Goal: Complete application form

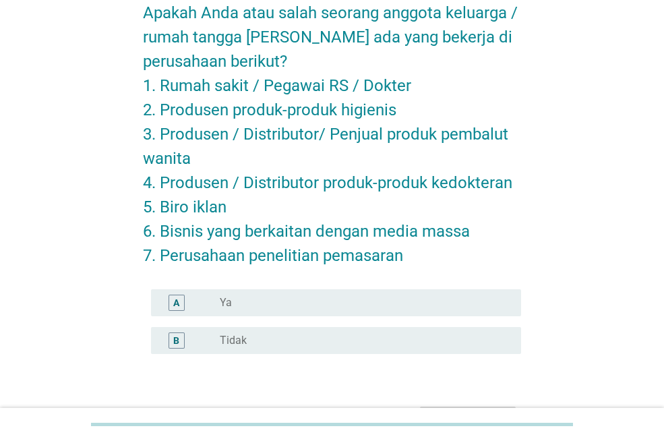
scroll to position [72, 0]
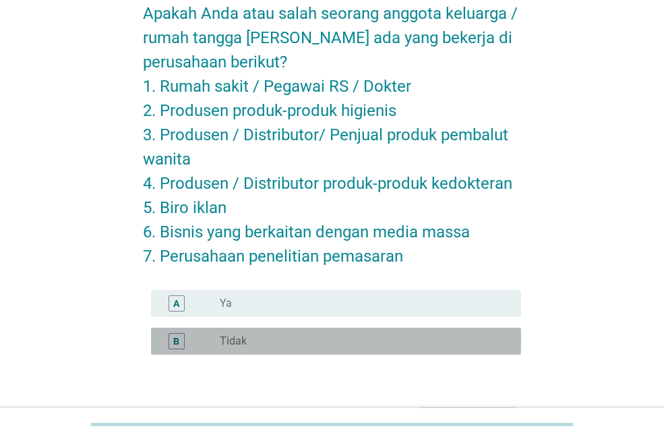
click at [302, 342] on div "radio_button_unchecked Tidak" at bounding box center [360, 341] width 280 height 13
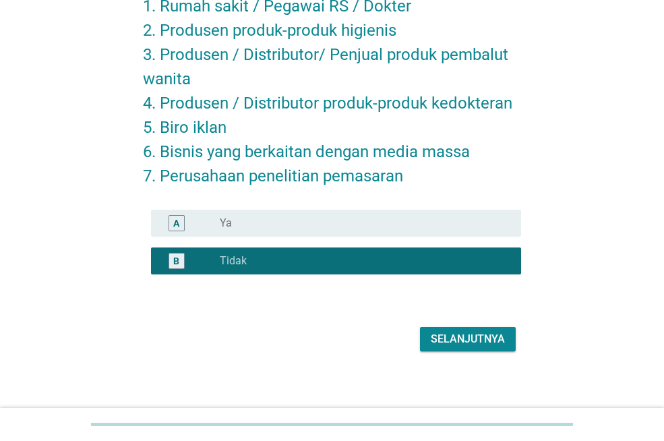
scroll to position [159, 0]
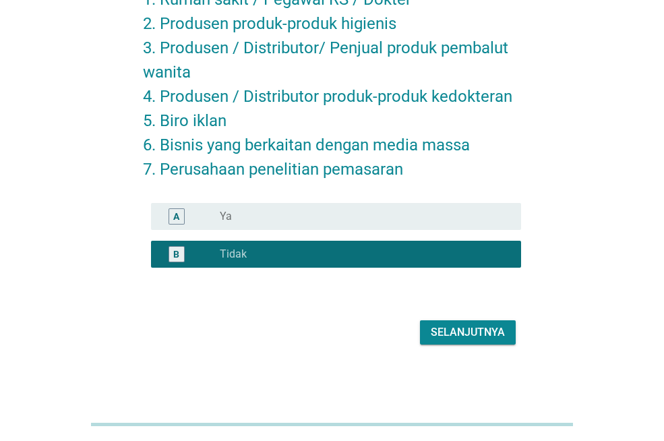
click at [486, 337] on div "Selanjutnya" at bounding box center [468, 332] width 74 height 16
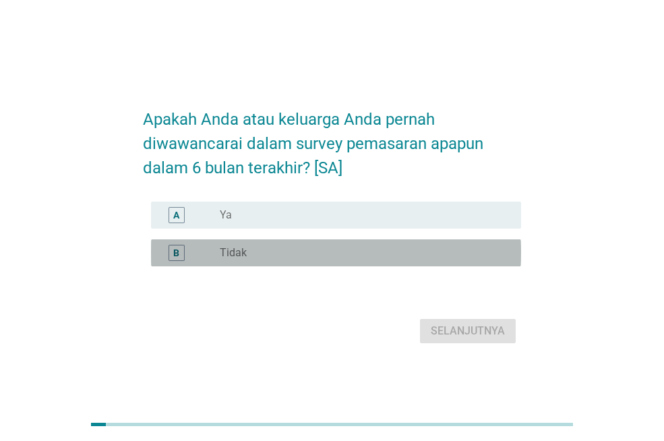
click at [424, 260] on div "radio_button_unchecked Tidak" at bounding box center [360, 252] width 280 height 13
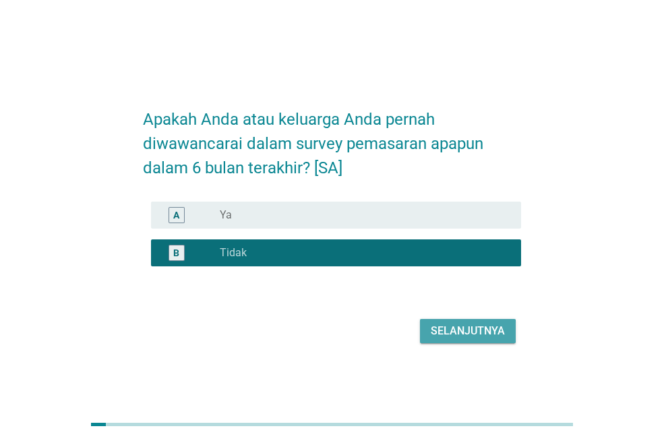
click at [476, 339] on div "Selanjutnya" at bounding box center [468, 331] width 74 height 16
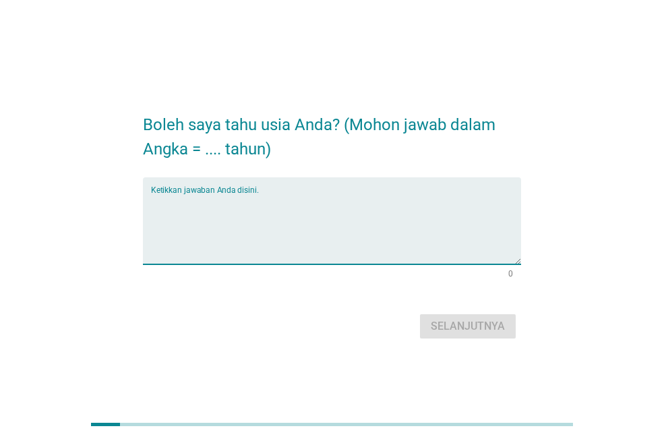
click at [412, 212] on textarea "Ketikkan jawaban Anda disini." at bounding box center [336, 229] width 370 height 71
type textarea "25"
click at [469, 326] on div "Selanjutnya" at bounding box center [468, 326] width 74 height 16
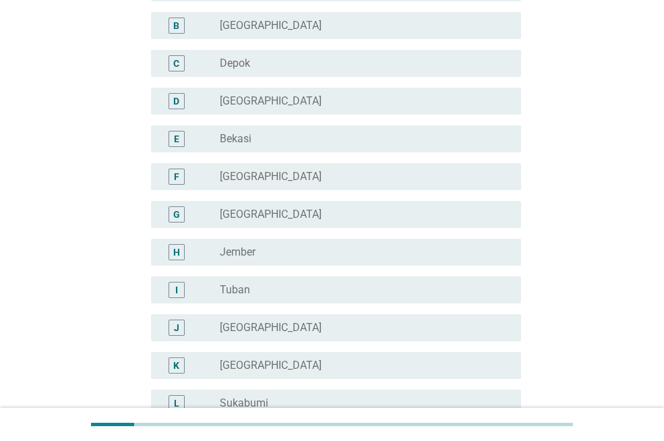
scroll to position [152, 0]
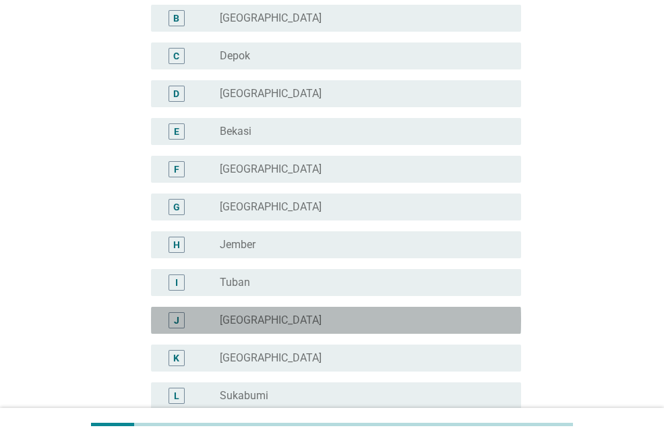
click at [315, 314] on div "radio_button_unchecked [GEOGRAPHIC_DATA]" at bounding box center [360, 320] width 280 height 13
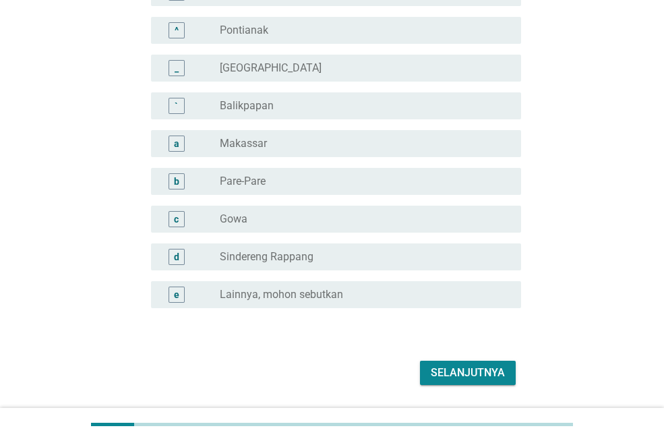
scroll to position [1205, 0]
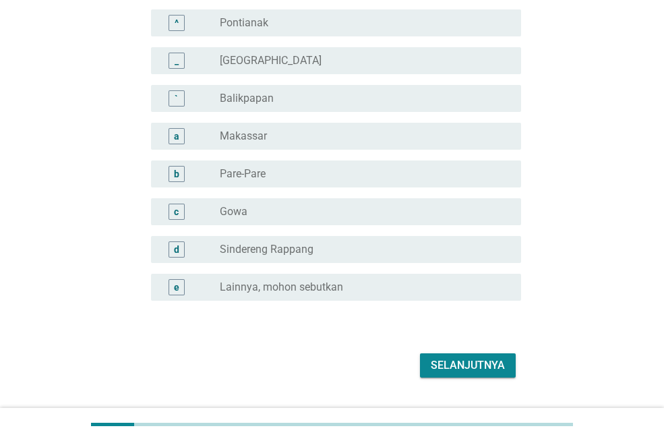
click at [494, 366] on div "Selanjutnya" at bounding box center [468, 366] width 74 height 16
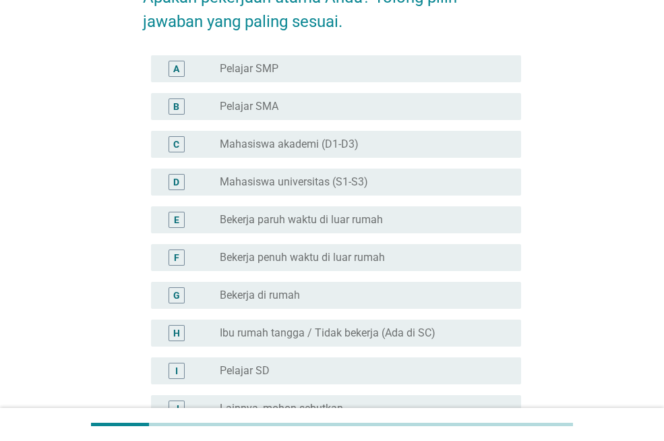
scroll to position [119, 0]
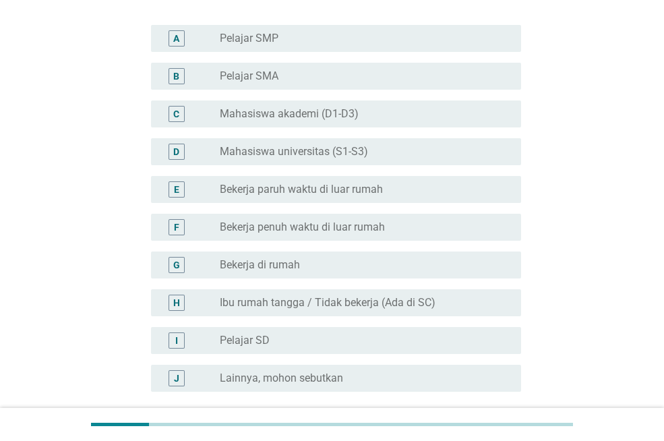
click at [393, 152] on div "radio_button_unchecked Mahasiswa universitas (S1-S3)" at bounding box center [360, 151] width 280 height 13
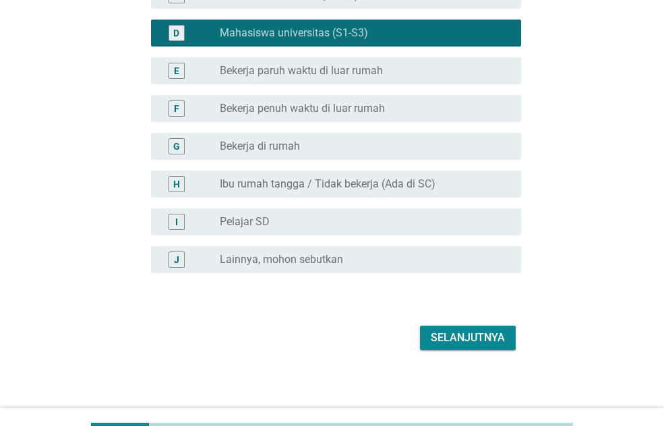
scroll to position [243, 0]
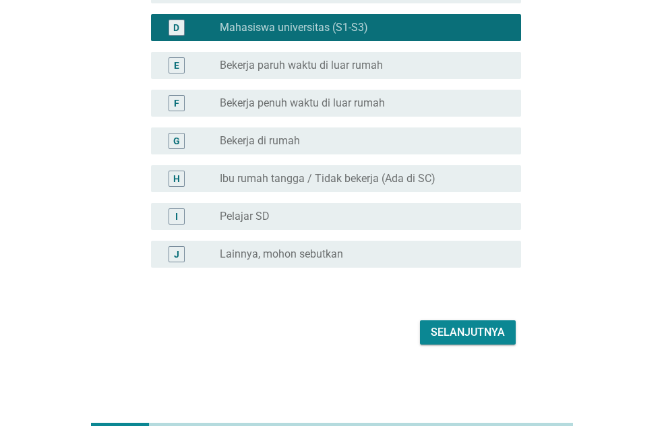
click at [443, 324] on div "Selanjutnya" at bounding box center [468, 332] width 74 height 16
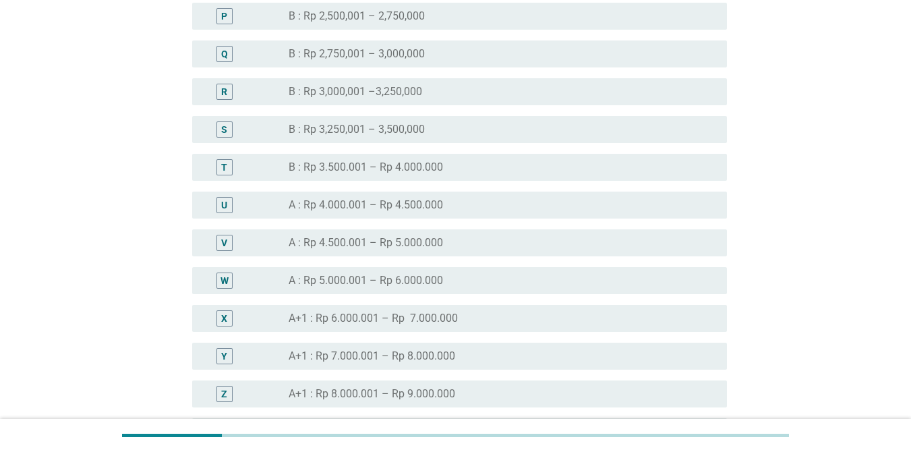
scroll to position [1195, 0]
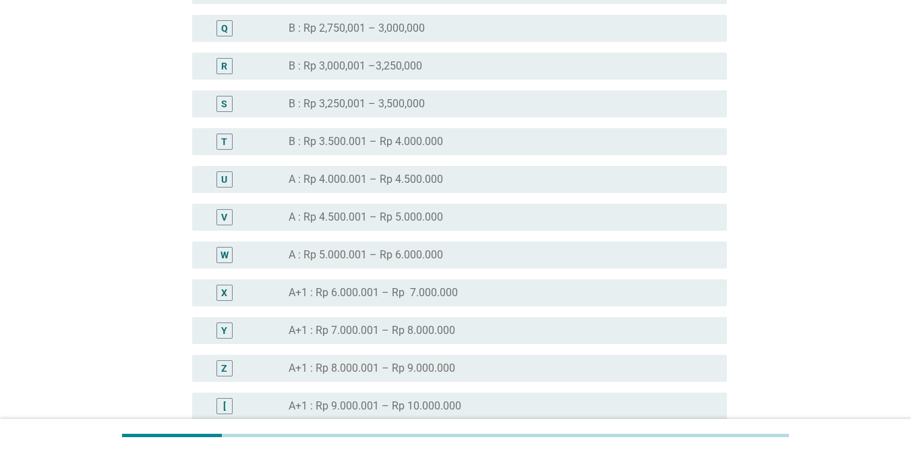
click at [401, 215] on label "A : Rp 4.500.001 – Rp 5.000.000" at bounding box center [366, 216] width 154 height 13
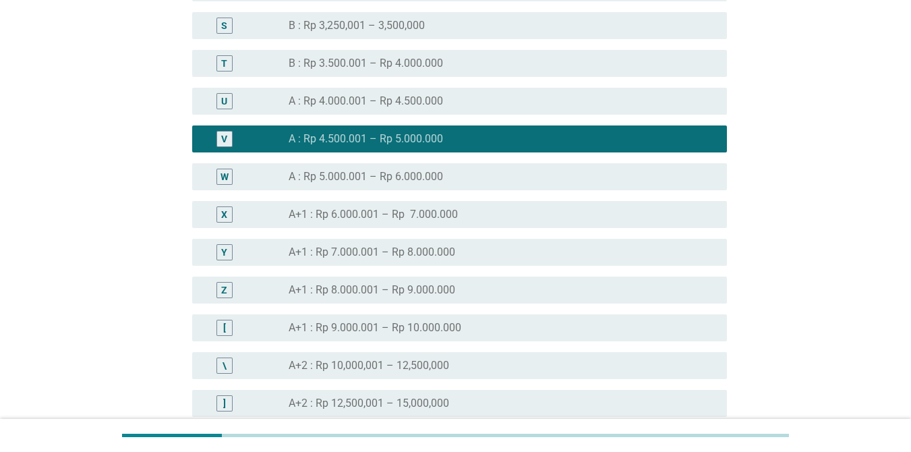
scroll to position [1487, 0]
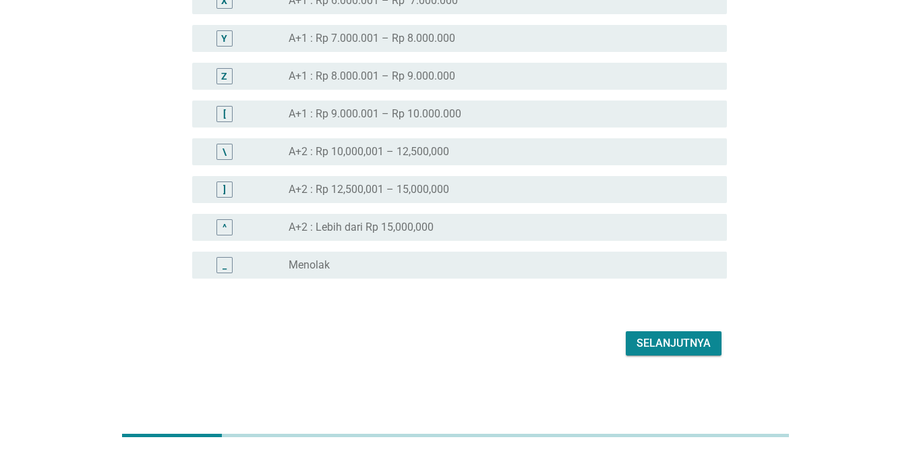
click at [656, 339] on div "Selanjutnya" at bounding box center [674, 343] width 74 height 16
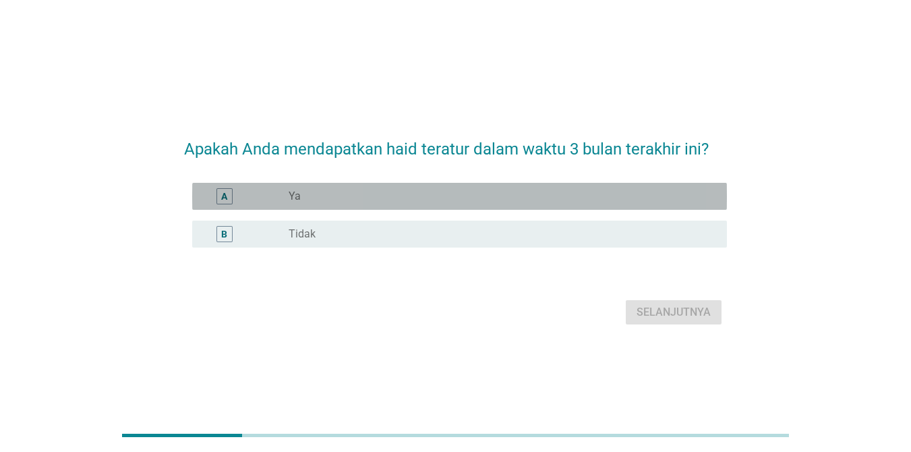
click at [554, 203] on div "radio_button_unchecked Ya" at bounding box center [503, 196] width 428 height 16
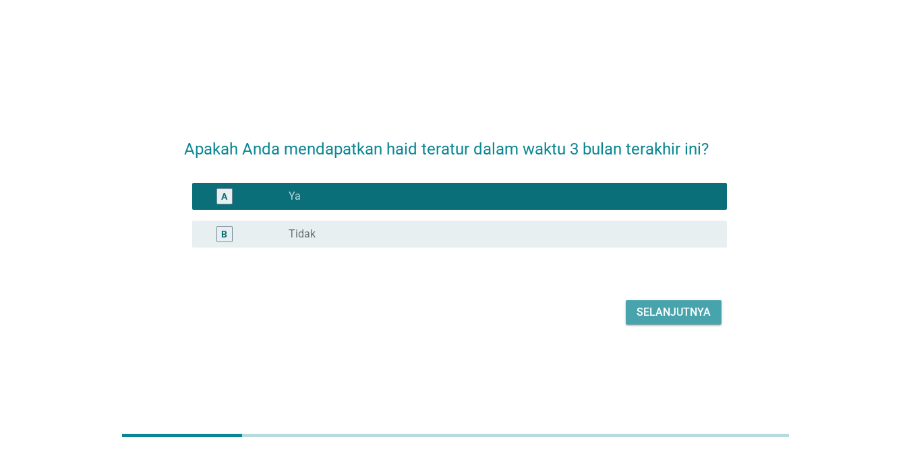
click at [652, 319] on div "Selanjutnya" at bounding box center [674, 312] width 74 height 16
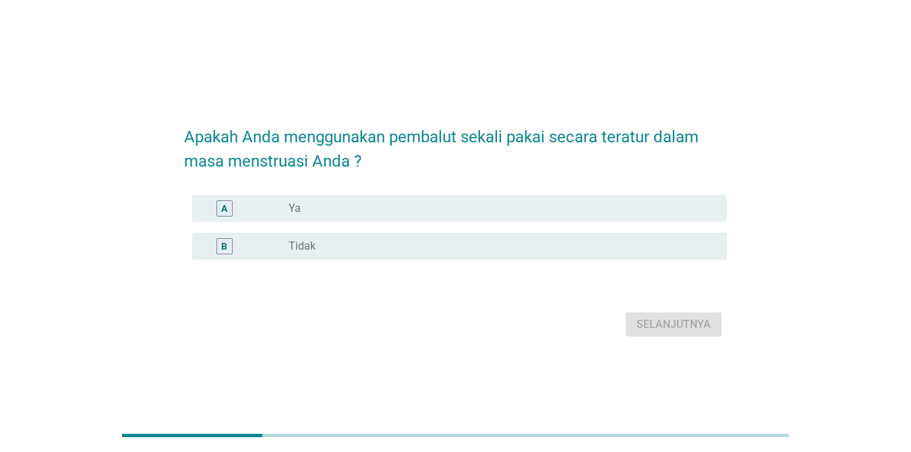
click at [546, 219] on div "A radio_button_unchecked Ya" at bounding box center [459, 208] width 535 height 27
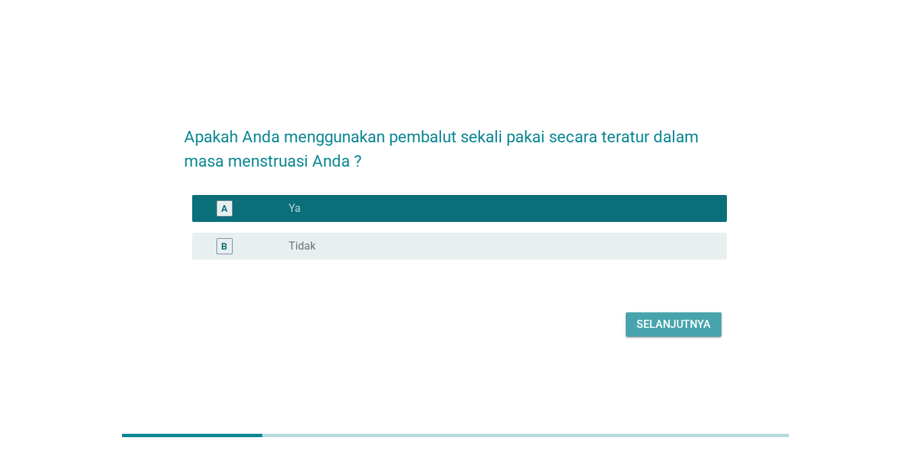
click at [664, 329] on div "Selanjutnya" at bounding box center [674, 324] width 74 height 16
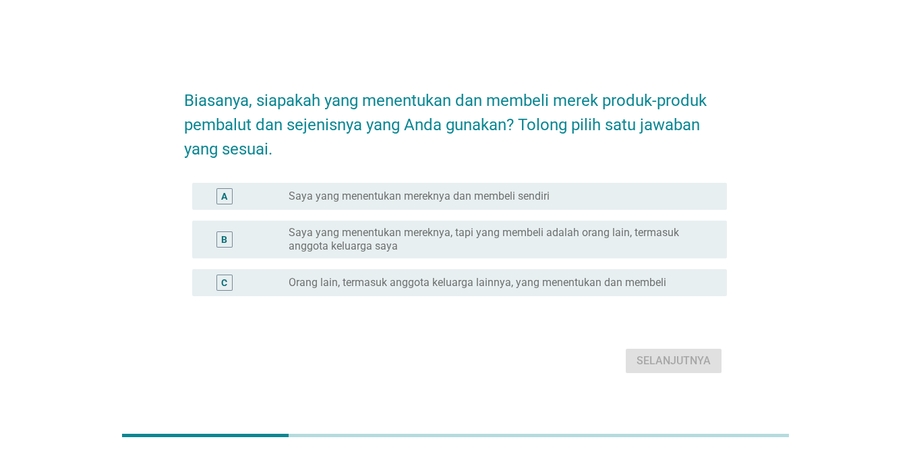
click at [507, 199] on label "Saya yang menentukan mereknya dan membeli sendiri" at bounding box center [419, 196] width 261 height 13
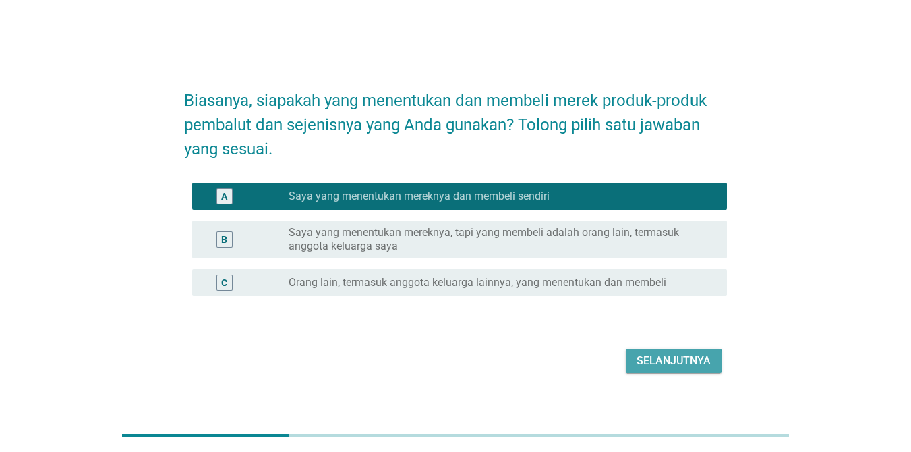
click at [664, 355] on div "Selanjutnya" at bounding box center [674, 361] width 74 height 16
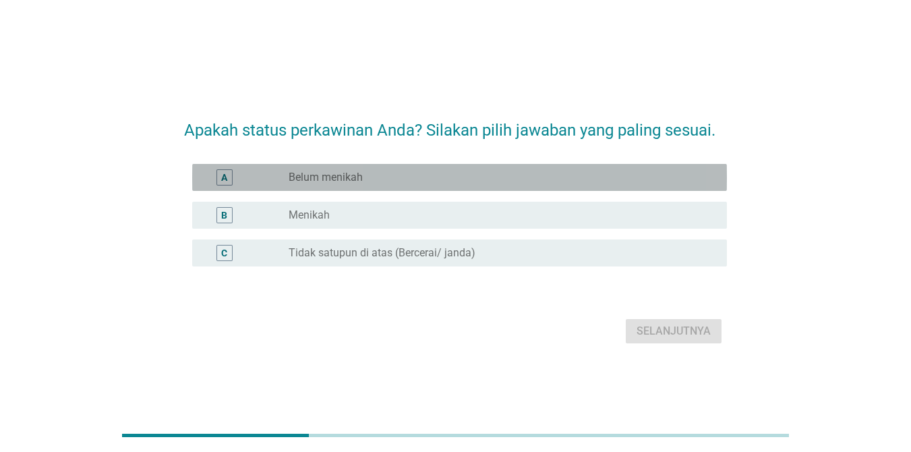
click at [526, 188] on div "A radio_button_unchecked Belum menikah" at bounding box center [459, 177] width 535 height 27
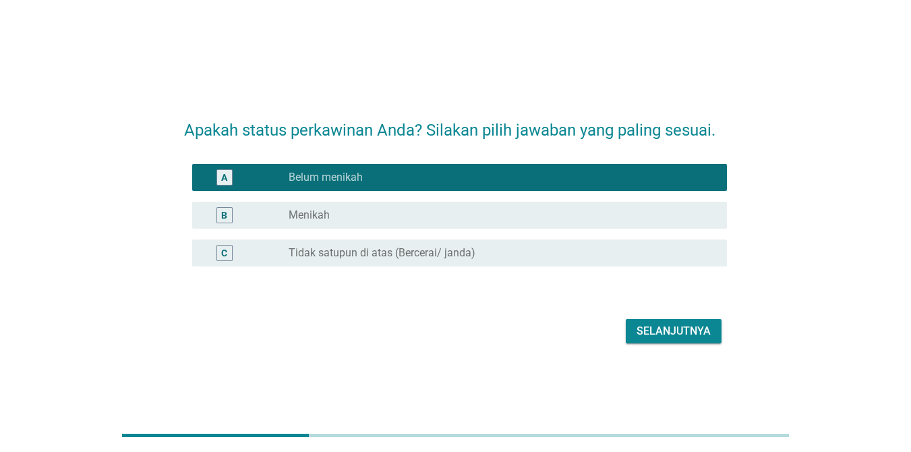
click at [654, 336] on div "Selanjutnya" at bounding box center [674, 331] width 74 height 16
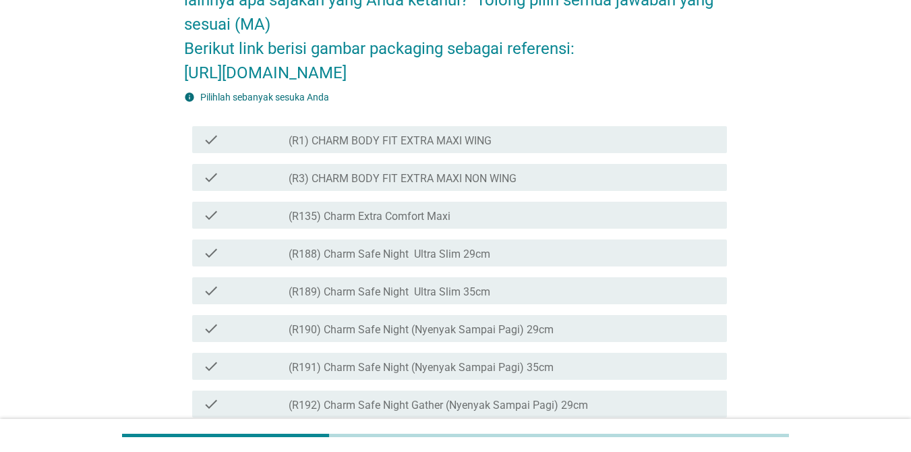
scroll to position [191, 0]
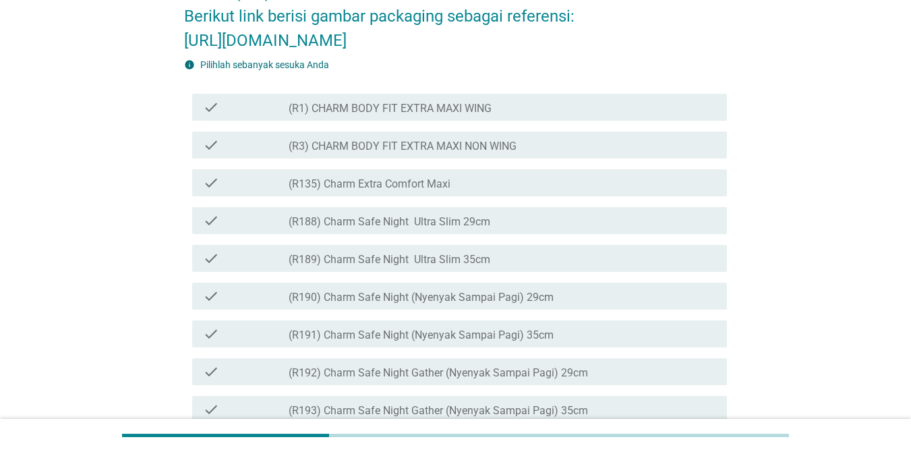
click at [578, 115] on div "check_box_outline_blank (R1) CHARM BODY FIT EXTRA MAXI WING" at bounding box center [503, 107] width 428 height 16
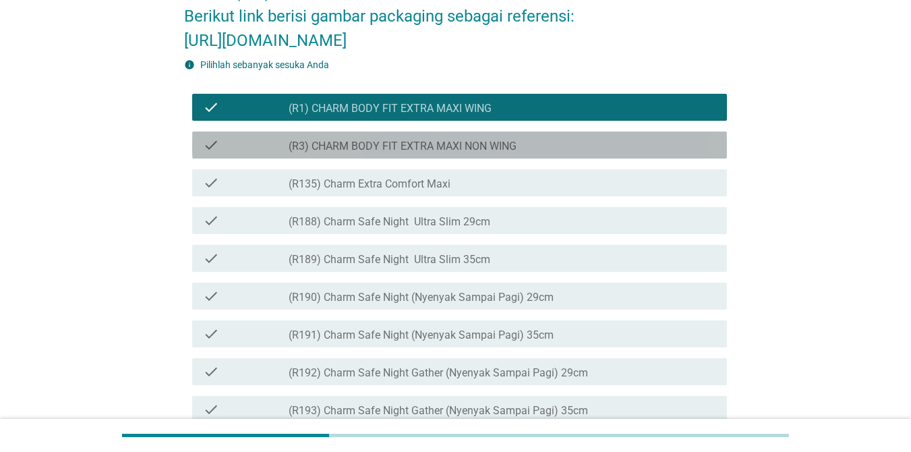
click at [547, 153] on div "check_box_outline_blank (R3) CHARM BODY FIT EXTRA MAXI NON WING" at bounding box center [503, 145] width 428 height 16
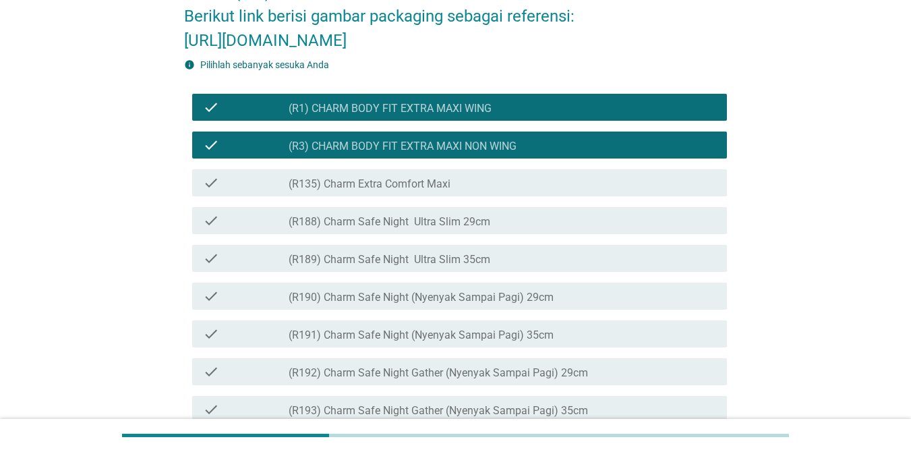
click at [493, 191] on div "check_box_outline_blank (R135) Charm Extra Comfort Maxi" at bounding box center [503, 183] width 428 height 16
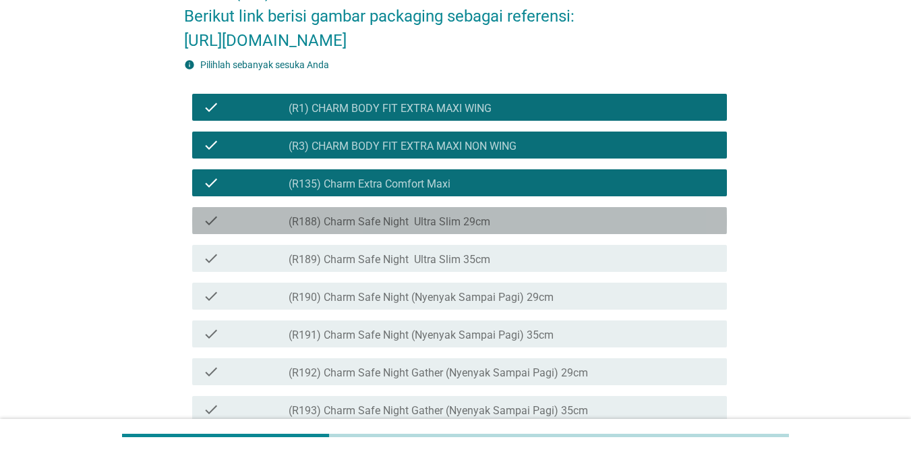
click at [483, 234] on div "check check_box_outline_blank (R188) Charm Safe Night Ultra Slim 29cm" at bounding box center [459, 220] width 535 height 27
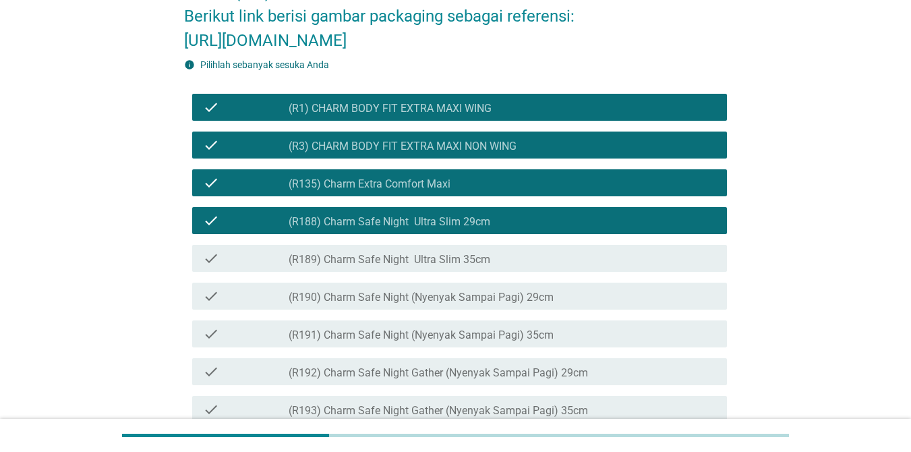
click at [448, 272] on div "check check_box_outline_blank (R189) Charm Safe Night Ultra Slim 35cm" at bounding box center [459, 258] width 535 height 27
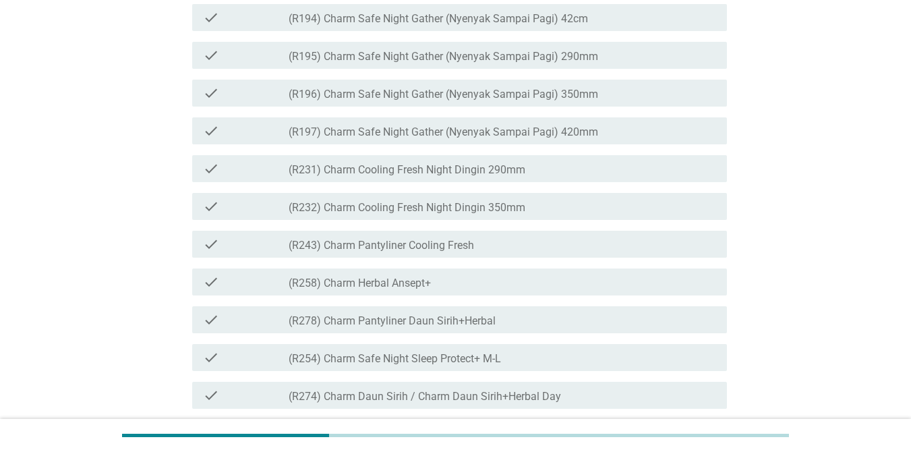
scroll to position [635, 0]
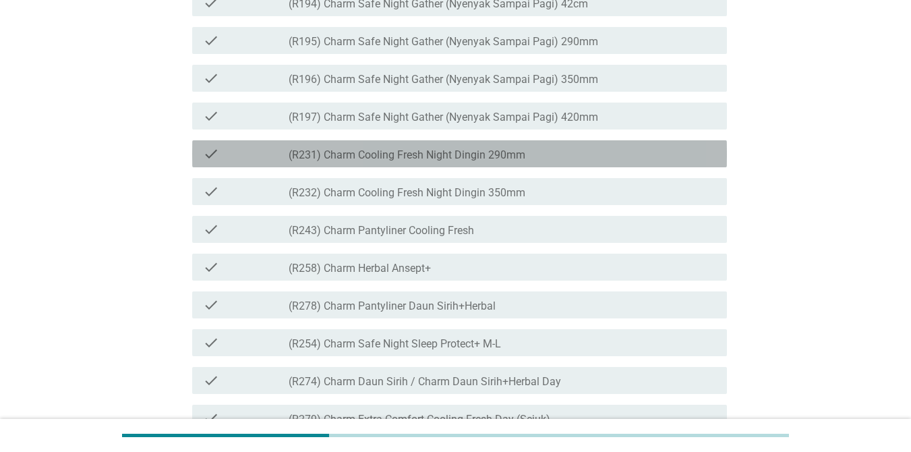
click at [474, 162] on label "(R231) Charm Cooling Fresh Night Dingin 290mm" at bounding box center [407, 154] width 237 height 13
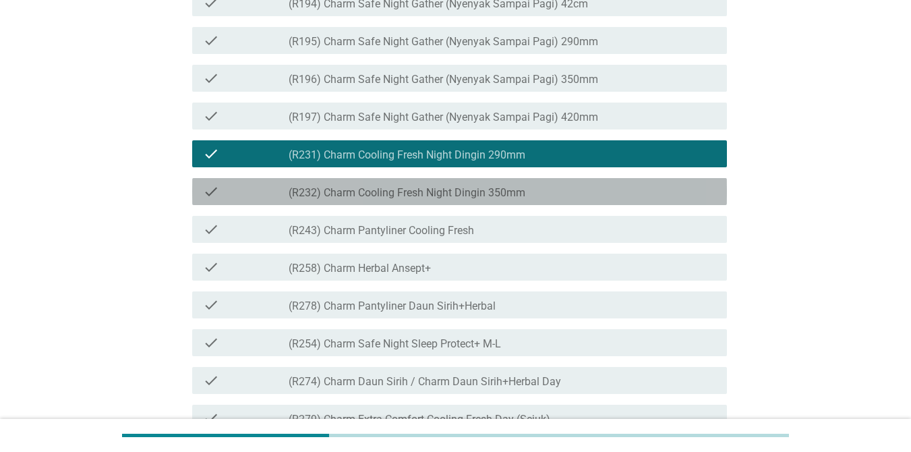
click at [468, 200] on label "(R232) Charm Cooling Fresh Night Dingin 350mm" at bounding box center [407, 192] width 237 height 13
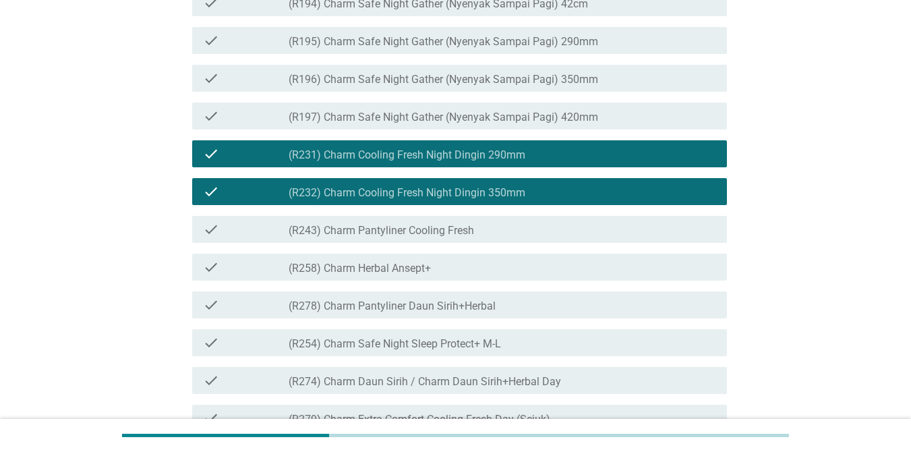
click at [449, 237] on label "(R243) Charm Pantyliner Cooling Fresh" at bounding box center [381, 230] width 185 height 13
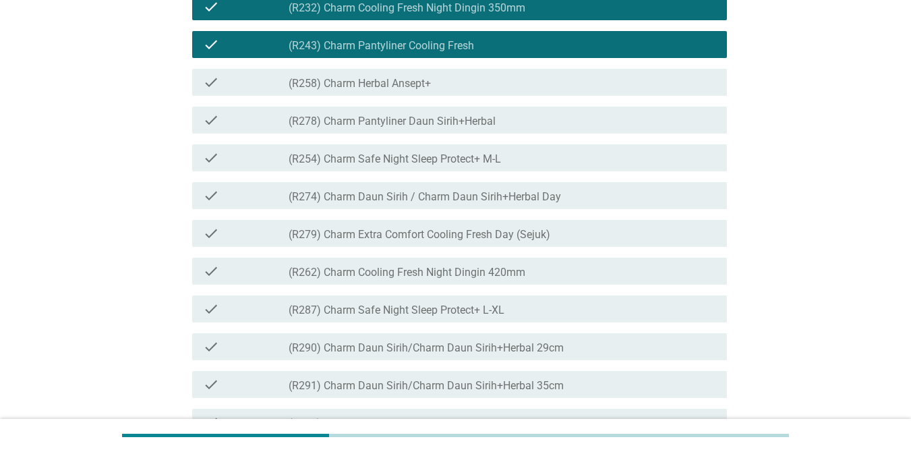
scroll to position [828, 0]
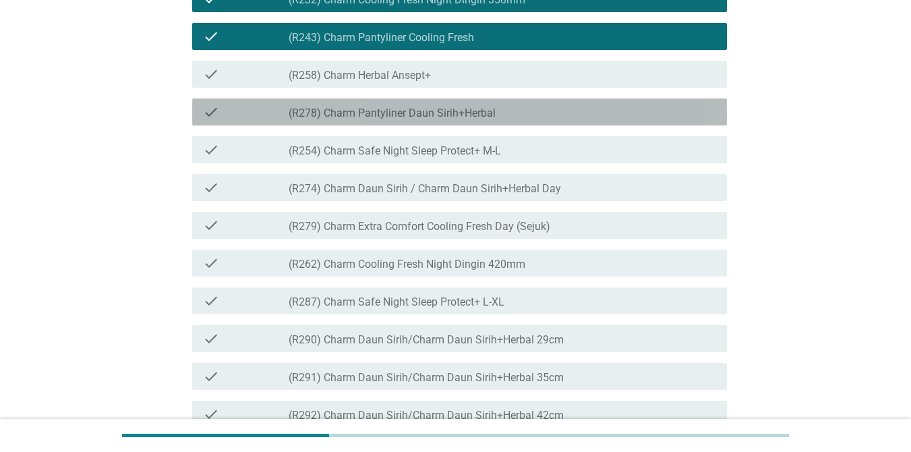
click at [468, 120] on div "check_box_outline_blank (R278) Charm Pantyliner Daun Sirih+Herbal" at bounding box center [503, 112] width 428 height 16
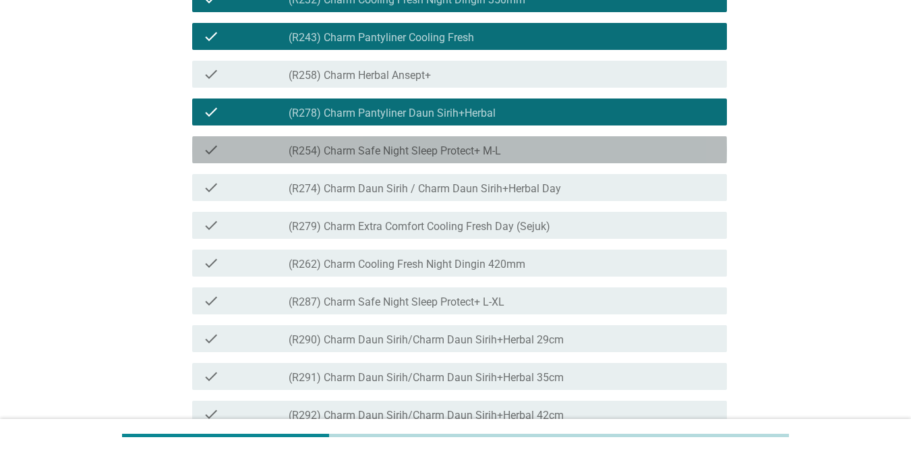
click at [450, 158] on label "(R254) Charm Safe Night Sleep Protect+ M-L" at bounding box center [395, 150] width 212 height 13
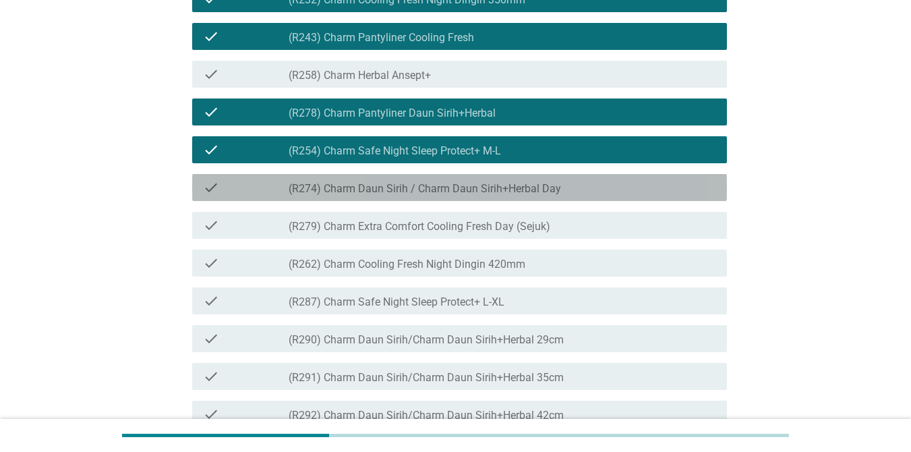
click at [440, 196] on label "(R274) Charm Daun Sirih / Charm Daun Sirih+Herbal Day" at bounding box center [425, 188] width 273 height 13
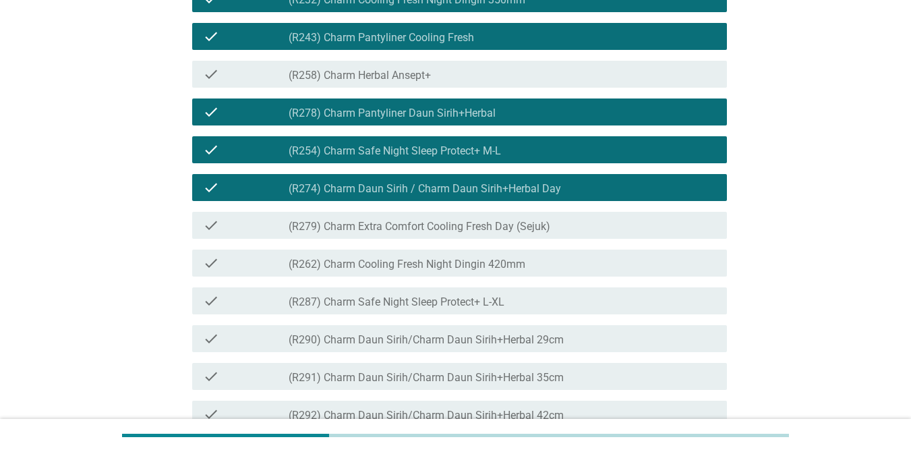
click at [428, 233] on div "check_box_outline_blank (R279) Charm Extra Comfort Cooling Fresh Day (Sejuk)" at bounding box center [503, 225] width 428 height 16
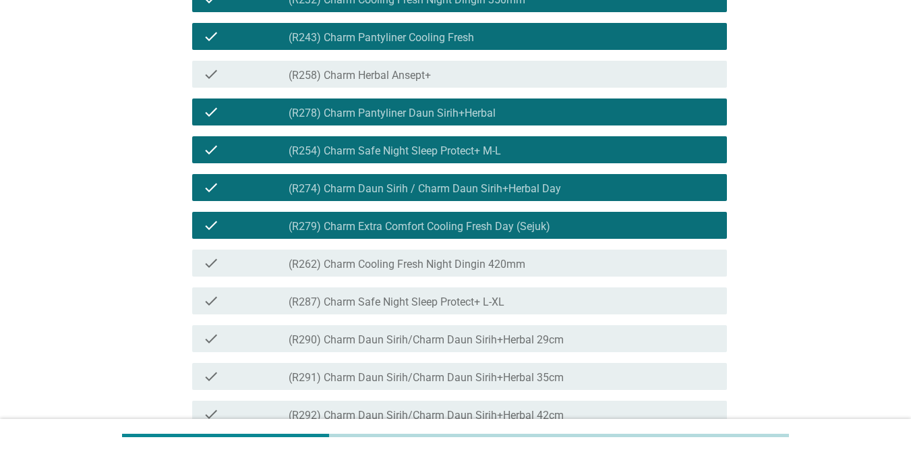
click at [418, 282] on div "check check_box_outline_blank (R262) Charm Cooling Fresh Night Dingin 420mm" at bounding box center [455, 263] width 543 height 38
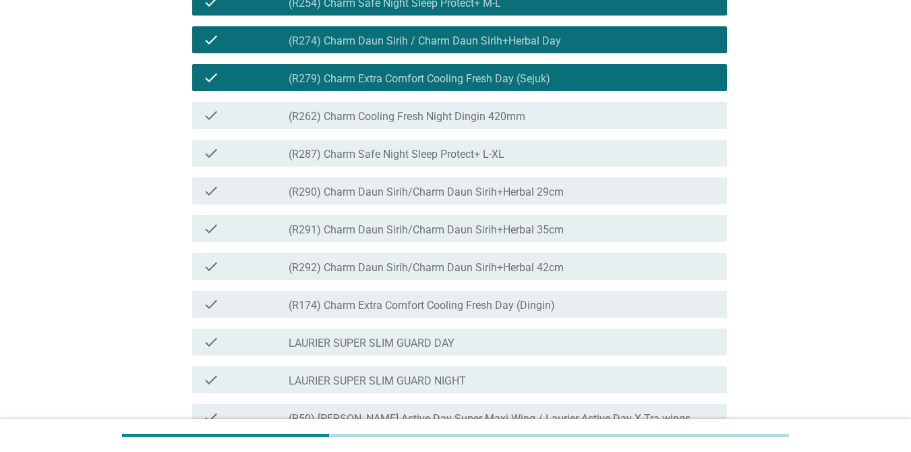
scroll to position [977, 0]
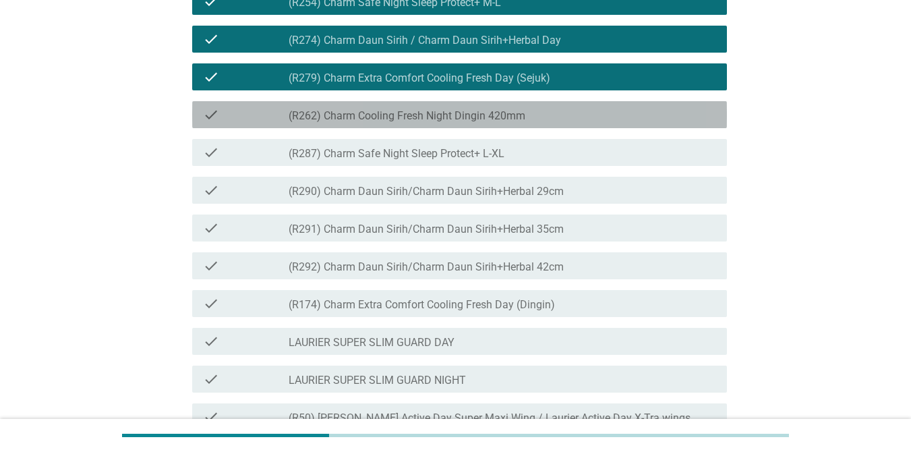
click at [448, 123] on label "(R262) Charm Cooling Fresh Night Dingin 420mm" at bounding box center [407, 115] width 237 height 13
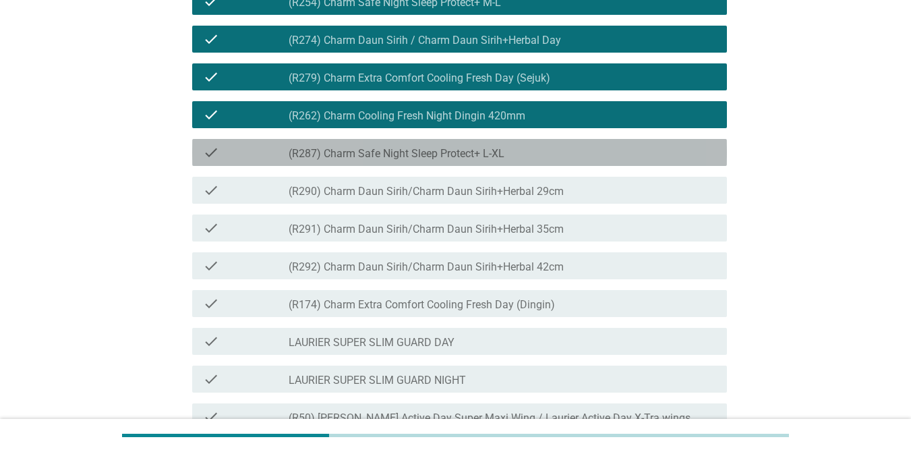
click at [433, 166] on div "check check_box_outline_blank (R287) Charm Safe Night Sleep Protect+ L-XL" at bounding box center [459, 152] width 535 height 27
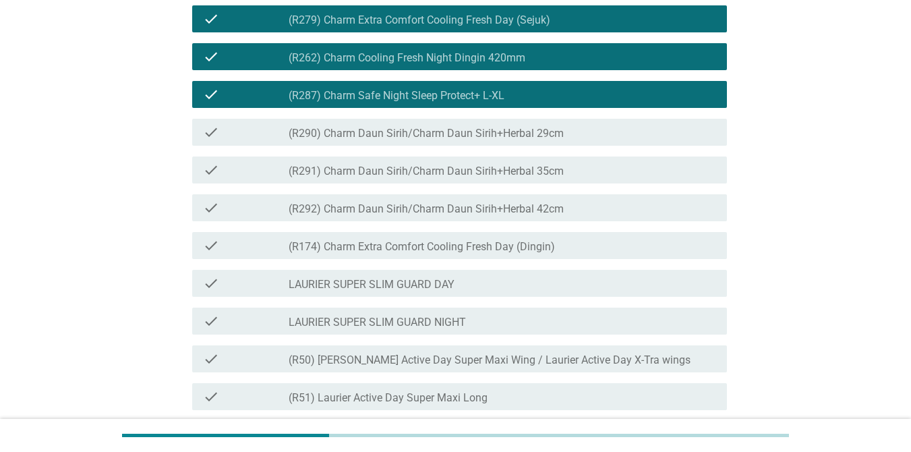
scroll to position [1051, 0]
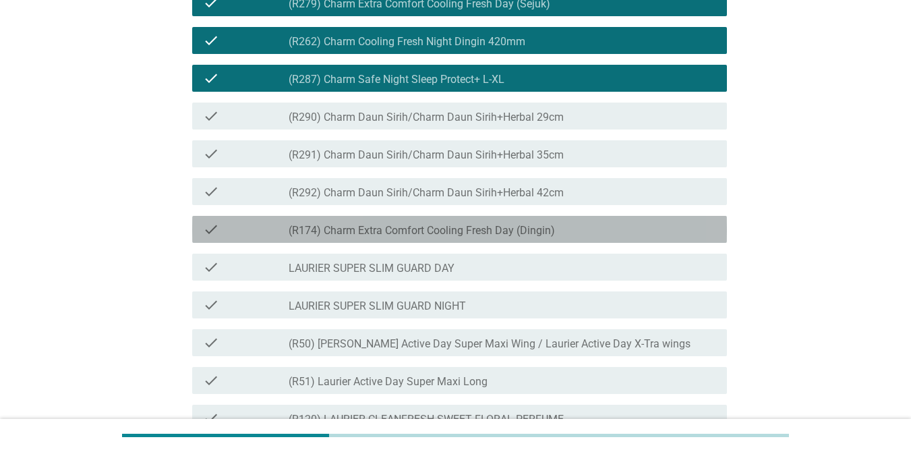
click at [405, 237] on div "check_box_outline_blank (R174) Charm Extra Comfort Cooling Fresh Day (Dingin)" at bounding box center [503, 229] width 428 height 16
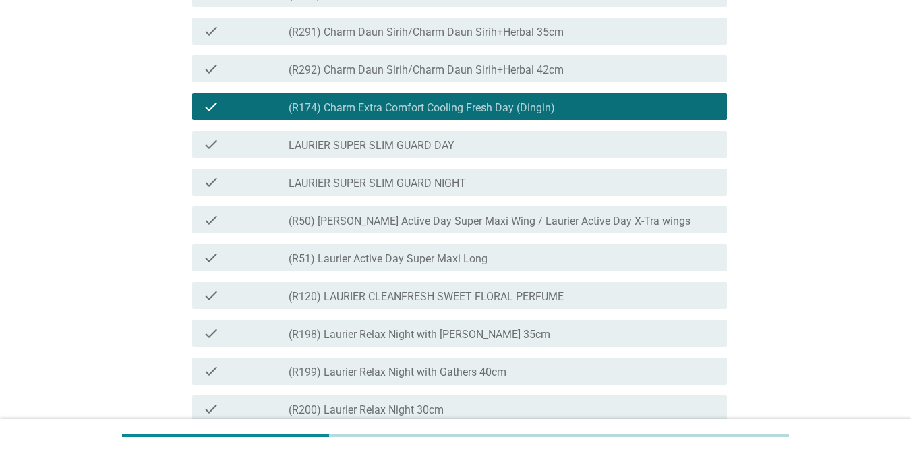
scroll to position [1213, 0]
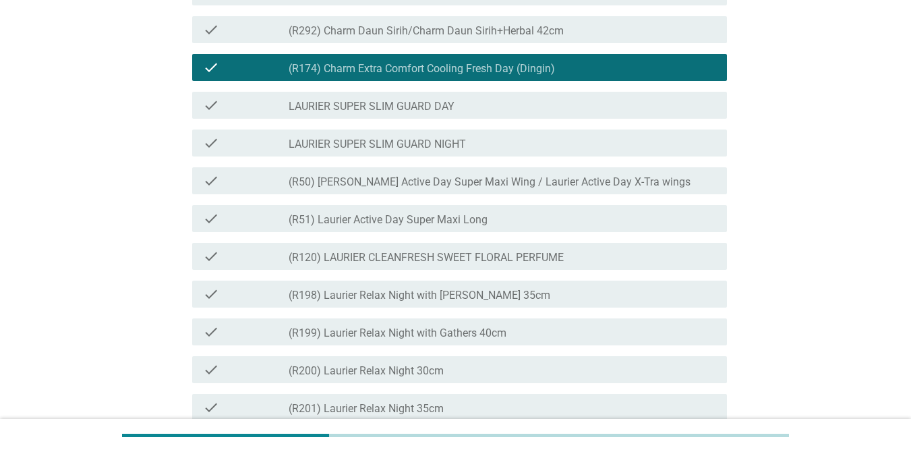
click at [434, 119] on div "check check_box_outline_blank LAURIER SUPER SLIM GUARD DAY" at bounding box center [459, 105] width 535 height 27
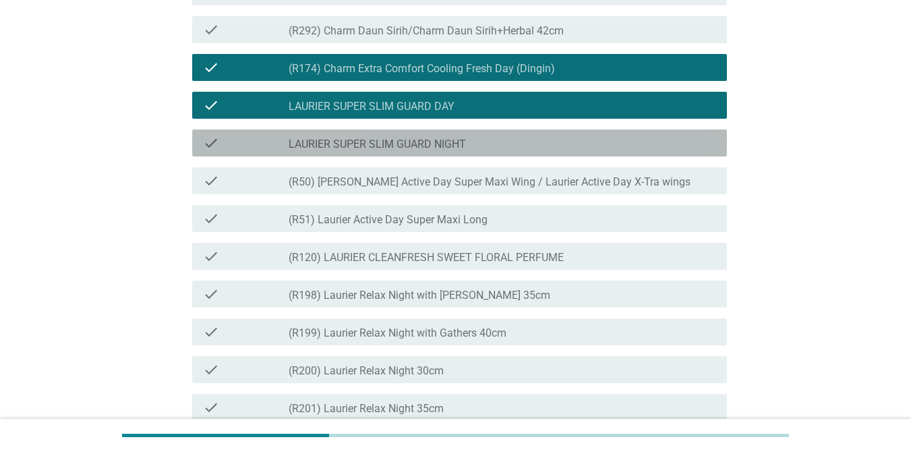
click at [424, 151] on label "LAURIER SUPER SLIM GUARD NIGHT" at bounding box center [377, 144] width 177 height 13
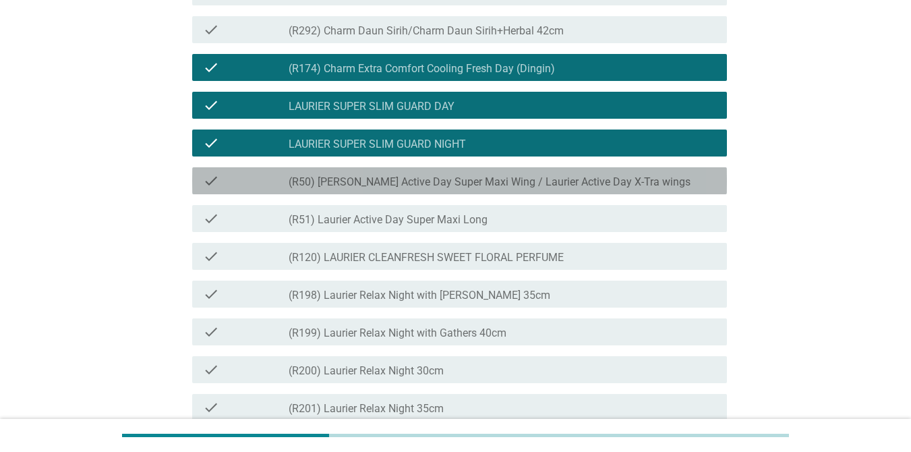
click at [399, 189] on label "(R50) [PERSON_NAME] Active Day Super Maxi Wing / Laurier Active Day X-Tra wings" at bounding box center [490, 181] width 402 height 13
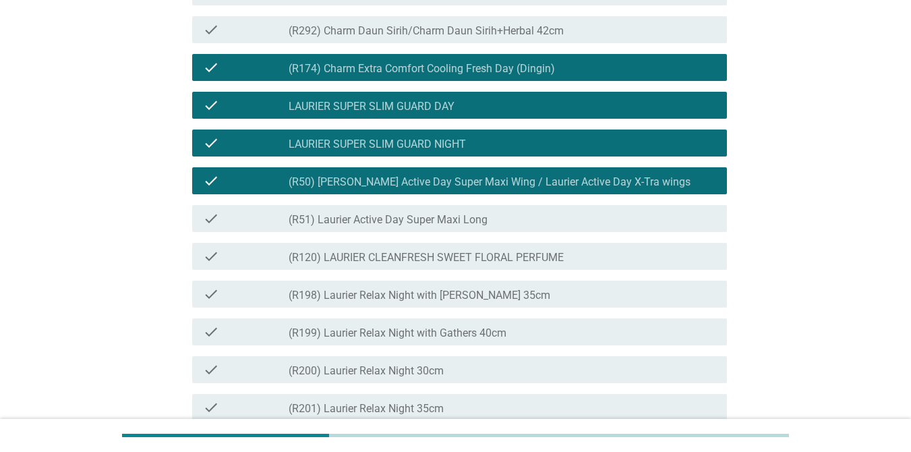
click at [390, 227] on div "check_box_outline_blank (R51) Laurier Active Day Super Maxi Long" at bounding box center [503, 218] width 428 height 16
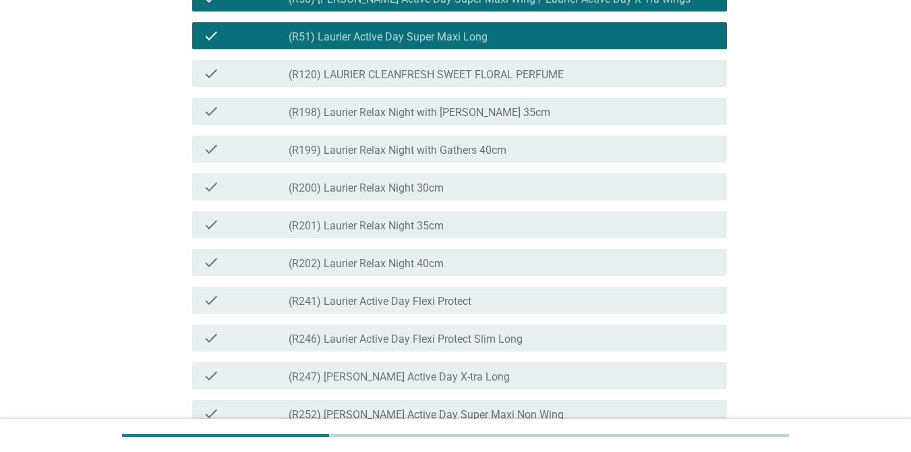
scroll to position [1430, 0]
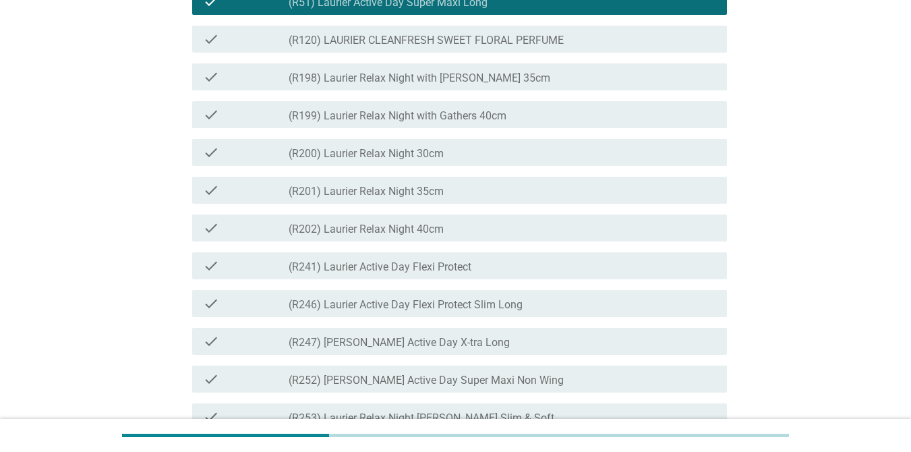
click at [425, 90] on div "check check_box_outline_blank (R198) Laurier Relax Night with Gathers 35cm" at bounding box center [459, 76] width 535 height 27
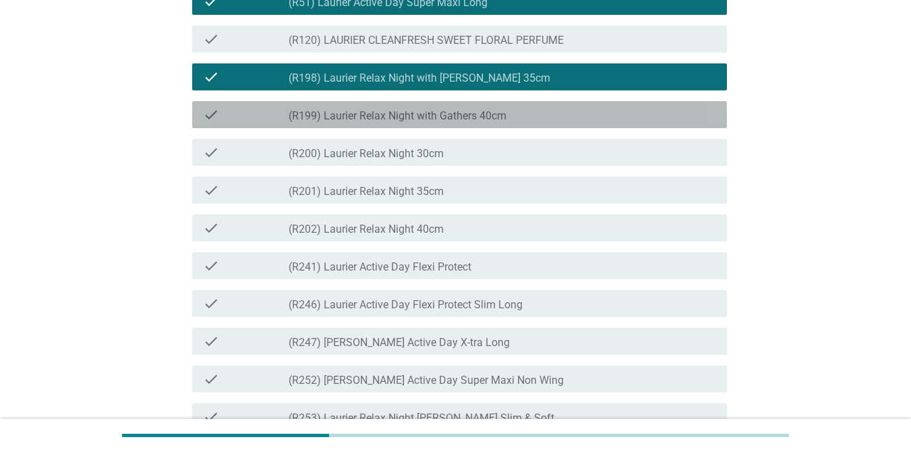
click at [420, 123] on label "(R199) Laurier Relax Night with Gathers 40cm" at bounding box center [398, 115] width 218 height 13
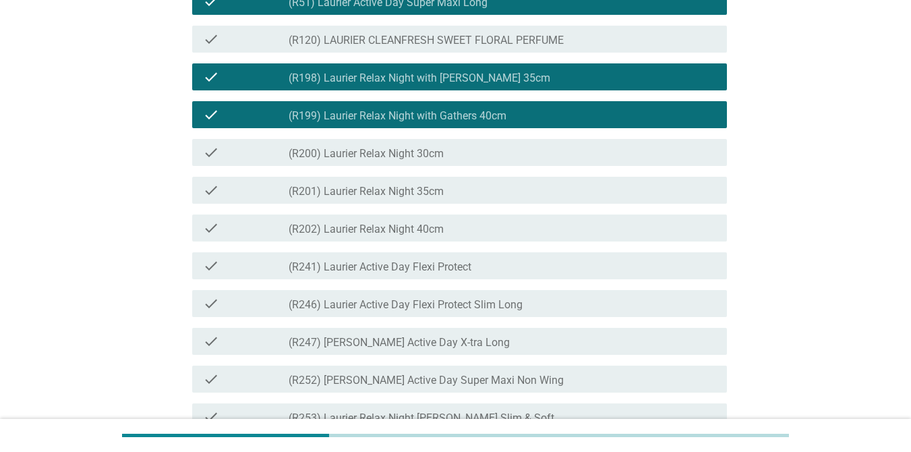
click at [406, 161] on div "check_box_outline_blank (R200) Laurier Relax Night 30cm" at bounding box center [503, 152] width 428 height 16
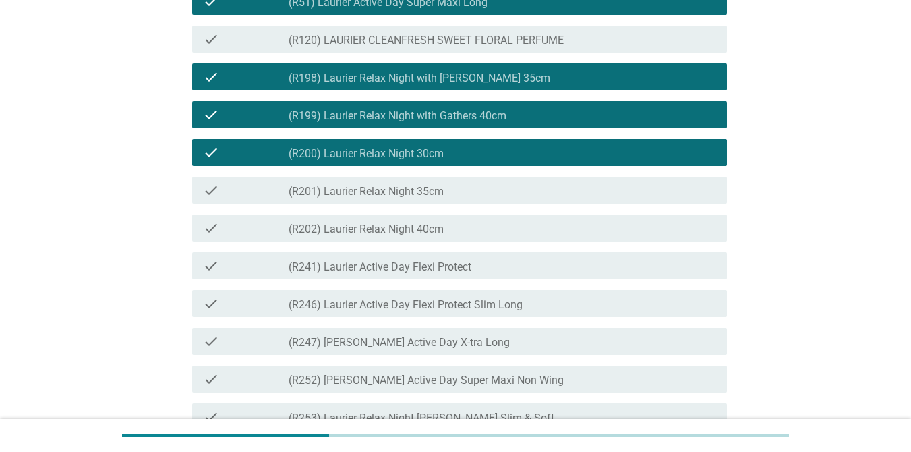
click at [392, 204] on div "check check_box_outline_blank (R201) Laurier Relax Night 35cm" at bounding box center [459, 190] width 535 height 27
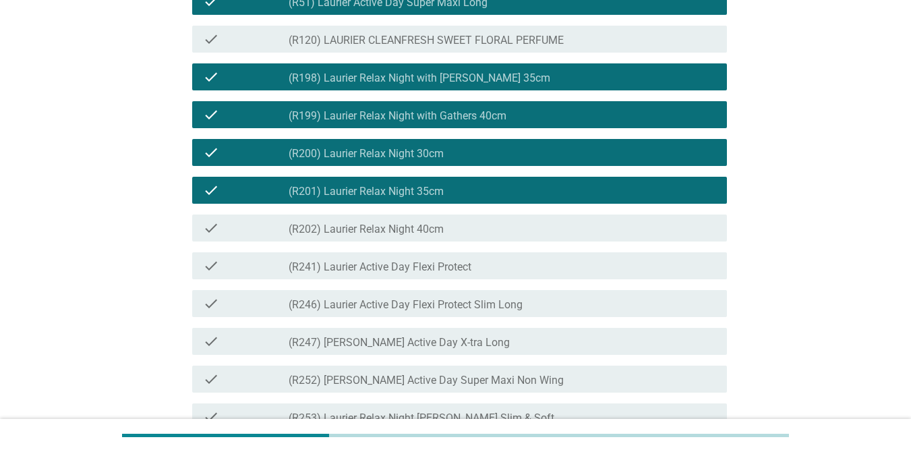
click at [384, 241] on div "check check_box_outline_blank (R202) Laurier Relax Night 40cm" at bounding box center [459, 228] width 535 height 27
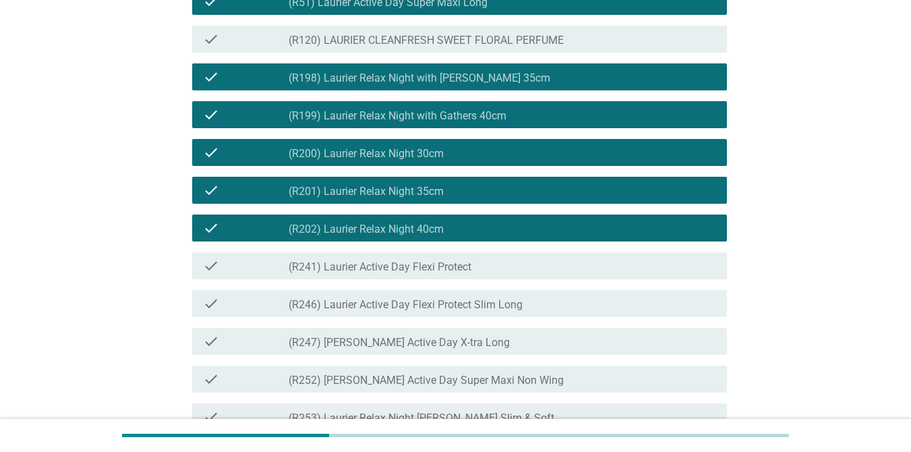
click at [379, 274] on label "(R241) Laurier Active Day Flexi Protect" at bounding box center [380, 266] width 183 height 13
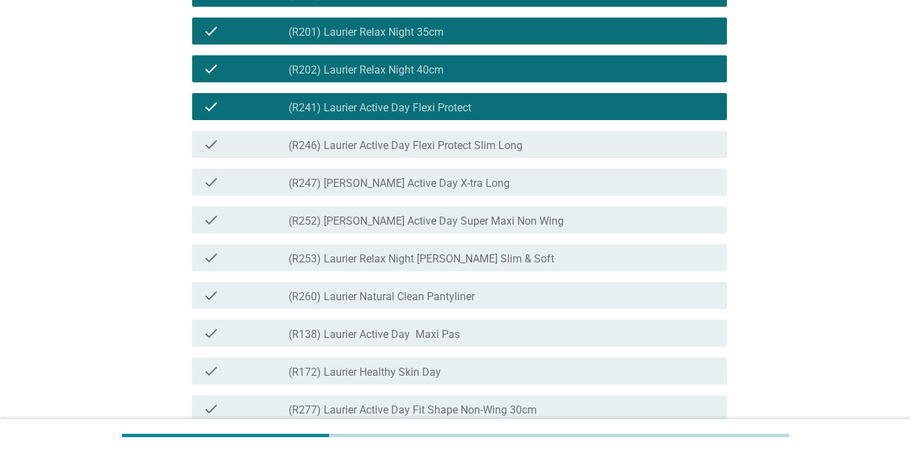
scroll to position [1640, 0]
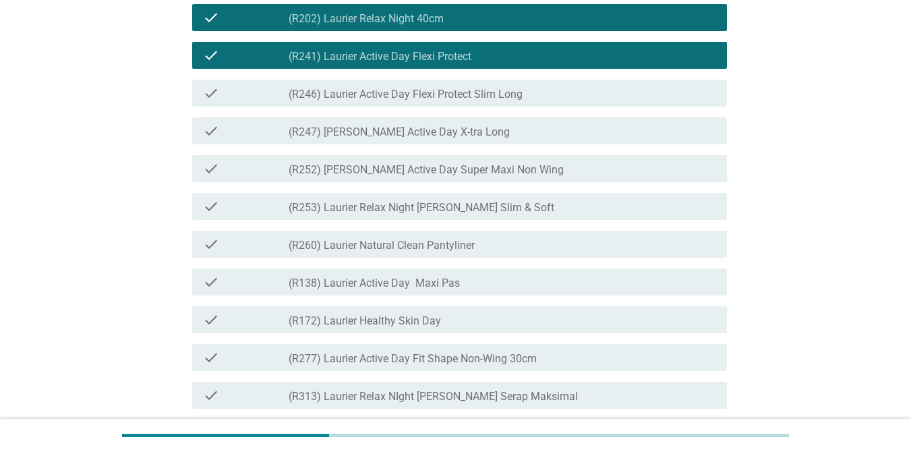
click at [426, 101] on label "(R246) Laurier Active Day Flexi Protect Slim Long" at bounding box center [406, 94] width 234 height 13
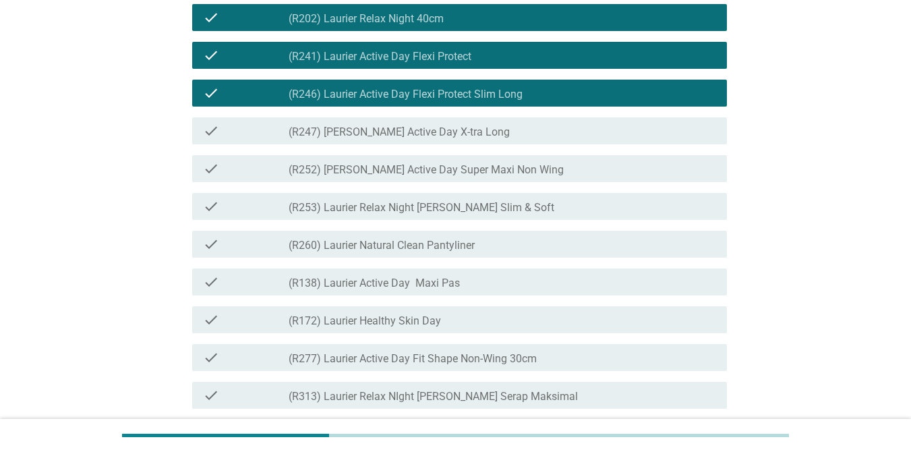
click at [382, 177] on label "(R252) [PERSON_NAME] Active Day Super Maxi Non Wing" at bounding box center [426, 169] width 275 height 13
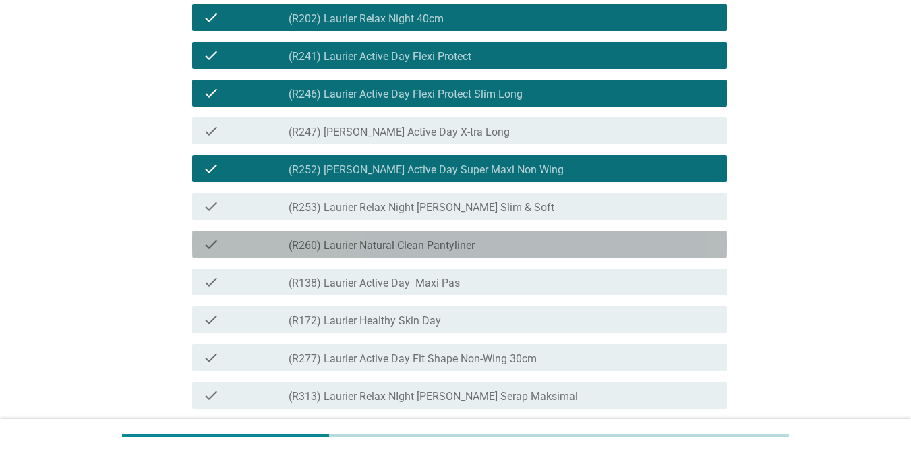
click at [373, 252] on label "(R260) Laurier Natural Clean Pantyliner" at bounding box center [382, 245] width 186 height 13
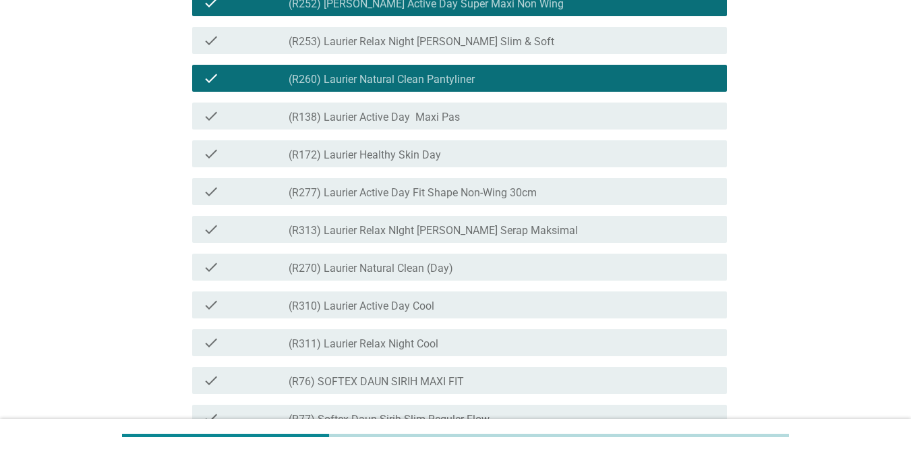
scroll to position [1841, 0]
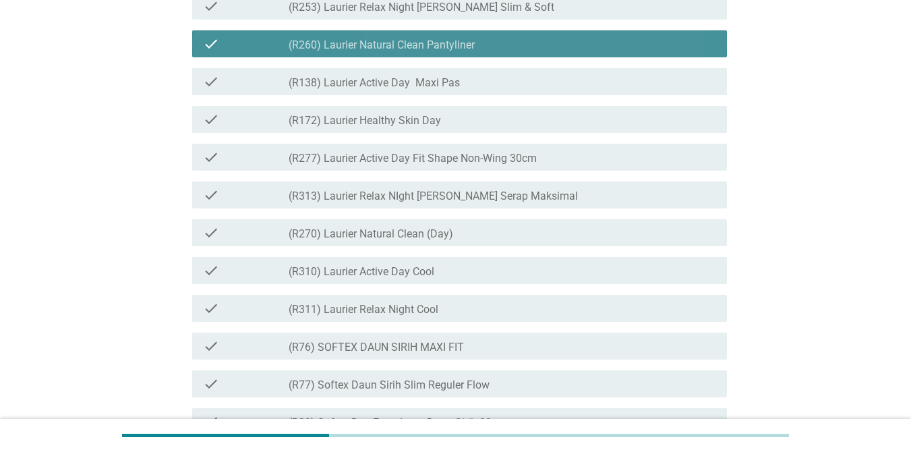
click at [435, 52] on label "(R260) Laurier Natural Clean Pantyliner" at bounding box center [382, 44] width 186 height 13
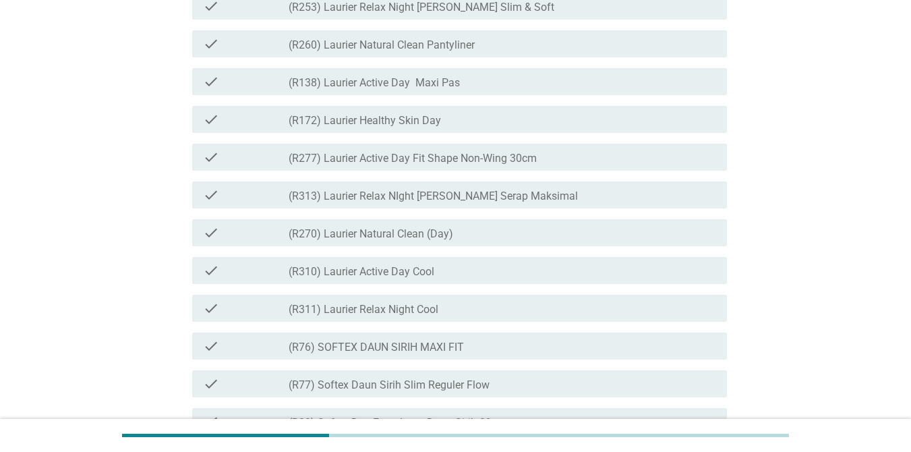
click at [452, 90] on label "(R138) Laurier Active Day Maxi Pas" at bounding box center [374, 82] width 171 height 13
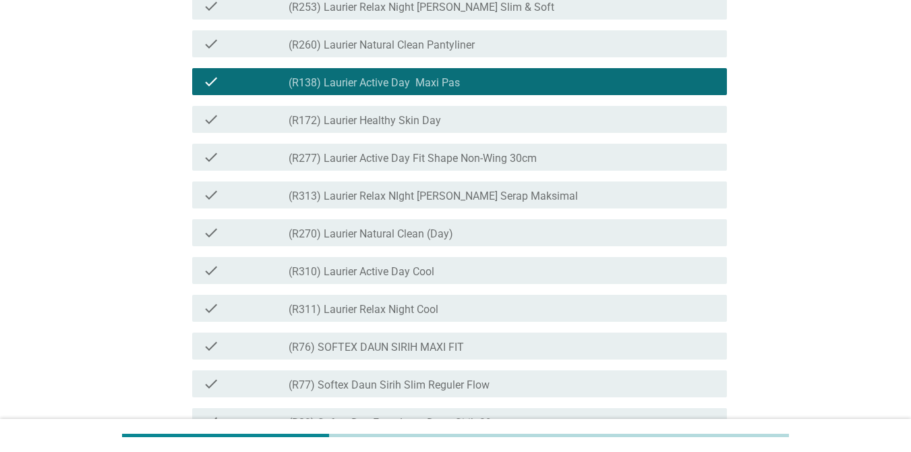
click at [451, 127] on div "check_box_outline_blank (R172) Laurier Healthy Skin Day" at bounding box center [503, 119] width 428 height 16
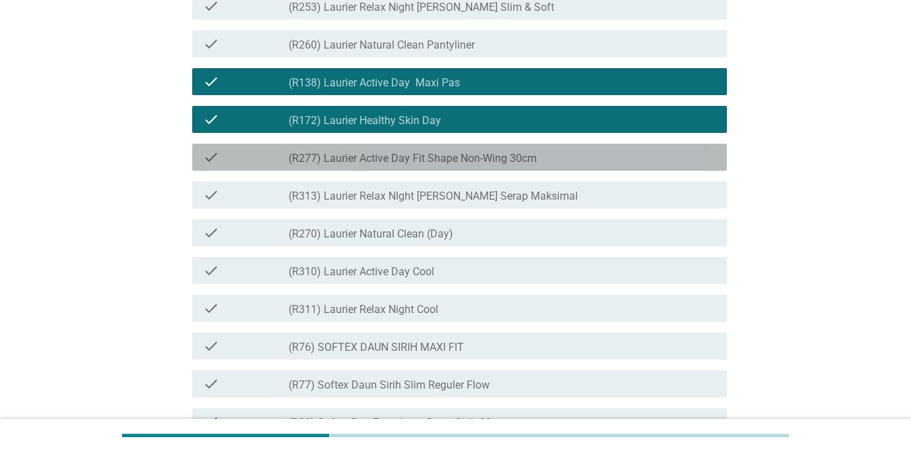
click at [459, 165] on label "(R277) Laurier Active Day Fit Shape Non-Wing 30cm" at bounding box center [413, 158] width 248 height 13
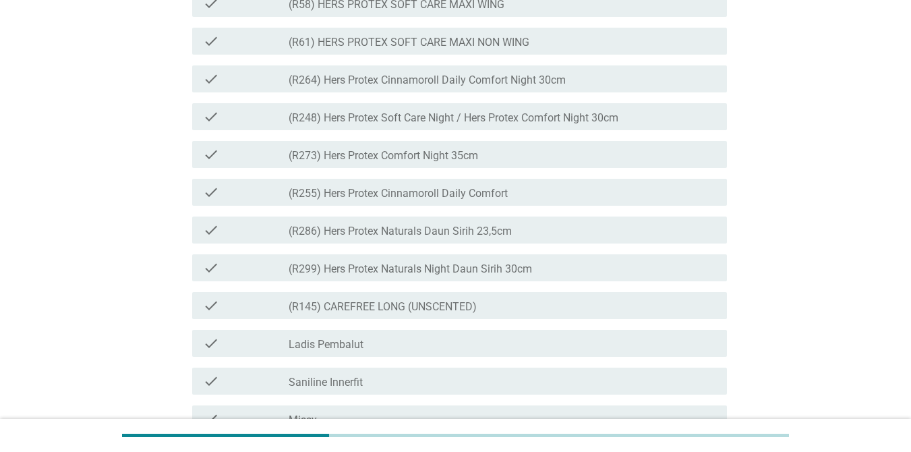
scroll to position [3147, 0]
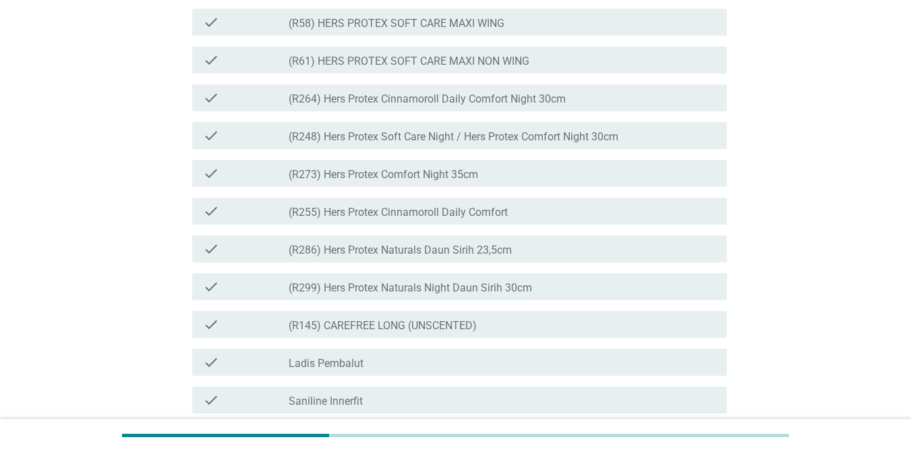
click at [453, 295] on label "(R299) Hers Protex Naturals Night Daun Sirih 30cm" at bounding box center [411, 287] width 244 height 13
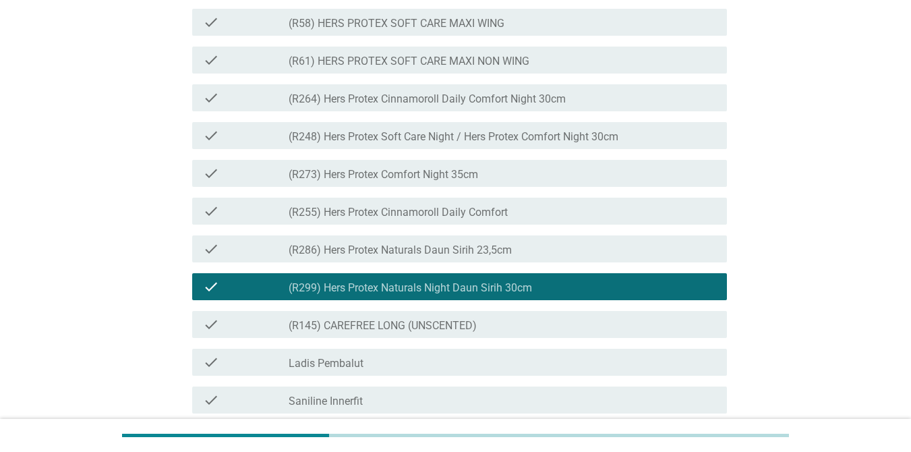
click at [459, 257] on label "(R286) Hers Protex Naturals Daun Sirih 23,5cm" at bounding box center [400, 250] width 223 height 13
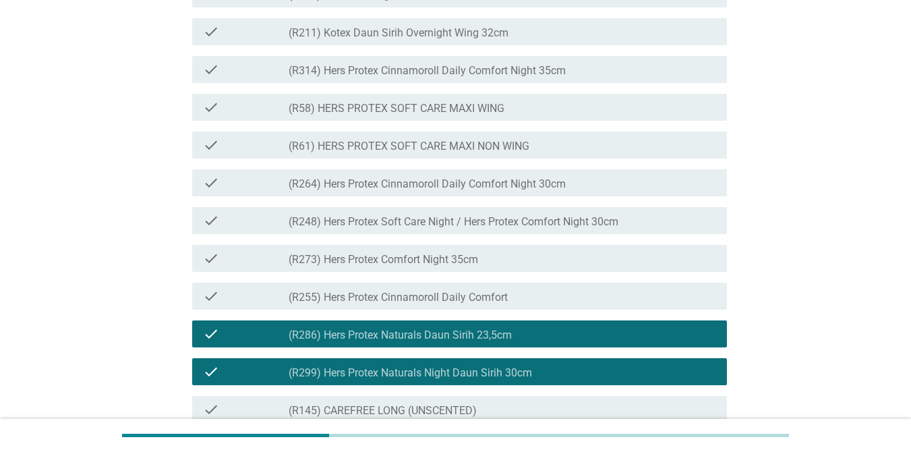
scroll to position [3061, 0]
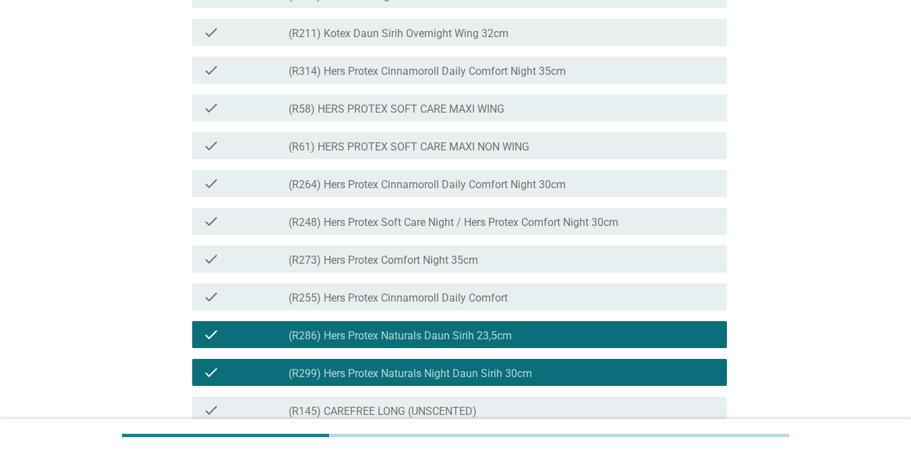
click at [465, 305] on label "(R255) Hers Protex Cinnamoroll Daily Comfort" at bounding box center [398, 297] width 219 height 13
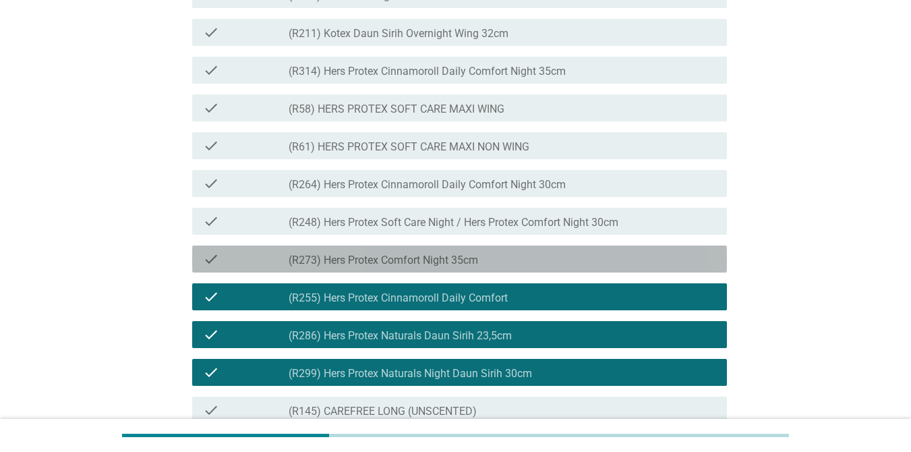
click at [472, 267] on label "(R273) Hers Protex Comfort Night 35cm" at bounding box center [384, 260] width 190 height 13
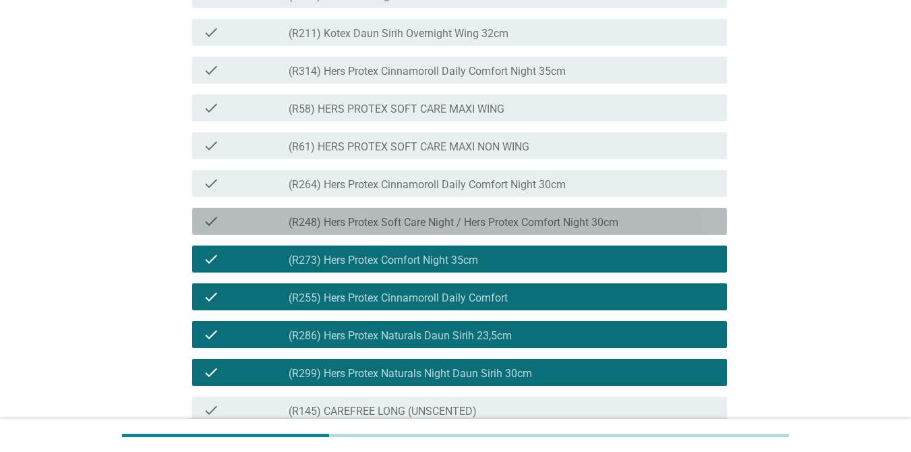
click at [488, 229] on label "(R248) Hers Protex Soft Care Night / Hers Protex Comfort Night 30cm" at bounding box center [454, 222] width 330 height 13
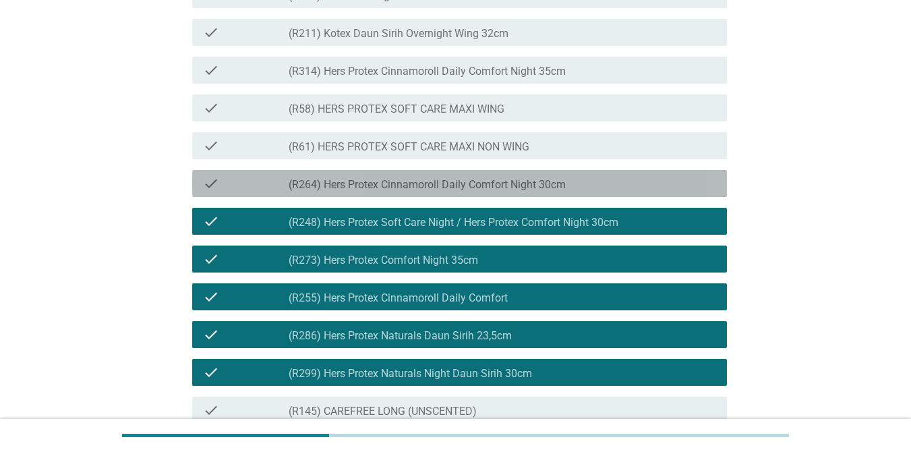
click at [501, 197] on div "check check_box_outline_blank (R264) Hers Protex Cinnamoroll Daily Comfort Nigh…" at bounding box center [459, 183] width 535 height 27
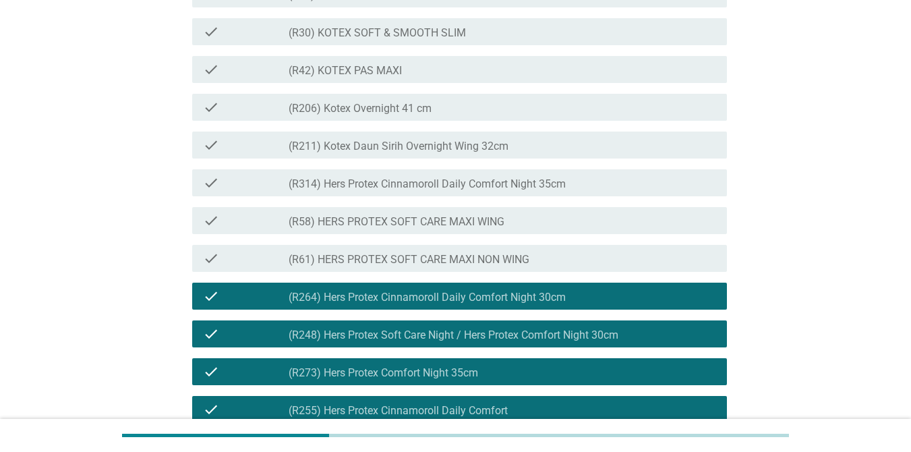
scroll to position [2933, 0]
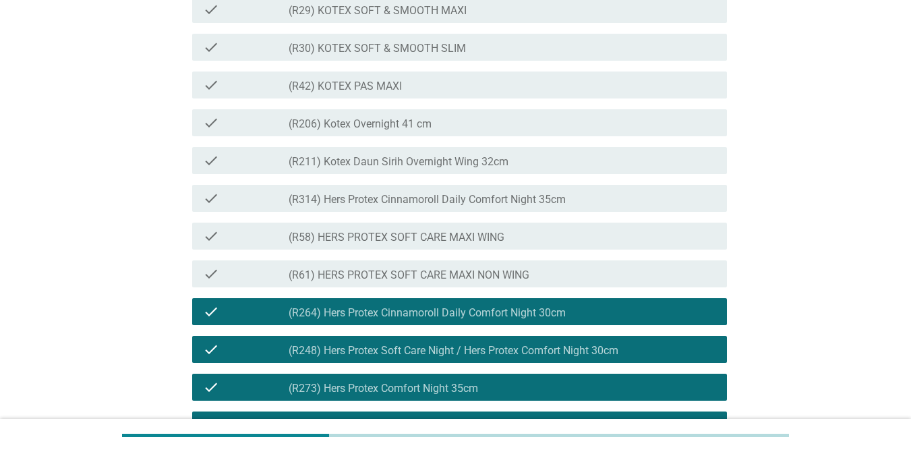
click at [497, 244] on label "(R58) HERS PROTEX SOFT CARE MAXI WING" at bounding box center [397, 237] width 216 height 13
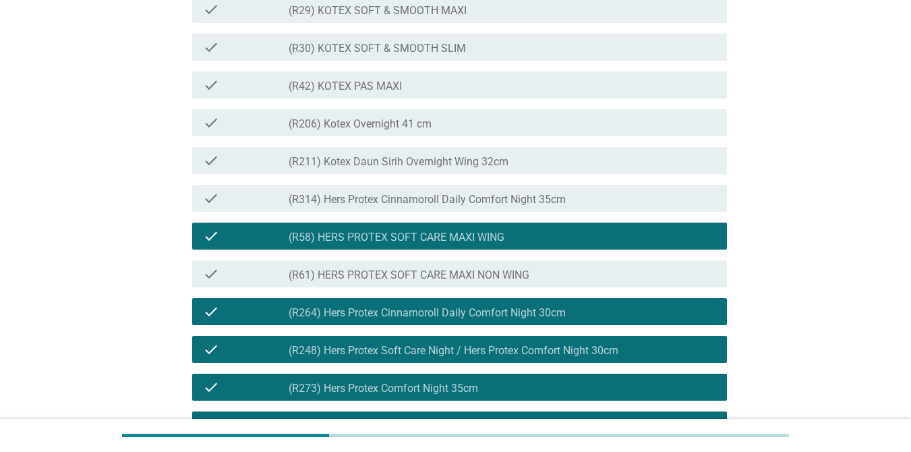
click at [500, 282] on label "(R61) HERS PROTEX SOFT CARE MAXI NON WING" at bounding box center [409, 274] width 241 height 13
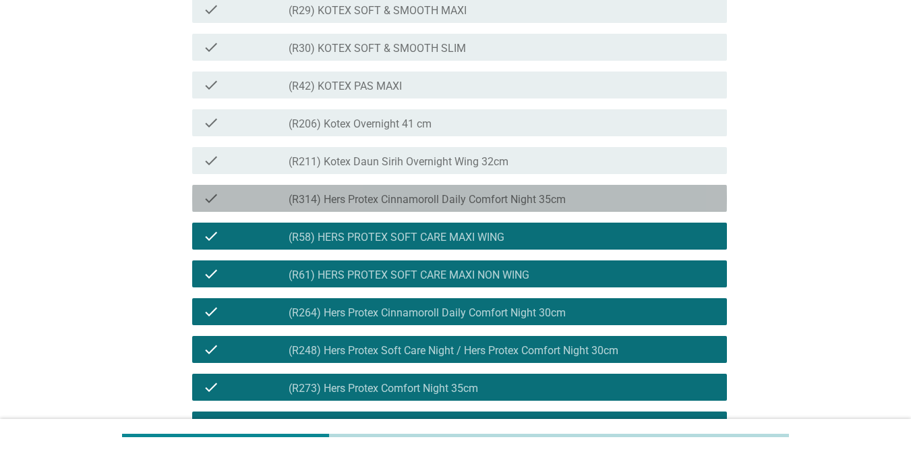
click at [495, 206] on label "(R314) Hers Protex Cinnamoroll Daily Comfort Night 35cm" at bounding box center [427, 199] width 277 height 13
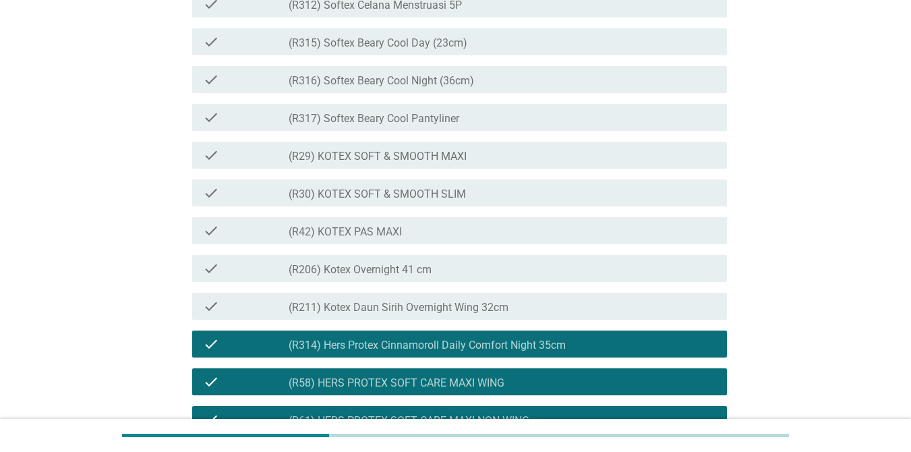
scroll to position [2787, 0]
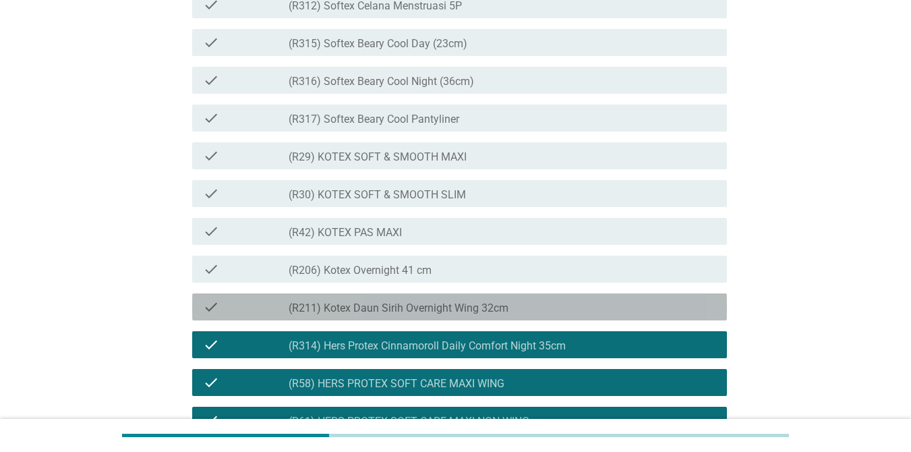
click at [385, 315] on label "(R211) Kotex Daun Sirih Overnight Wing 32cm" at bounding box center [399, 308] width 220 height 13
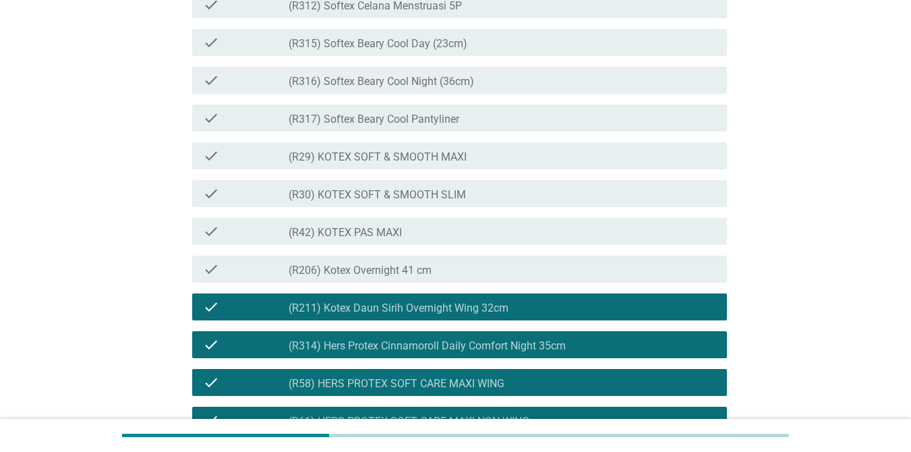
click at [409, 277] on label "(R206) Kotex Overnight 41 cm" at bounding box center [360, 270] width 143 height 13
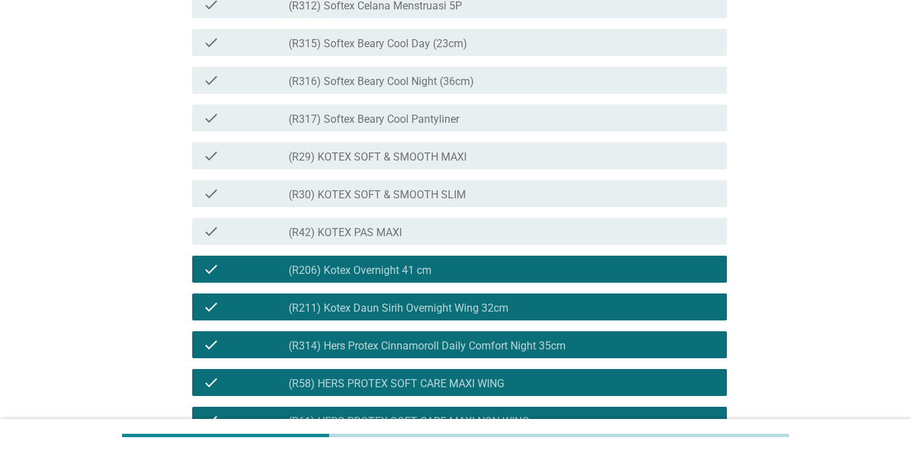
click at [422, 239] on div "check_box_outline_blank (R42) KOTEX PAS MAXI" at bounding box center [503, 231] width 428 height 16
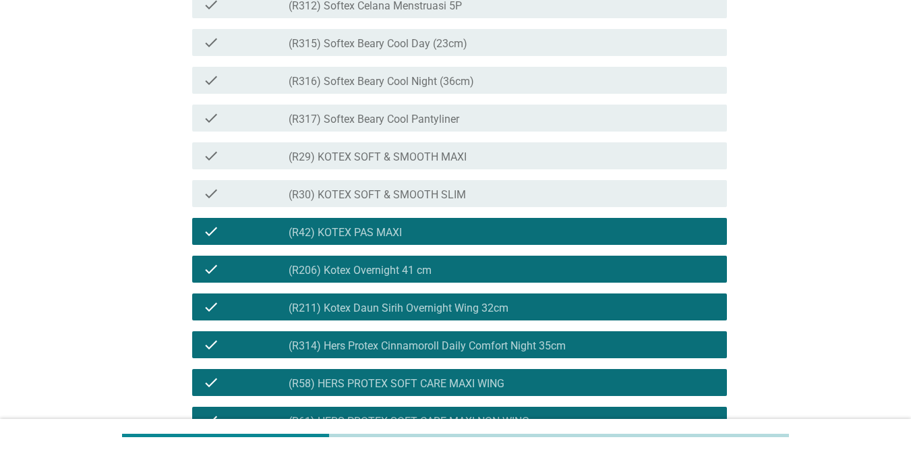
click at [446, 202] on div "check_box_outline_blank (R30) KOTEX SOFT & SMOOTH SLIM" at bounding box center [503, 193] width 428 height 16
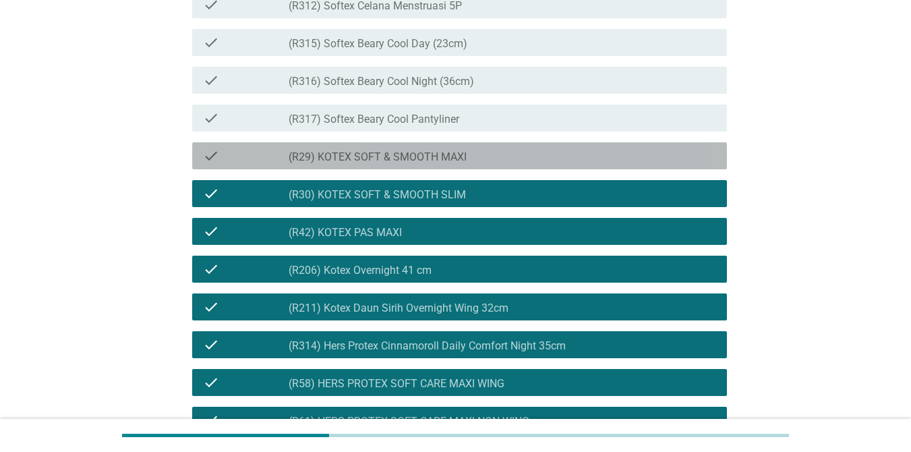
click at [457, 164] on label "(R29) KOTEX SOFT & SMOOTH MAXI" at bounding box center [378, 156] width 178 height 13
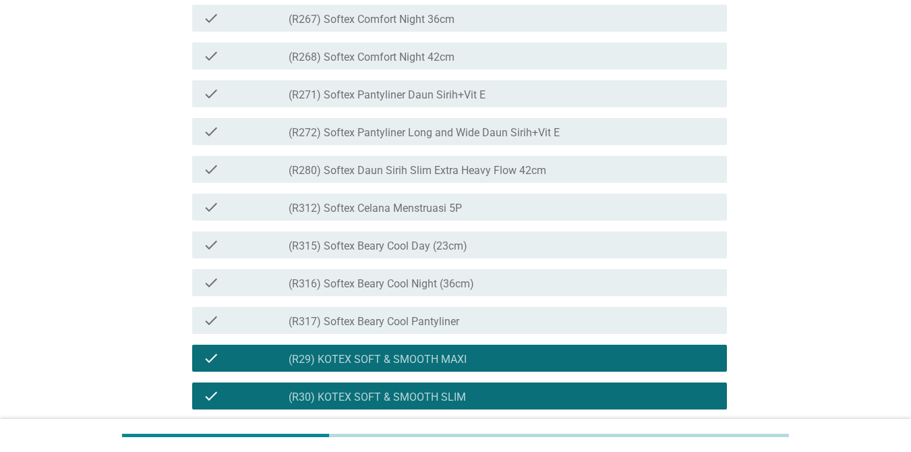
scroll to position [2575, 0]
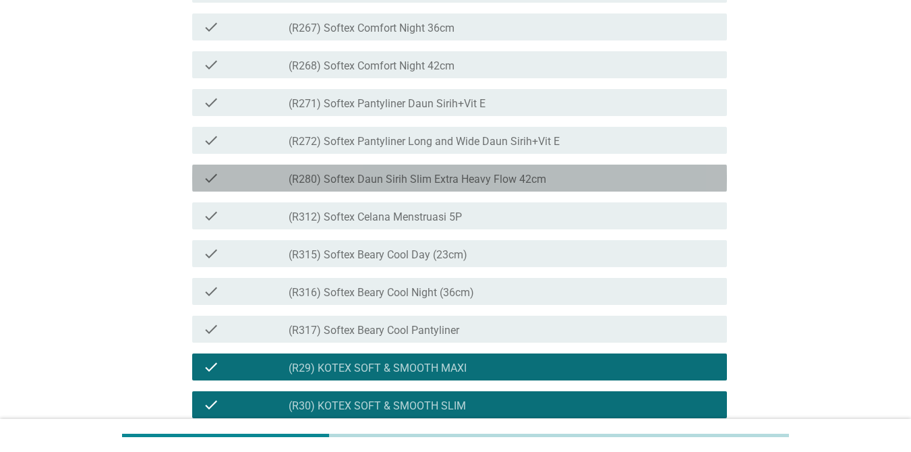
click at [457, 186] on label "(R280) Softex Daun Sirih Slim Extra Heavy Flow 42cm" at bounding box center [418, 179] width 258 height 13
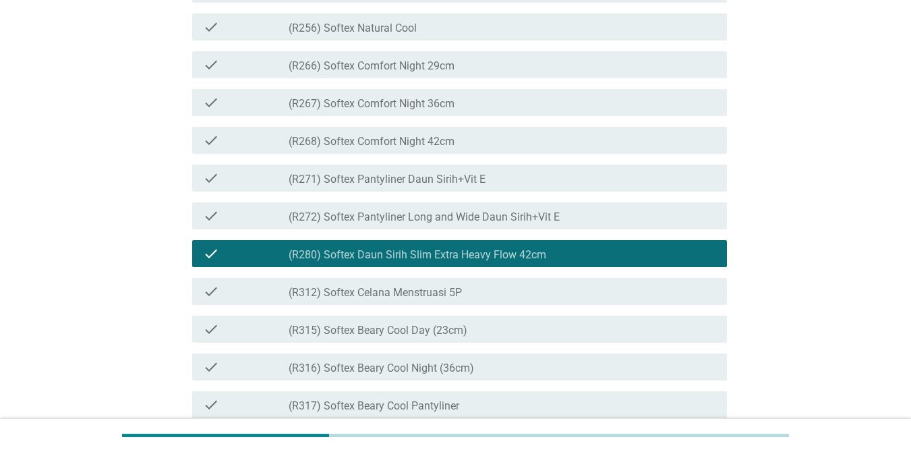
scroll to position [2444, 0]
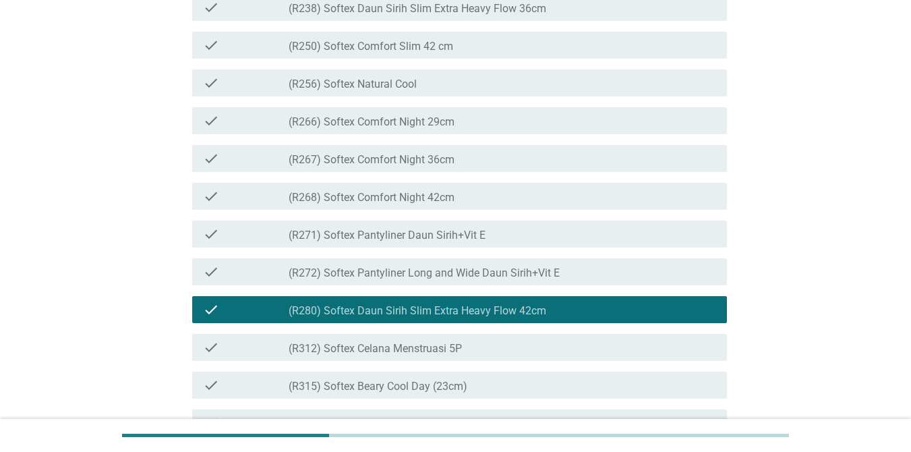
click at [455, 204] on label "(R268) Softex Comfort Night 42cm" at bounding box center [372, 197] width 166 height 13
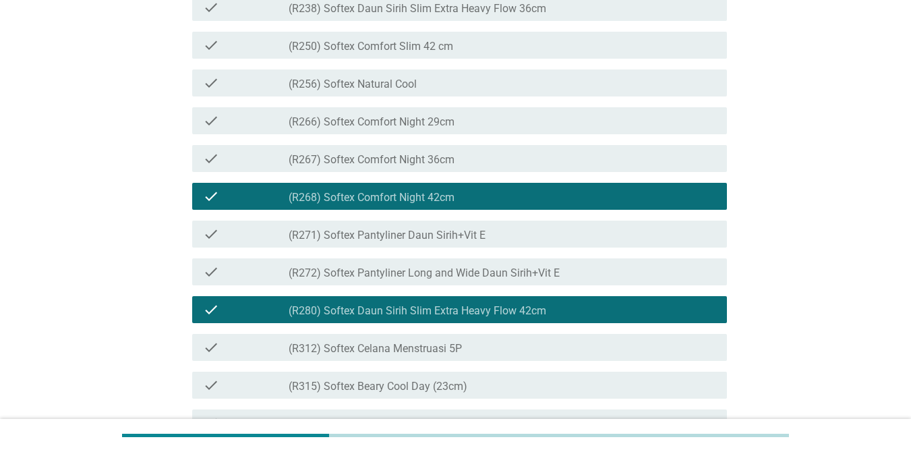
click at [461, 172] on div "check check_box_outline_blank (R267) Softex Comfort Night 36cm" at bounding box center [459, 158] width 535 height 27
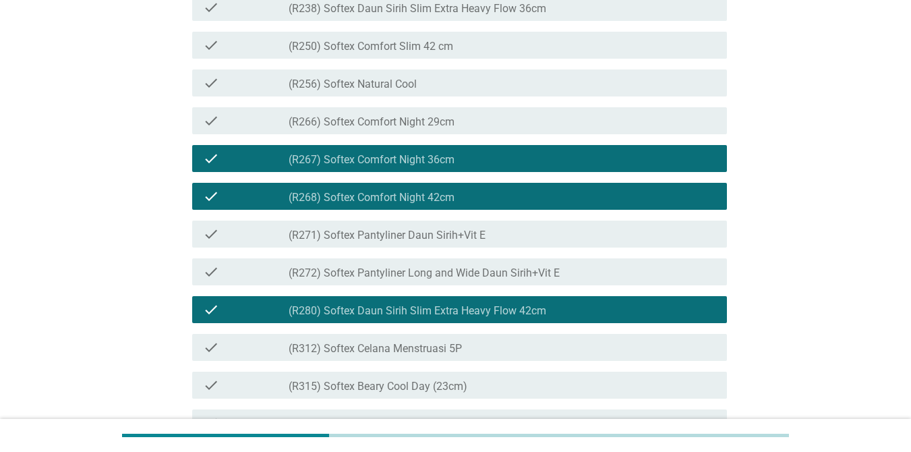
click at [478, 129] on div "check_box_outline_blank (R266) Softex Comfort Night 29cm" at bounding box center [503, 121] width 428 height 16
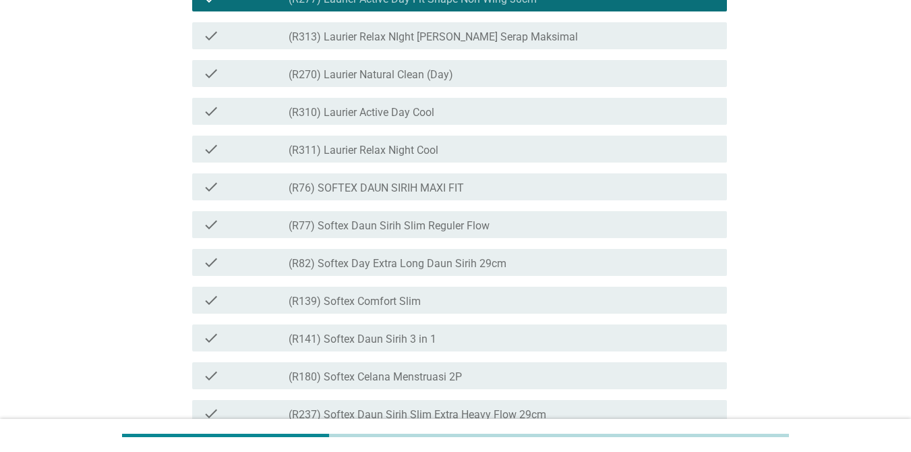
scroll to position [1991, 0]
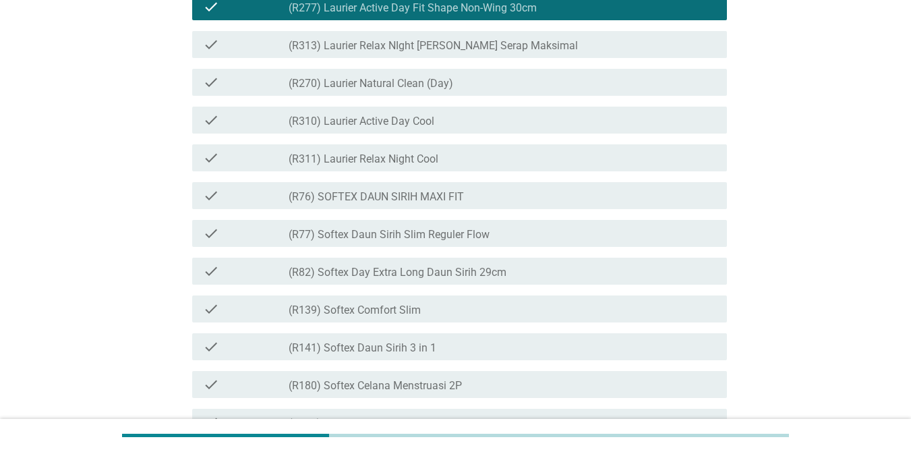
click at [480, 204] on div "check_box_outline_blank (R76) SOFTEX DAUN SIRIH MAXI FIT" at bounding box center [503, 196] width 428 height 16
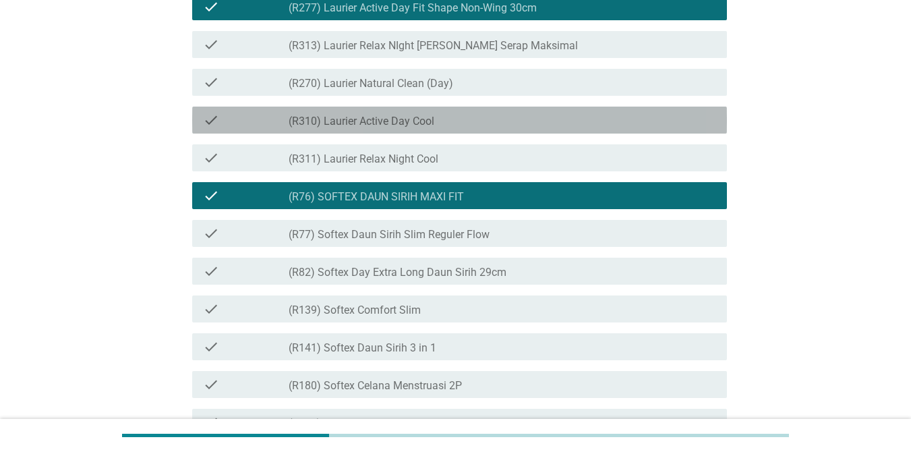
click at [490, 128] on div "check_box_outline_blank (R310) Laurier Active Day Cool" at bounding box center [503, 120] width 428 height 16
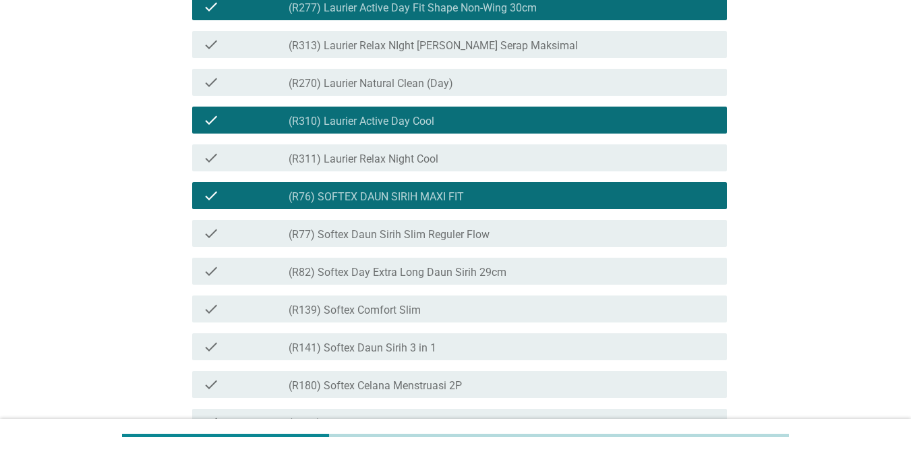
click at [484, 166] on div "check_box_outline_blank (R311) Laurier Relax Night Cool" at bounding box center [503, 158] width 428 height 16
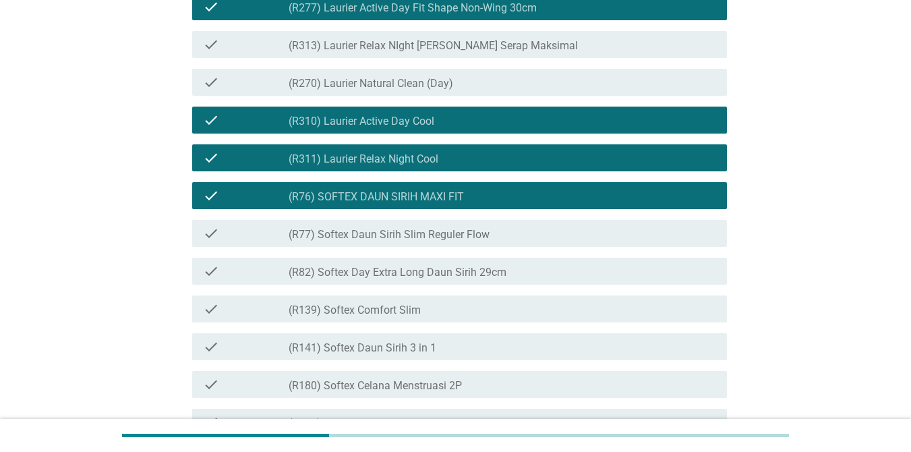
click at [511, 90] on div "check_box_outline_blank (R270) Laurier Natural Clean (Day)" at bounding box center [503, 82] width 428 height 16
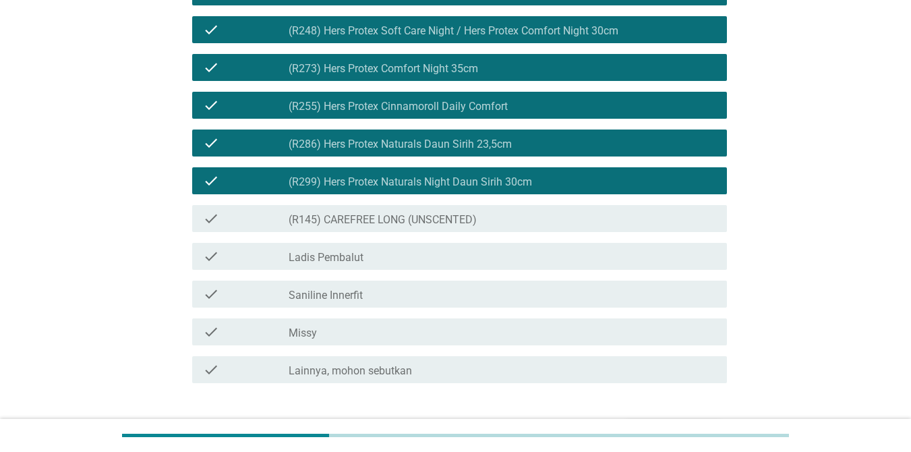
scroll to position [3390, 0]
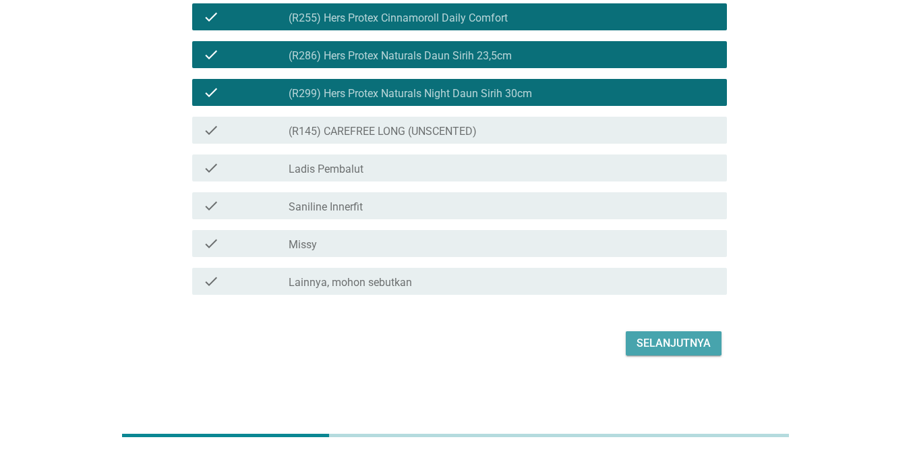
click at [662, 344] on div "Selanjutnya" at bounding box center [674, 343] width 74 height 16
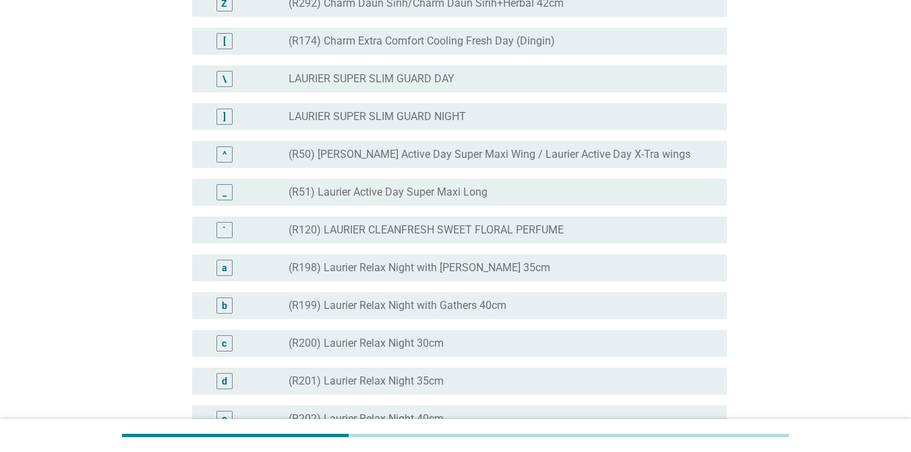
scroll to position [1182, 0]
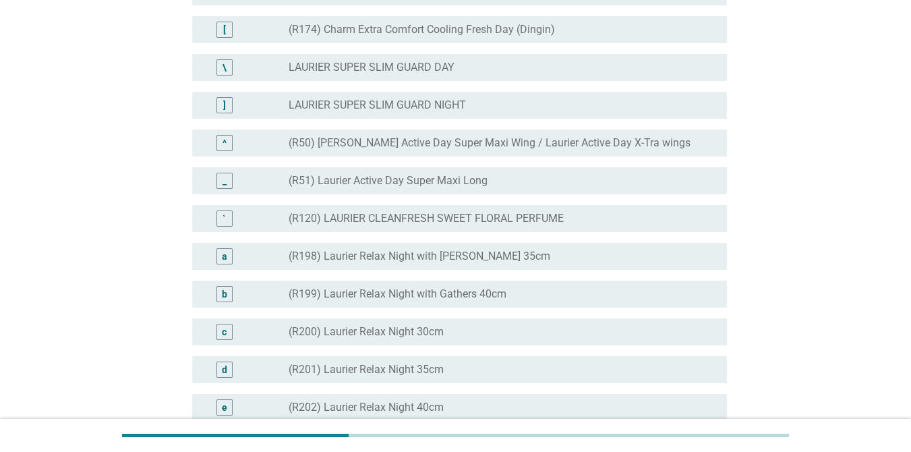
click at [410, 188] on label "(R51) Laurier Active Day Super Maxi Long" at bounding box center [388, 180] width 199 height 13
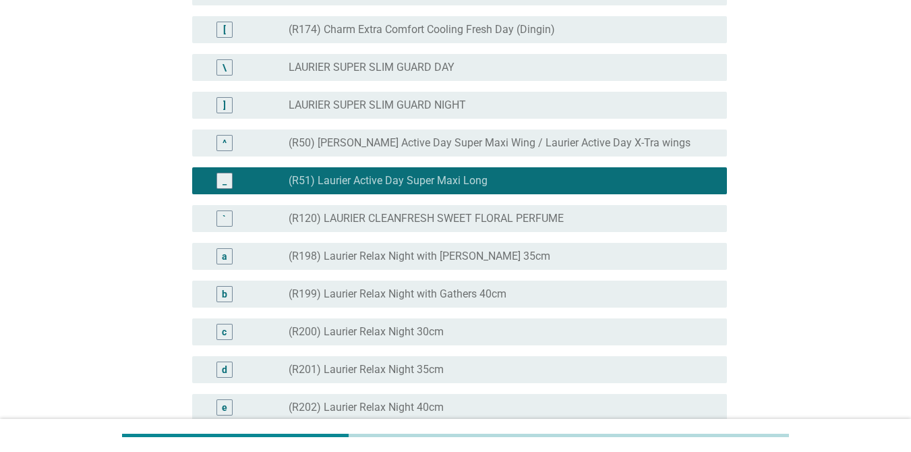
click at [412, 188] on label "(R51) Laurier Active Day Super Maxi Long" at bounding box center [388, 180] width 199 height 13
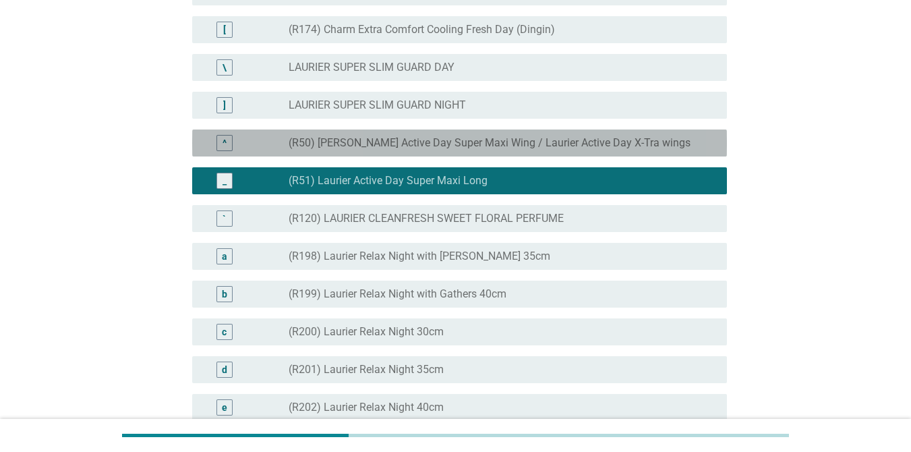
click at [421, 150] on label "(R50) [PERSON_NAME] Active Day Super Maxi Wing / Laurier Active Day X-Tra wings" at bounding box center [490, 142] width 402 height 13
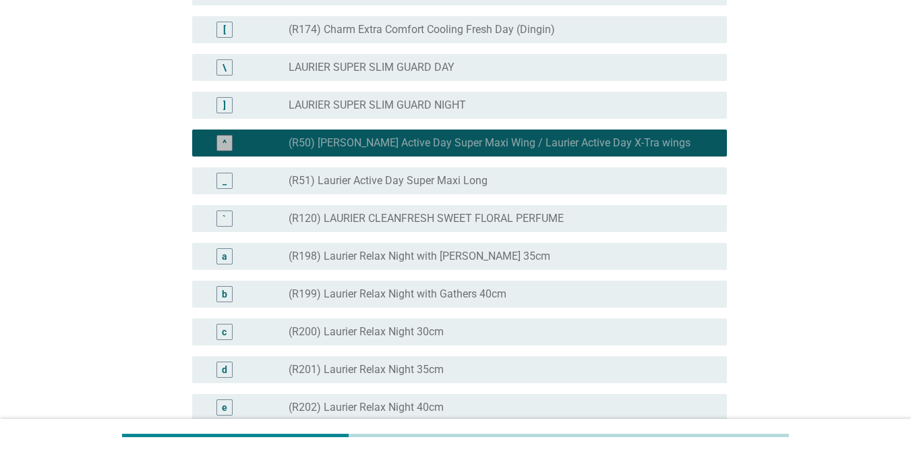
click at [421, 150] on label "(R50) [PERSON_NAME] Active Day Super Maxi Wing / Laurier Active Day X-Tra wings" at bounding box center [490, 142] width 402 height 13
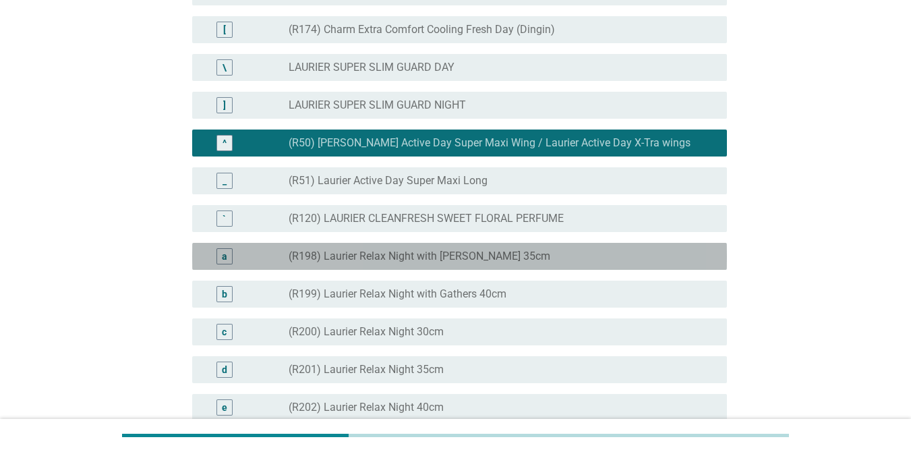
click at [411, 263] on label "(R198) Laurier Relax Night with [PERSON_NAME] 35cm" at bounding box center [420, 256] width 262 height 13
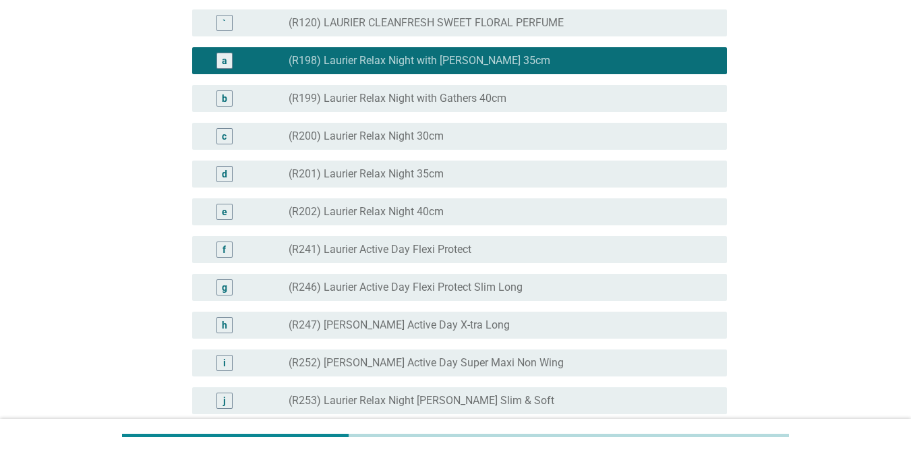
scroll to position [1385, 0]
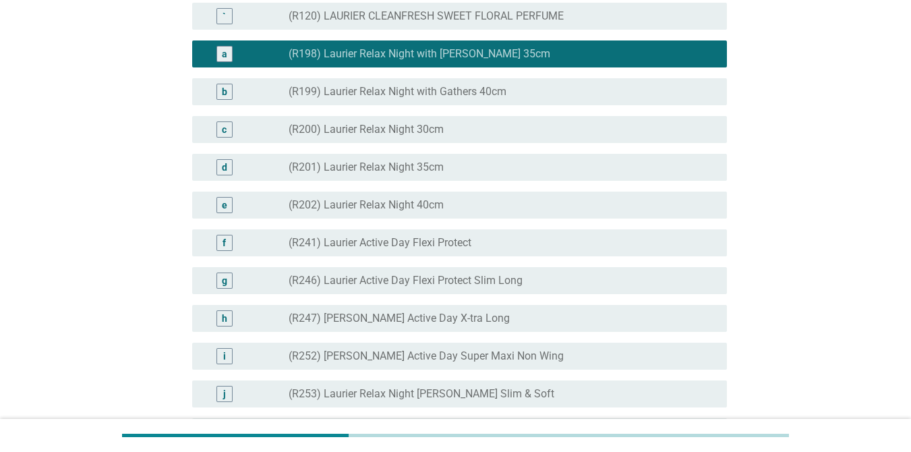
click at [424, 148] on div "c radio_button_unchecked (R200) Laurier Relax Night 30cm" at bounding box center [455, 130] width 543 height 38
click at [424, 136] on label "(R200) Laurier Relax Night 30cm" at bounding box center [366, 129] width 155 height 13
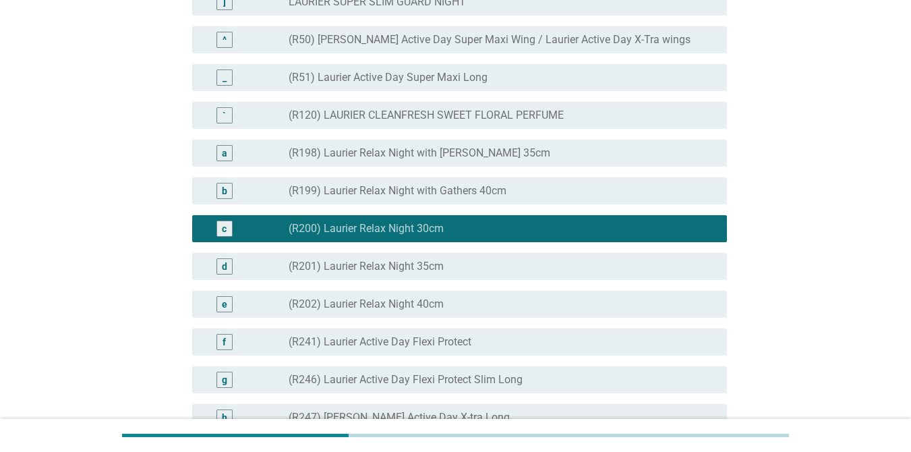
scroll to position [1293, 0]
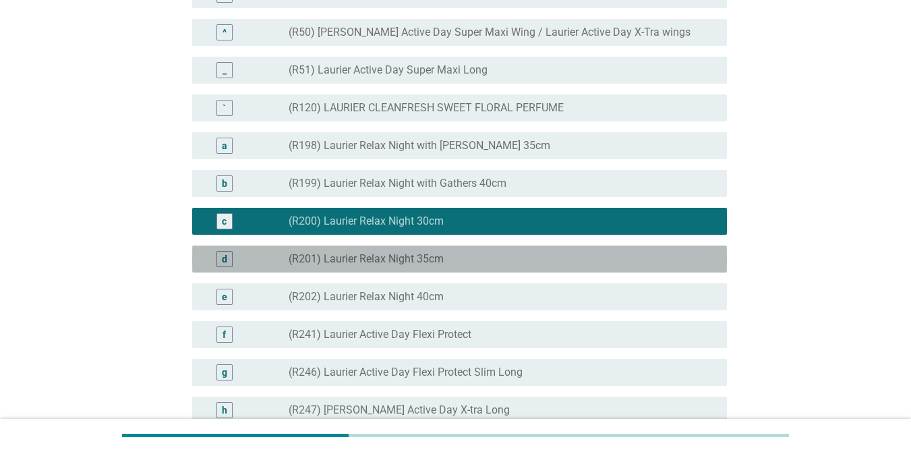
click at [433, 266] on label "(R201) Laurier Relax Night 35cm" at bounding box center [366, 258] width 155 height 13
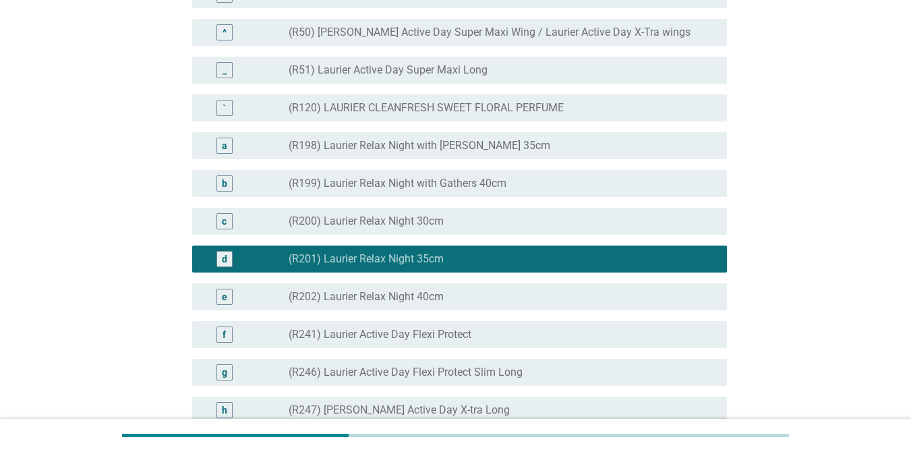
click at [436, 235] on div "c radio_button_unchecked (R200) Laurier Relax Night 30cm" at bounding box center [459, 221] width 535 height 27
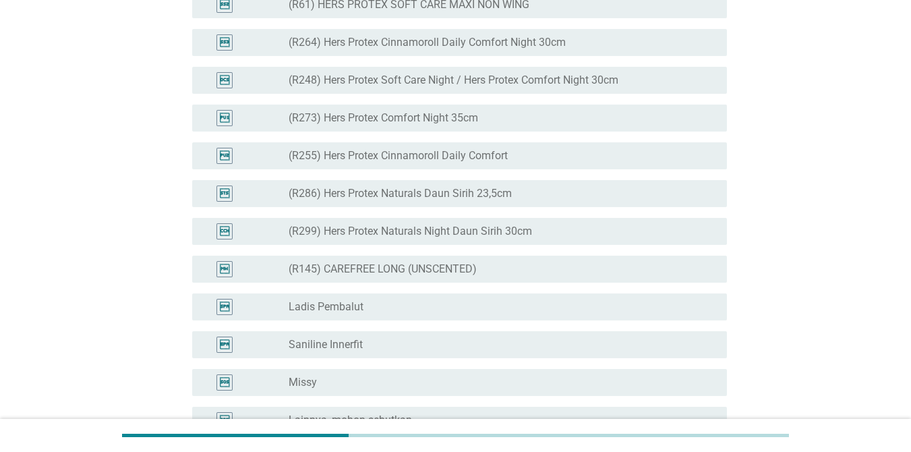
scroll to position [3338, 0]
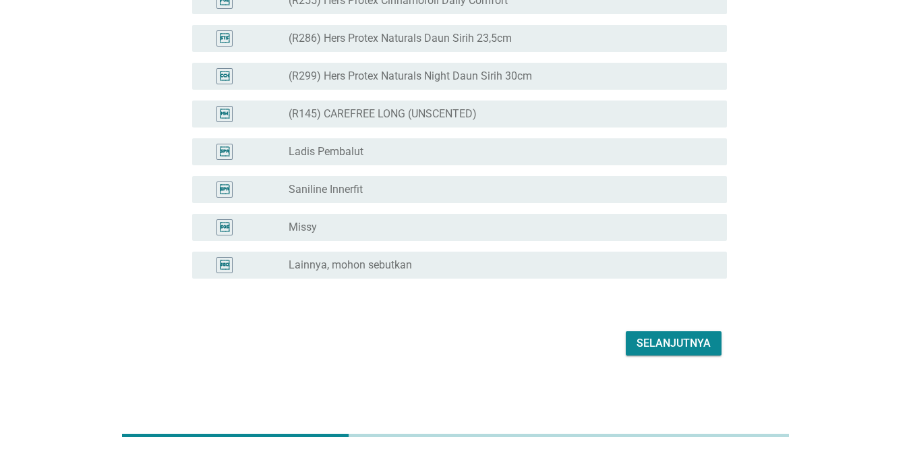
click at [652, 337] on div "Selanjutnya" at bounding box center [674, 343] width 74 height 16
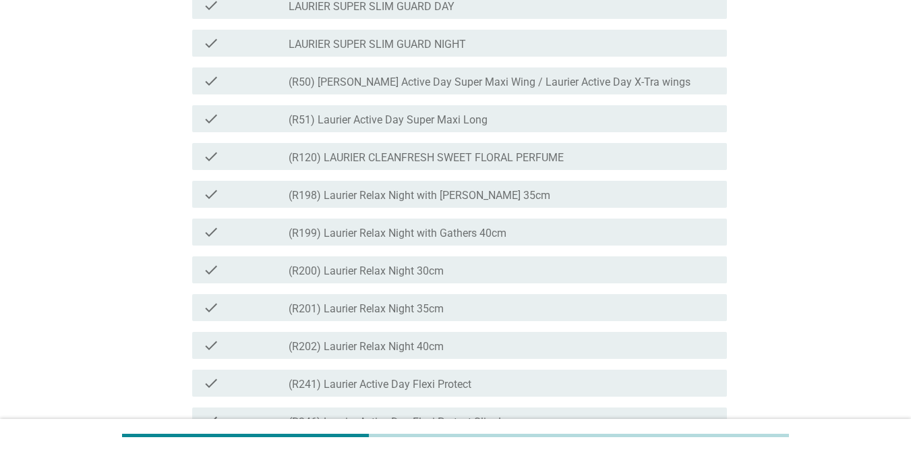
scroll to position [1263, 0]
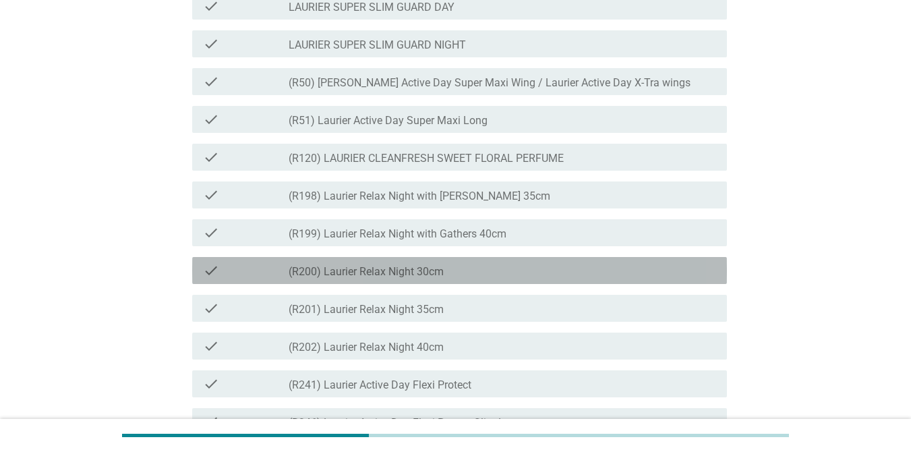
click at [551, 279] on div "check_box_outline_blank (R200) Laurier Relax Night 30cm" at bounding box center [503, 270] width 428 height 16
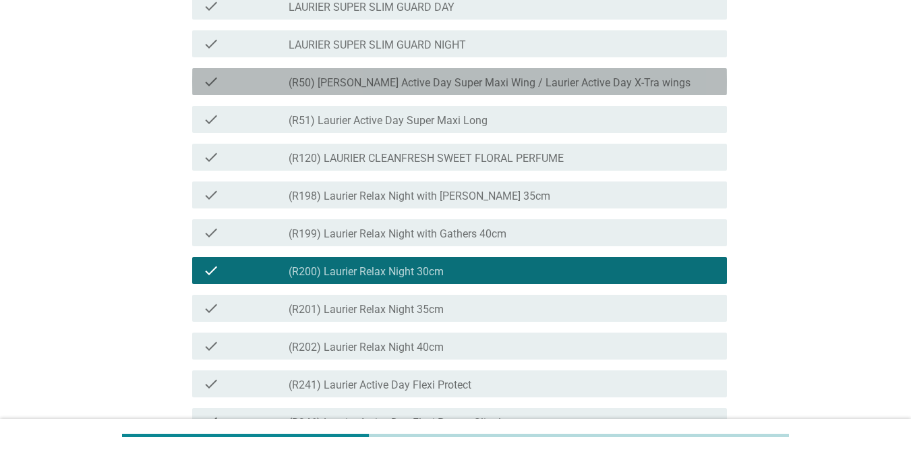
click at [549, 95] on div "check check_box_outline_blank (R50) Laurier Active Day Super Maxi Wing / Laurie…" at bounding box center [459, 81] width 535 height 27
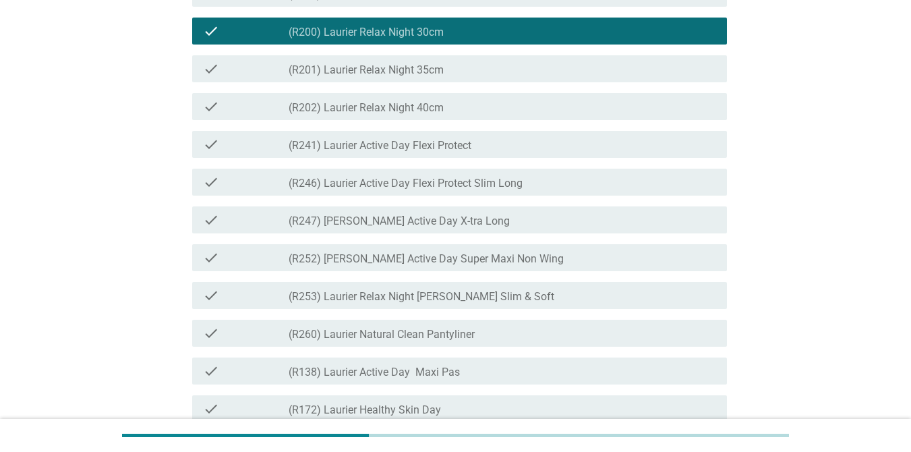
scroll to position [1539, 0]
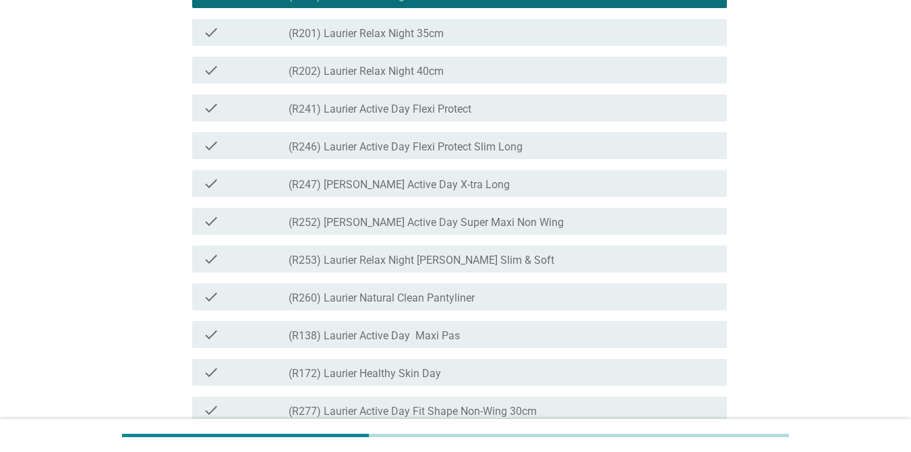
click at [543, 229] on div "check_box_outline_blank (R252) Laurier Active Day Super Maxi Non Wing" at bounding box center [503, 221] width 428 height 16
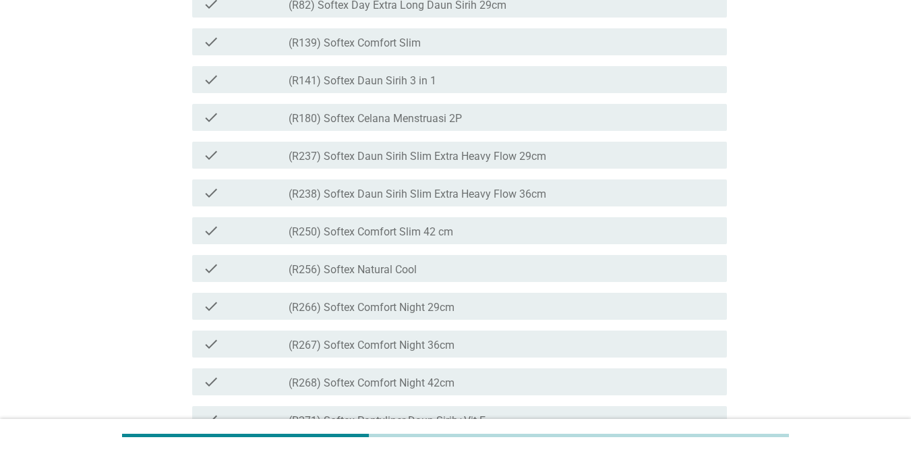
scroll to position [2206, 0]
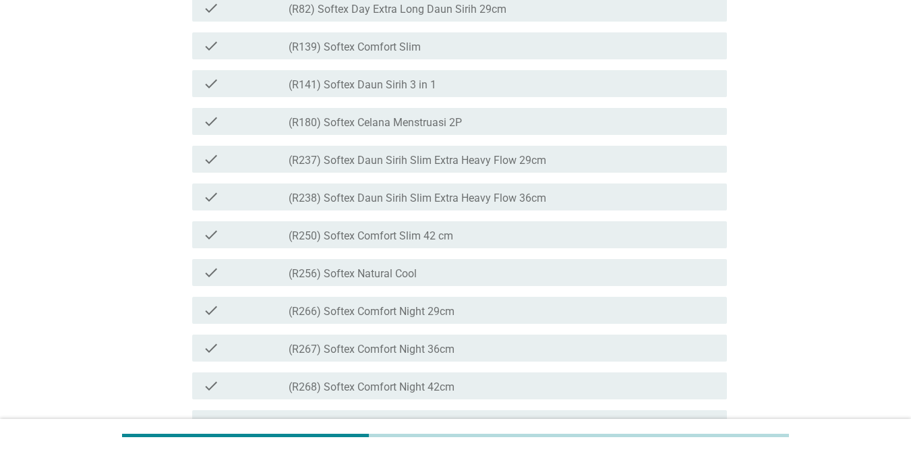
click at [461, 97] on div "check check_box_outline_blank (R141) Softex Daun Sirih 3 in 1" at bounding box center [459, 83] width 535 height 27
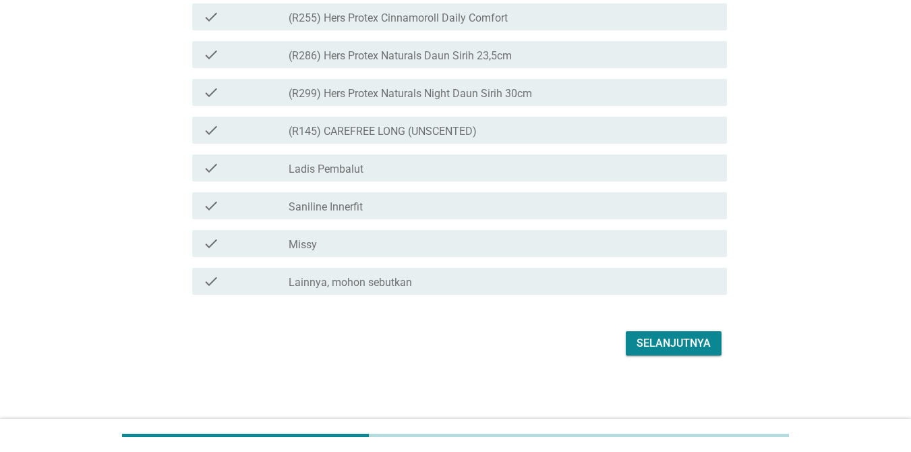
scroll to position [3341, 0]
click at [664, 347] on div "Selanjutnya" at bounding box center [674, 343] width 74 height 16
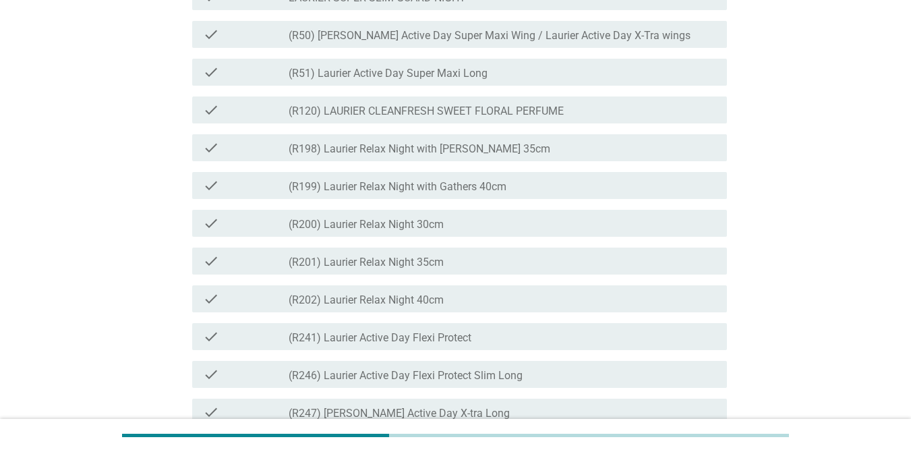
scroll to position [1339, 0]
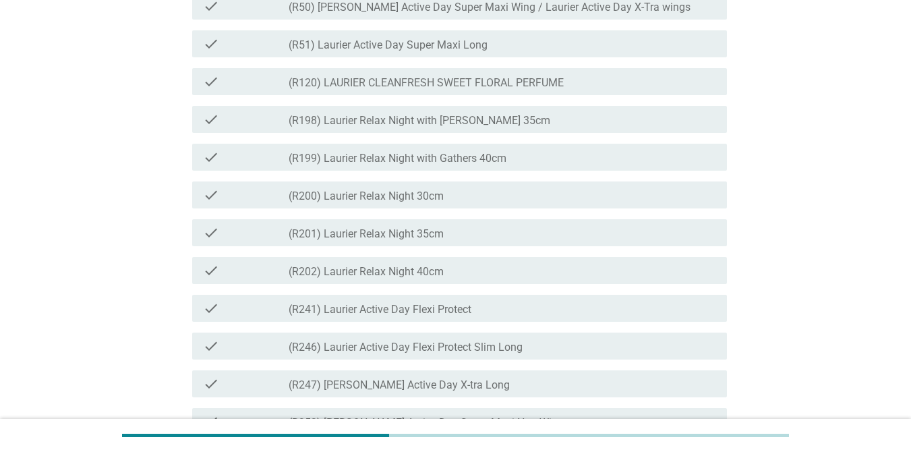
click at [538, 203] on div "check_box_outline_blank (R200) Laurier Relax Night 30cm" at bounding box center [503, 195] width 428 height 16
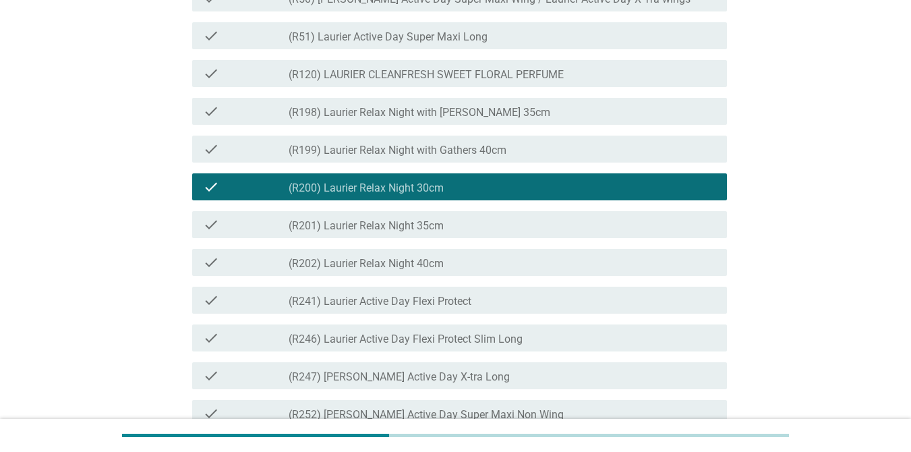
scroll to position [1309, 0]
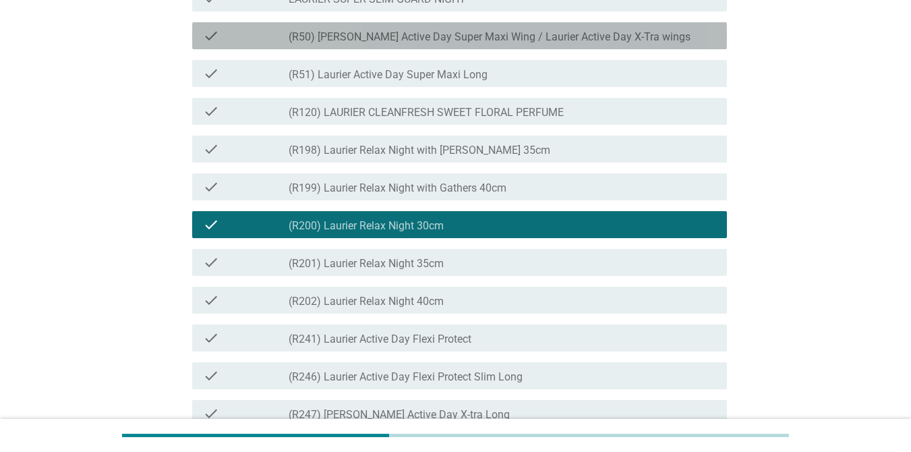
click at [604, 44] on label "(R50) [PERSON_NAME] Active Day Super Maxi Wing / Laurier Active Day X-Tra wings" at bounding box center [490, 36] width 402 height 13
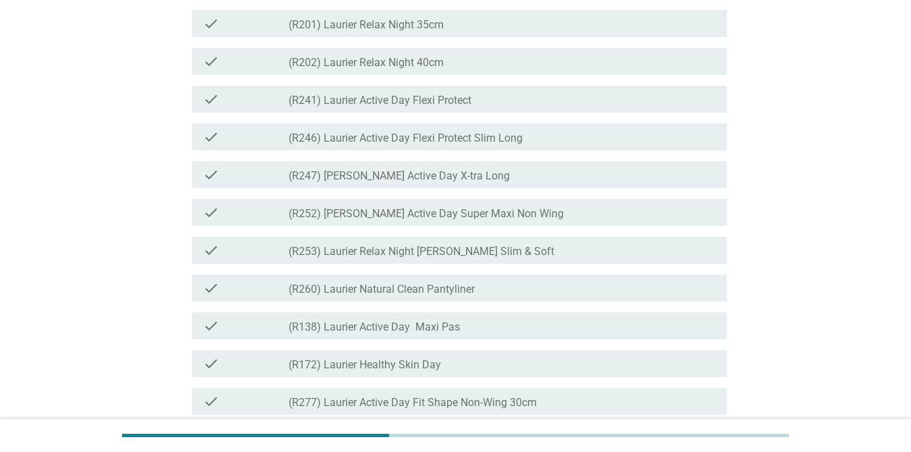
scroll to position [1552, 0]
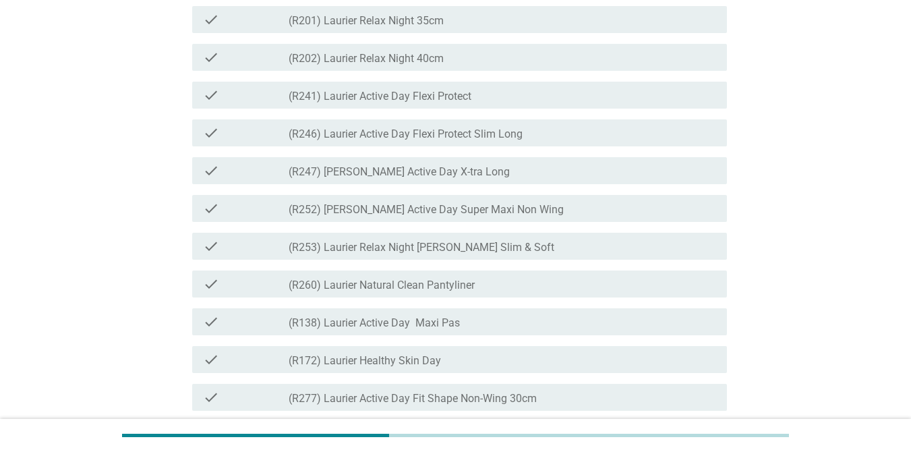
click at [514, 217] on label "(R252) [PERSON_NAME] Active Day Super Maxi Non Wing" at bounding box center [426, 209] width 275 height 13
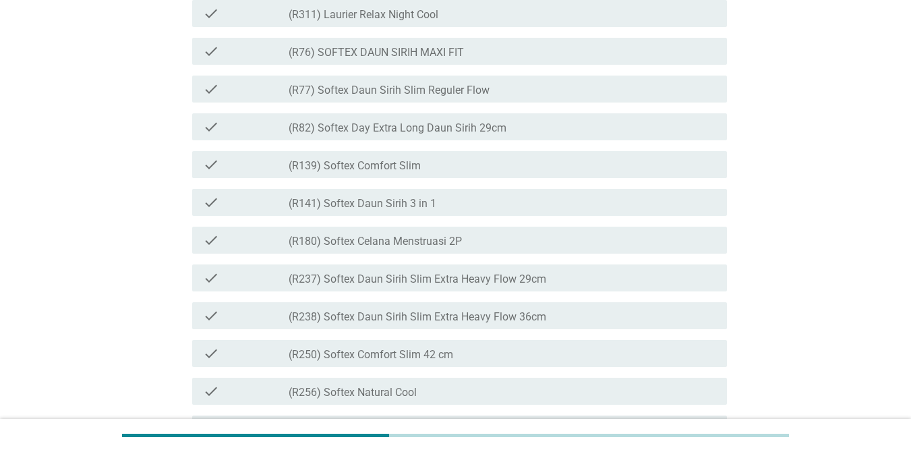
scroll to position [2113, 0]
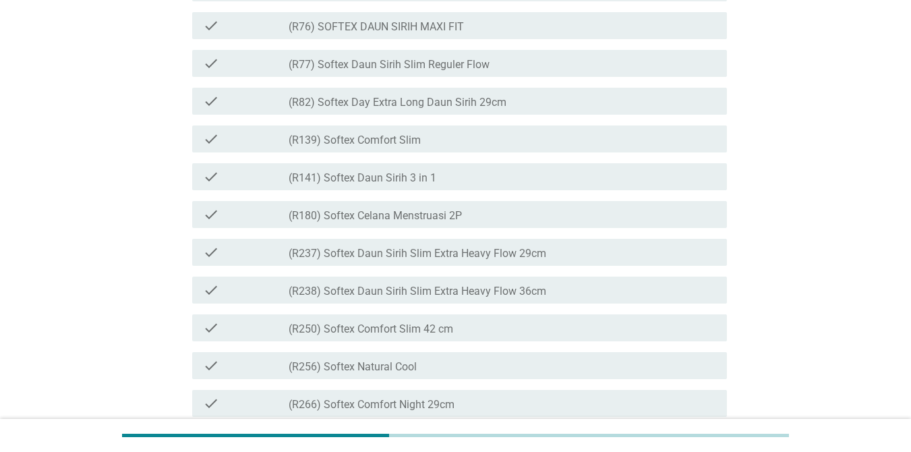
click at [493, 190] on div "check check_box_outline_blank (R141) Softex Daun Sirih 3 in 1" at bounding box center [459, 176] width 535 height 27
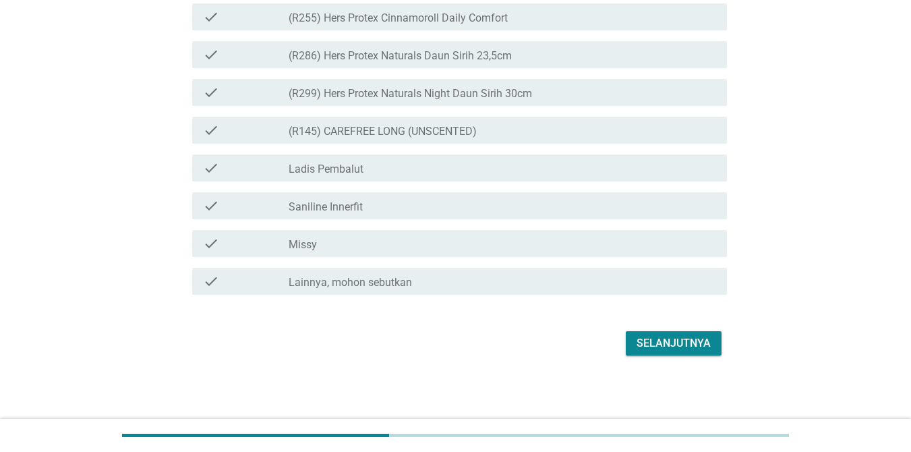
scroll to position [3341, 0]
click at [664, 342] on div "Selanjutnya" at bounding box center [674, 343] width 74 height 16
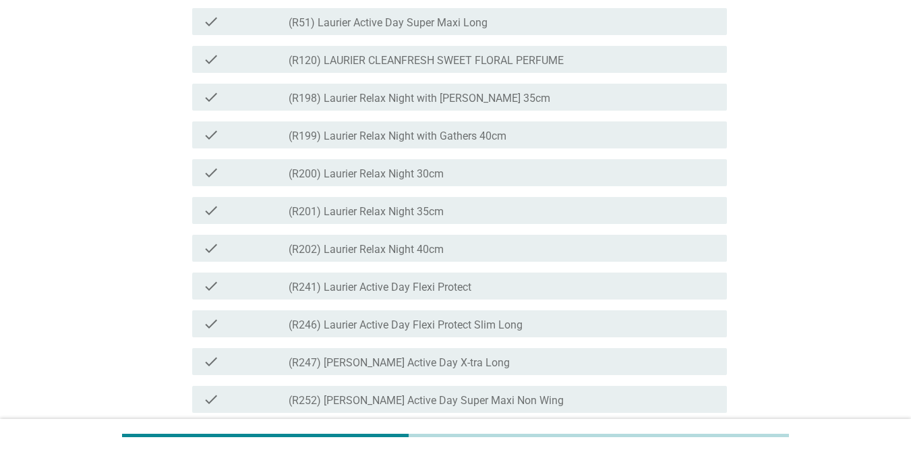
scroll to position [1485, 0]
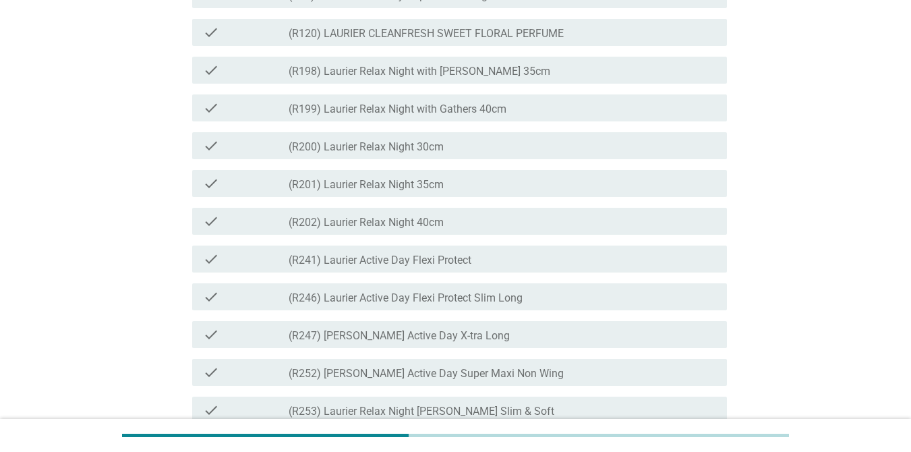
click at [443, 154] on label "(R200) Laurier Relax Night 30cm" at bounding box center [366, 146] width 155 height 13
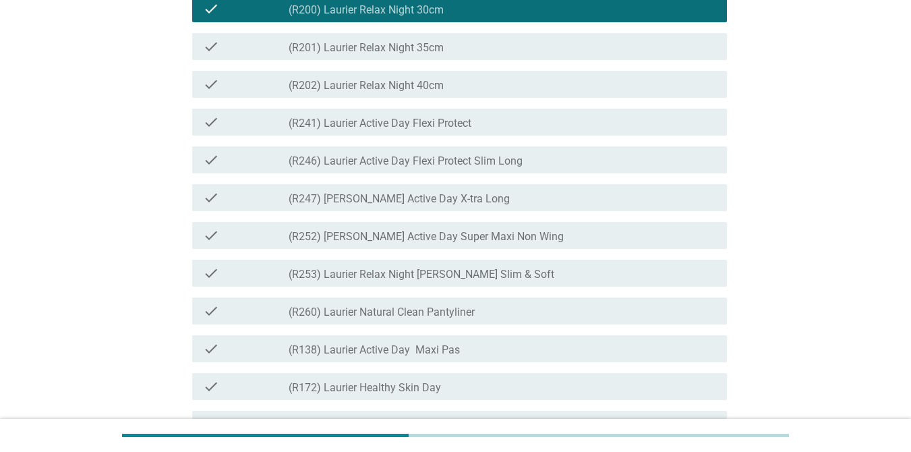
scroll to position [1624, 0]
click at [435, 248] on div "check check_box_outline_blank (R252) Laurier Active Day Super Maxi Non Wing" at bounding box center [459, 234] width 535 height 27
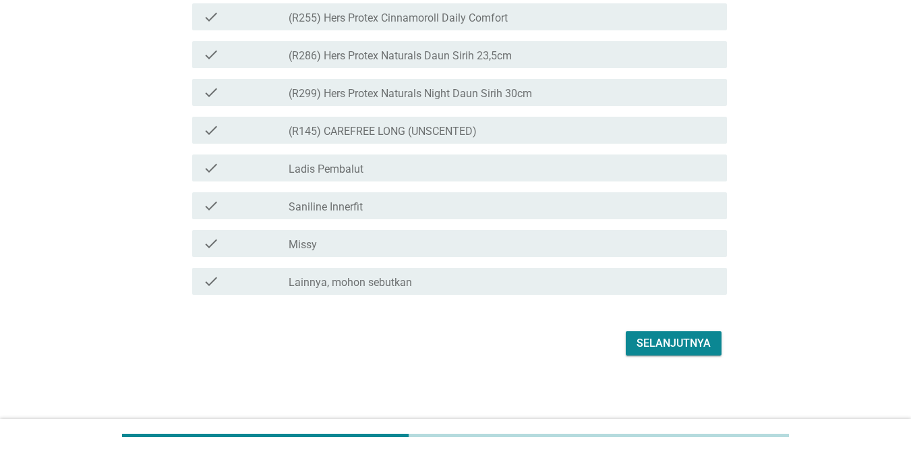
scroll to position [3438, 0]
click at [664, 345] on div "Selanjutnya" at bounding box center [674, 343] width 74 height 16
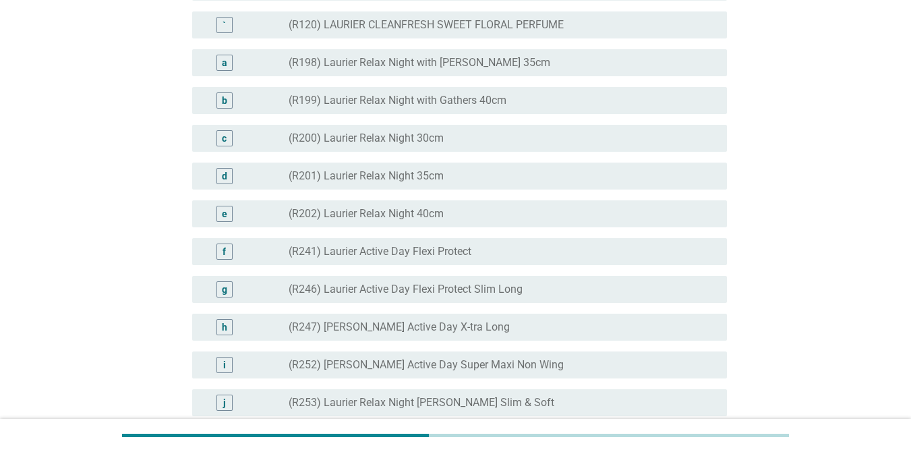
scroll to position [1427, 0]
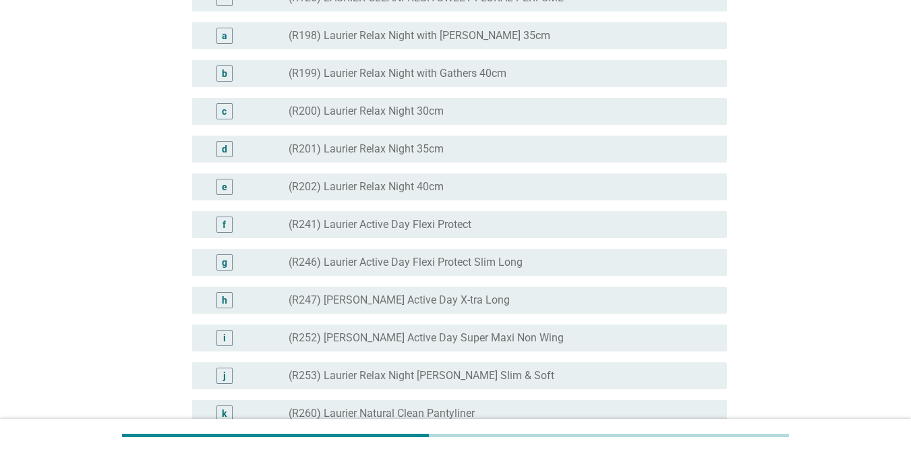
click at [515, 118] on div "radio_button_unchecked (R200) Laurier Relax Night 30cm" at bounding box center [497, 111] width 417 height 13
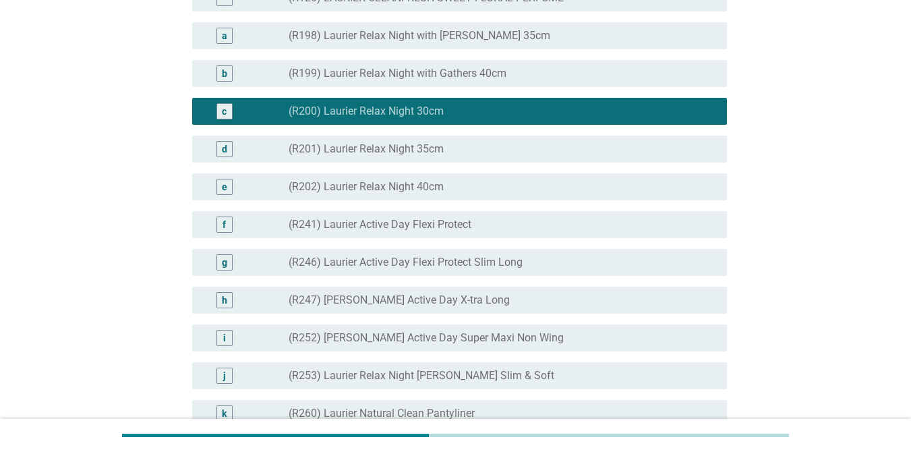
click at [491, 163] on div "d radio_button_unchecked (R201) Laurier Relax Night 35cm" at bounding box center [459, 149] width 535 height 27
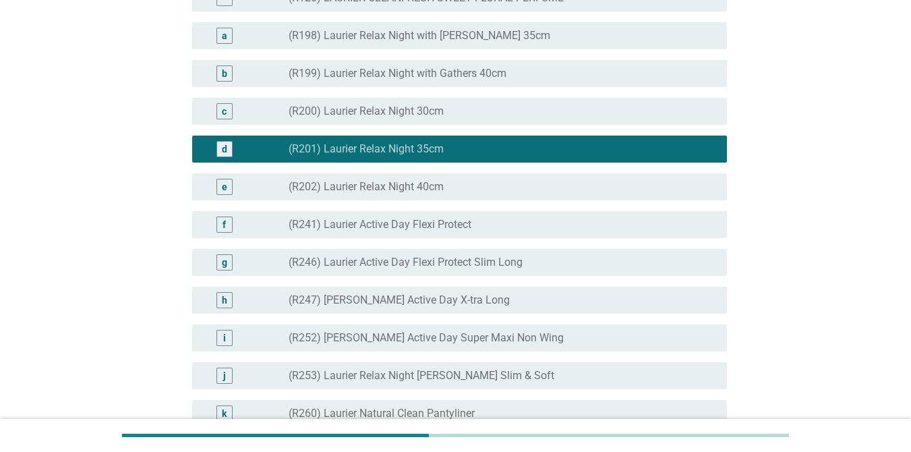
click at [511, 118] on div "radio_button_unchecked (R200) Laurier Relax Night 30cm" at bounding box center [497, 111] width 417 height 13
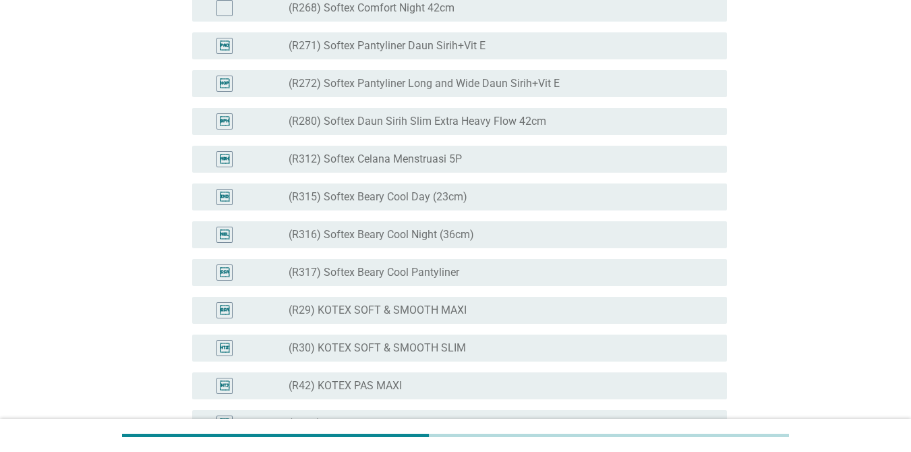
scroll to position [3362, 0]
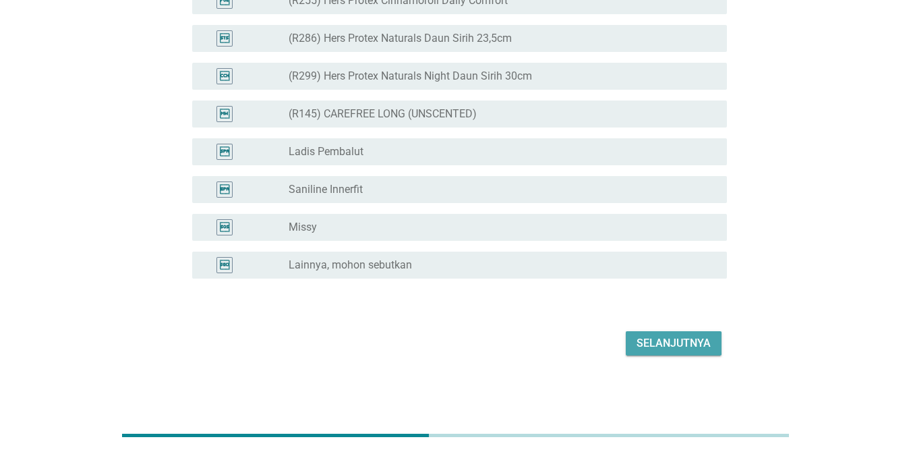
click at [664, 338] on div "Selanjutnya" at bounding box center [674, 343] width 74 height 16
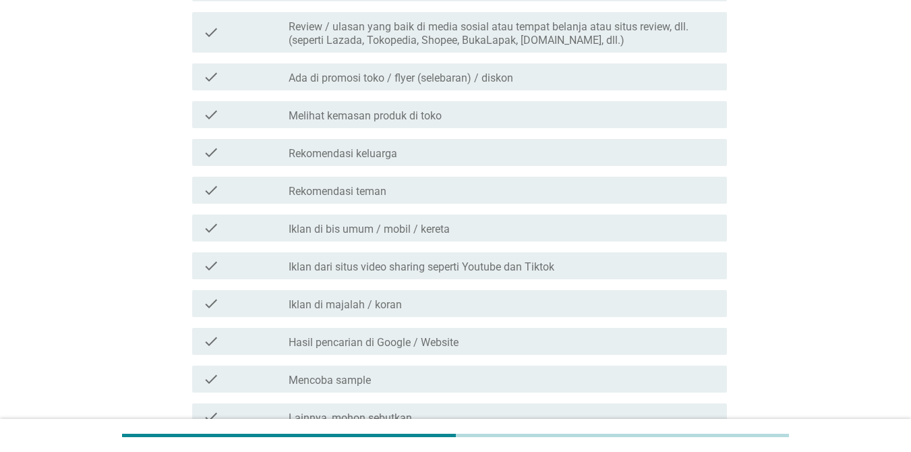
scroll to position [867, 0]
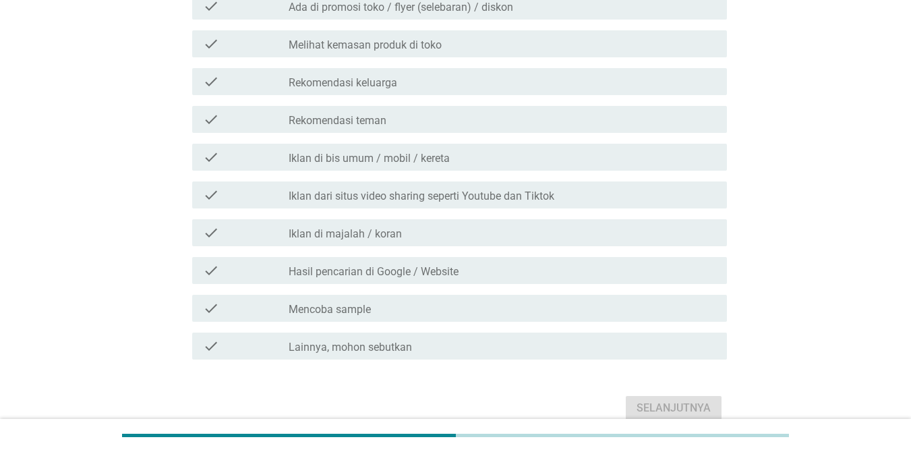
click at [531, 74] on div "check_box_outline_blank Rekomendasi keluarga" at bounding box center [503, 82] width 428 height 16
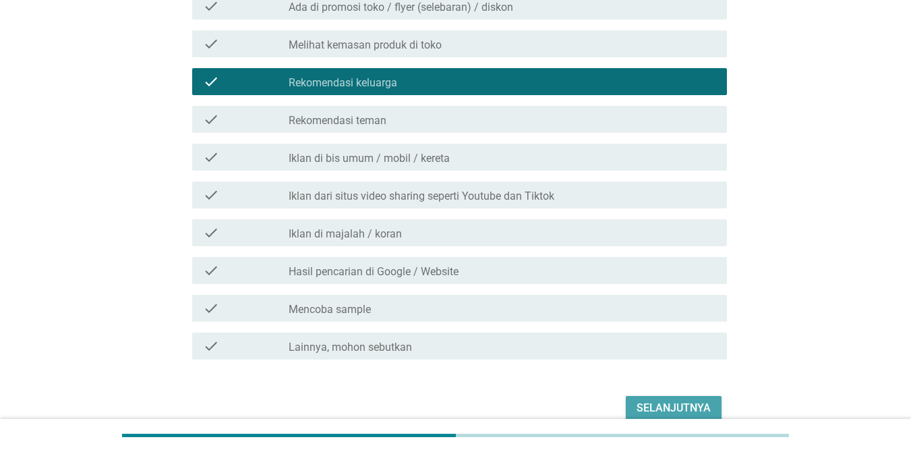
click at [664, 400] on div "Selanjutnya" at bounding box center [674, 408] width 74 height 16
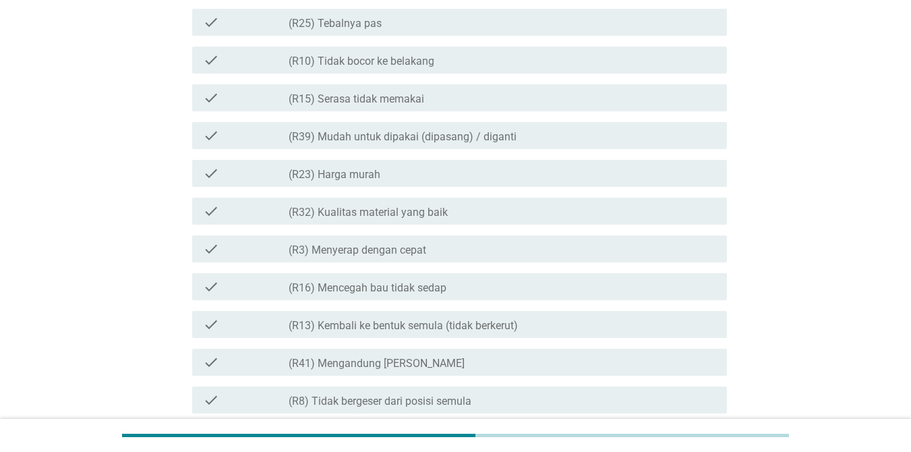
scroll to position [360, 0]
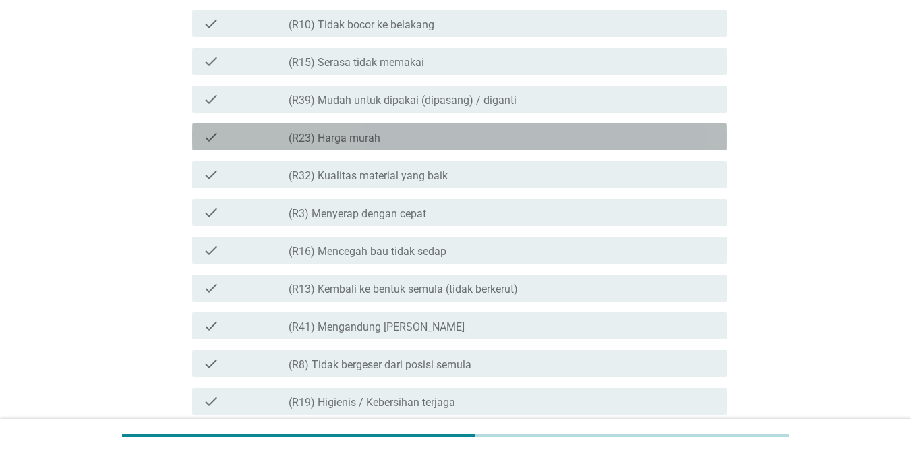
click at [485, 138] on div "check_box_outline_blank (R23) Harga murah" at bounding box center [503, 137] width 428 height 16
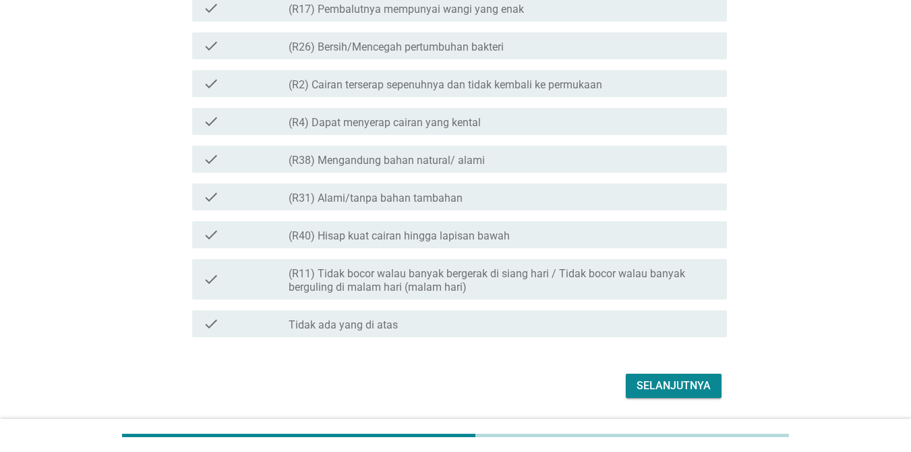
scroll to position [1451, 0]
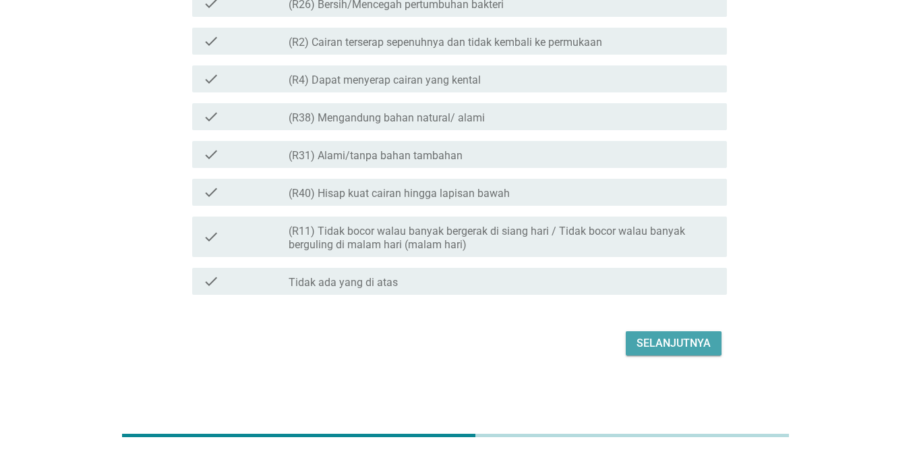
click at [664, 345] on div "Selanjutnya" at bounding box center [674, 343] width 74 height 16
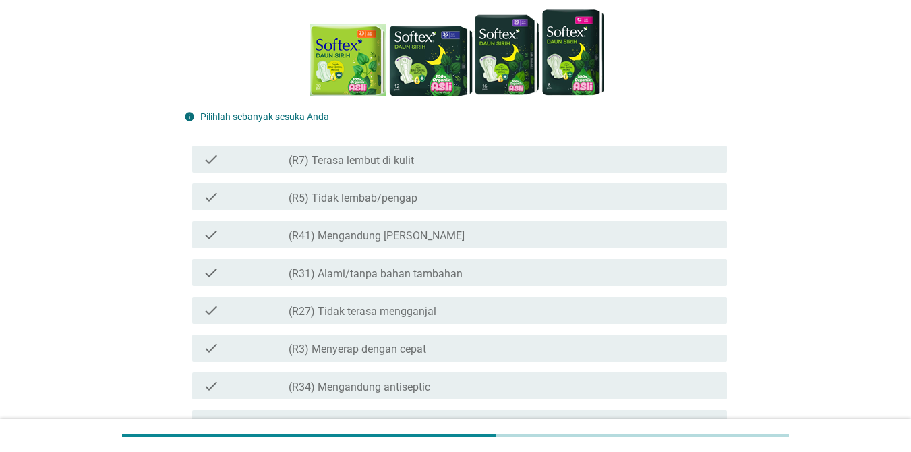
scroll to position [188, 0]
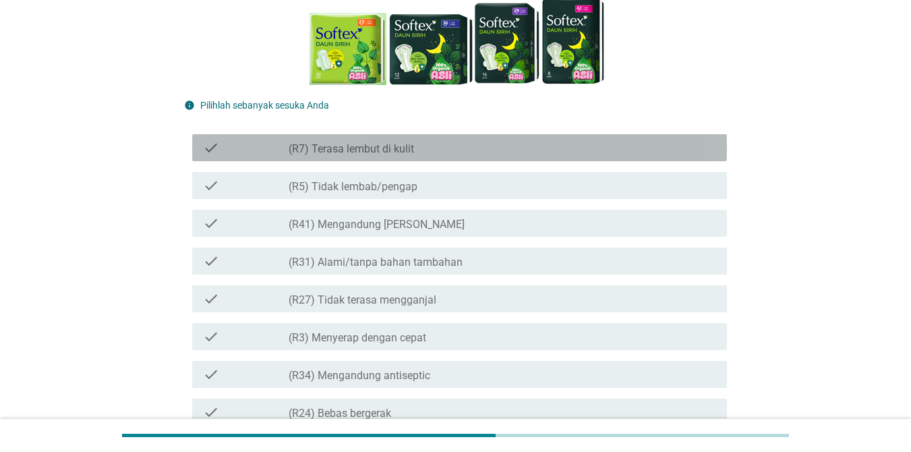
click at [615, 144] on div "check_box_outline_blank (R7) Terasa lembut di kulit" at bounding box center [503, 148] width 428 height 16
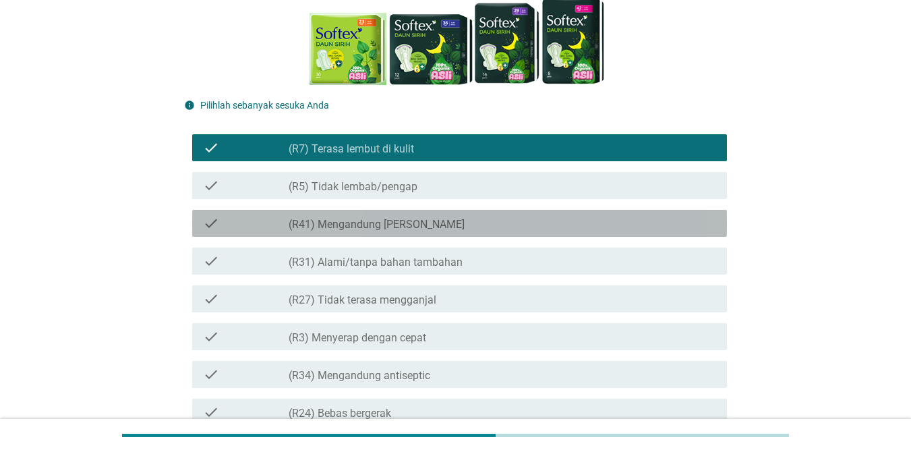
click at [641, 220] on div "check_box_outline_blank (R41) Mengandung Daun Sirih" at bounding box center [503, 223] width 428 height 16
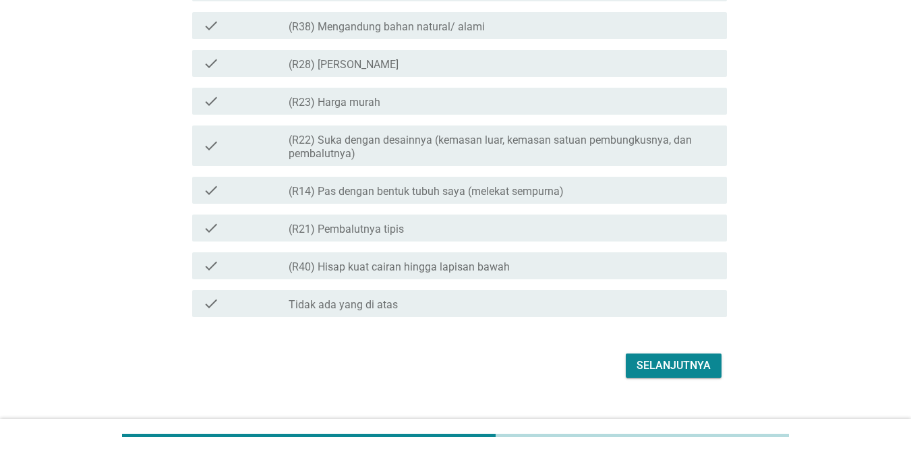
scroll to position [1441, 0]
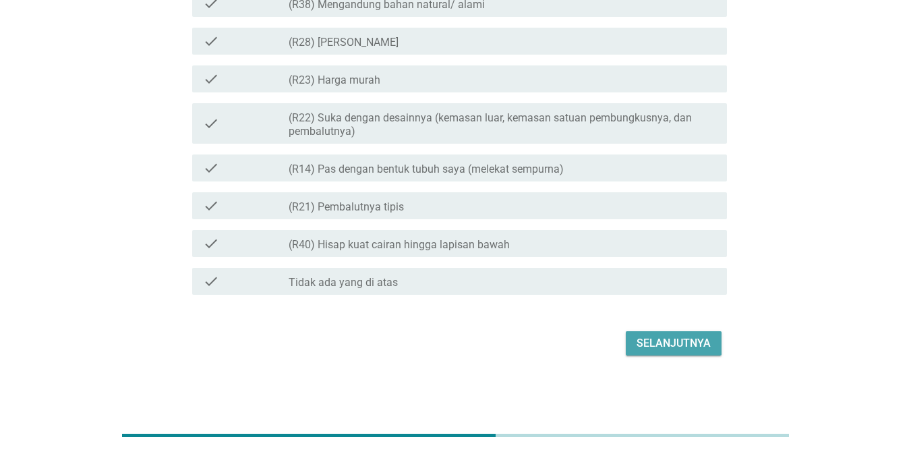
click at [640, 334] on button "Selanjutnya" at bounding box center [674, 343] width 96 height 24
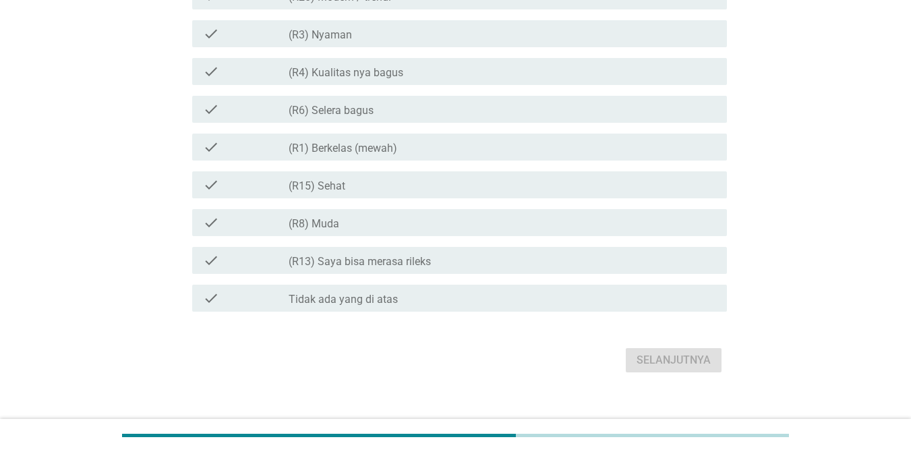
scroll to position [797, 0]
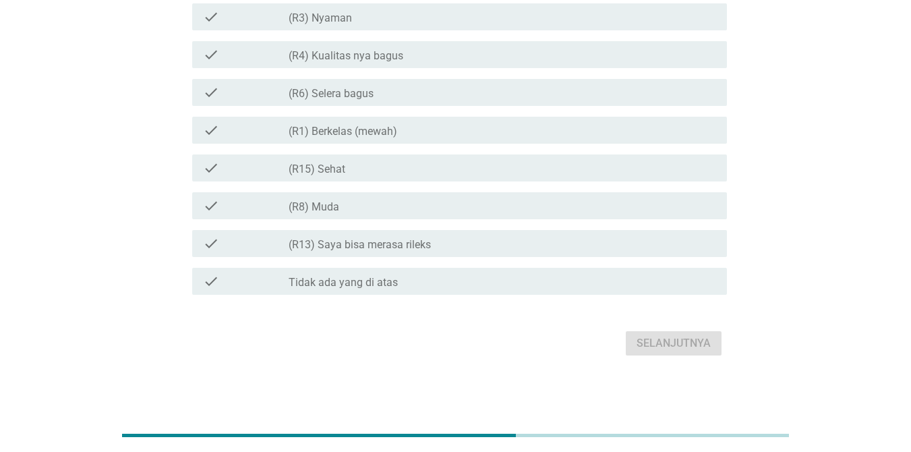
click at [629, 284] on div "check_box Tidak ada yang di atas" at bounding box center [503, 281] width 428 height 16
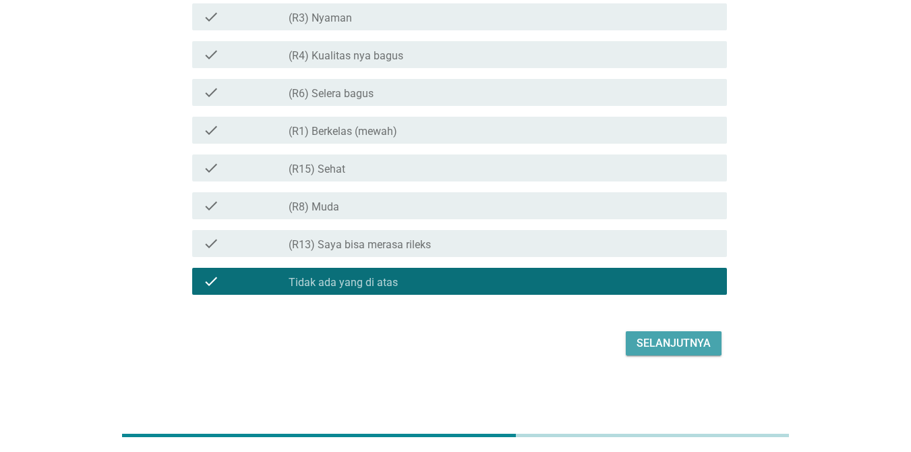
click at [664, 333] on button "Selanjutnya" at bounding box center [674, 343] width 96 height 24
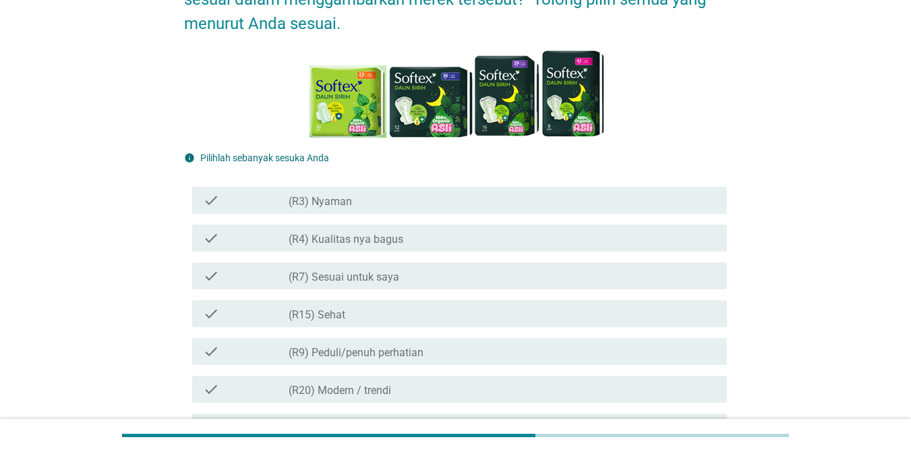
scroll to position [161, 0]
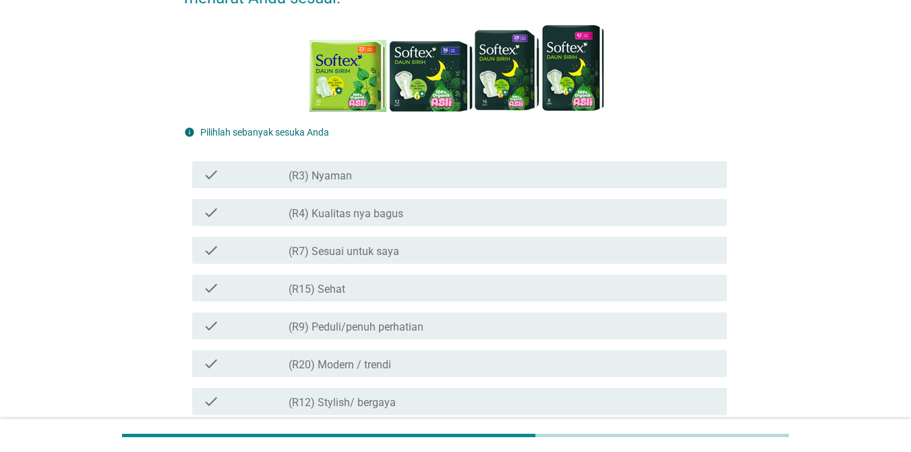
click at [621, 219] on div "check_box_outline_blank (R4) Kualitas nya bagus" at bounding box center [503, 212] width 428 height 16
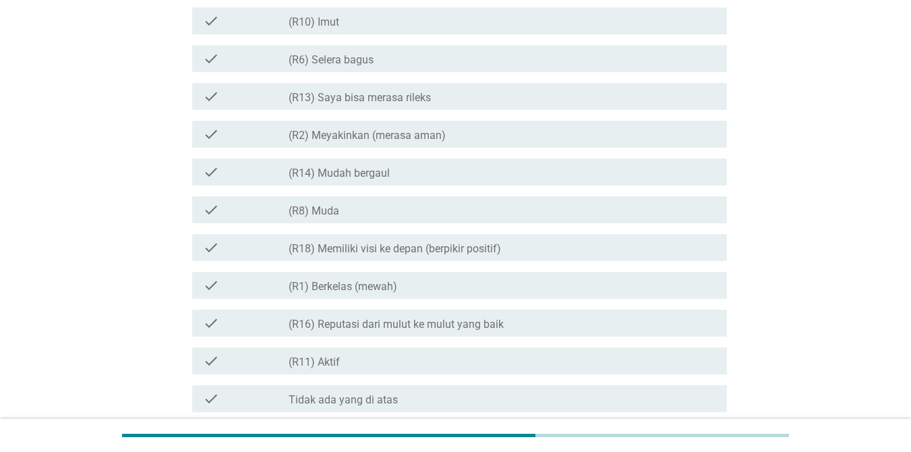
scroll to position [707, 0]
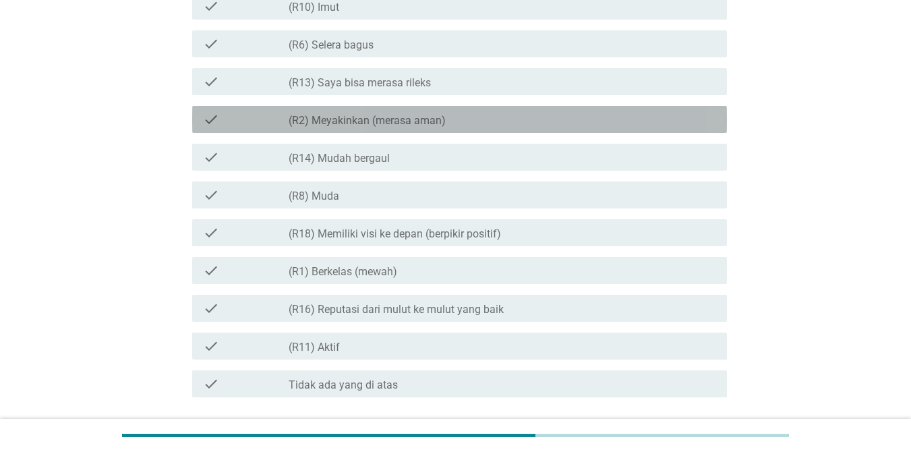
click at [611, 117] on div "check_box_outline_blank (R2) Meyakinkan (merasa aman)" at bounding box center [503, 119] width 428 height 16
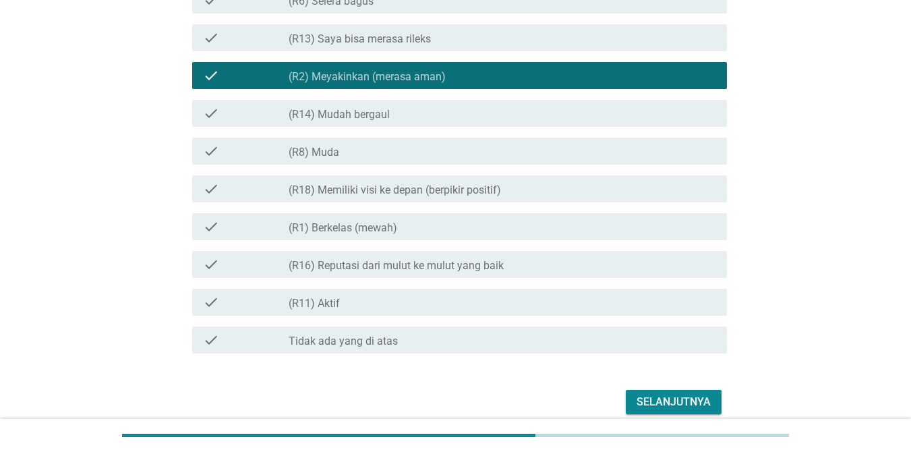
scroll to position [778, 0]
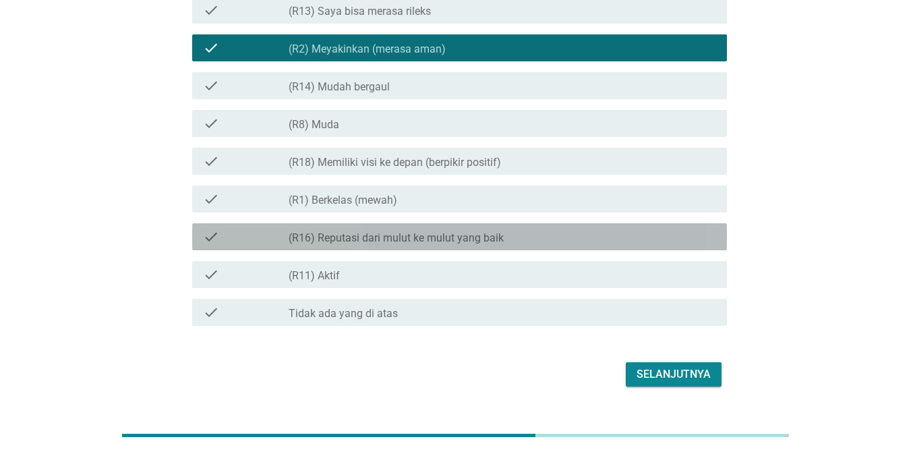
click at [596, 225] on div "check check_box_outline_blank (R16) Reputasi dari mulut ke mulut yang baik" at bounding box center [459, 236] width 535 height 27
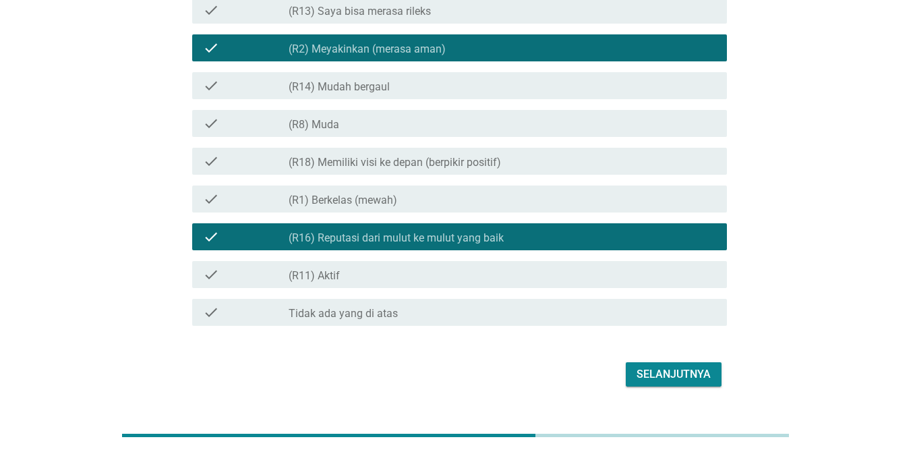
click at [660, 387] on div "Selanjutnya" at bounding box center [455, 374] width 543 height 32
click at [659, 378] on div "Selanjutnya" at bounding box center [674, 374] width 74 height 16
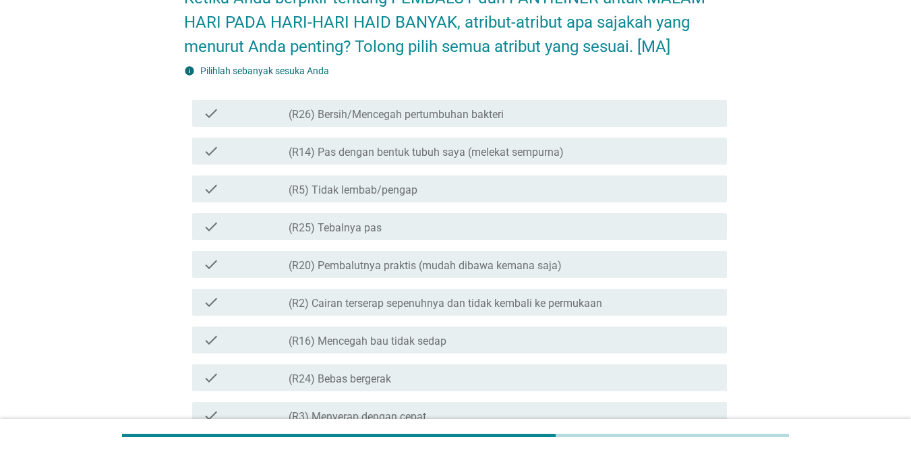
scroll to position [89, 0]
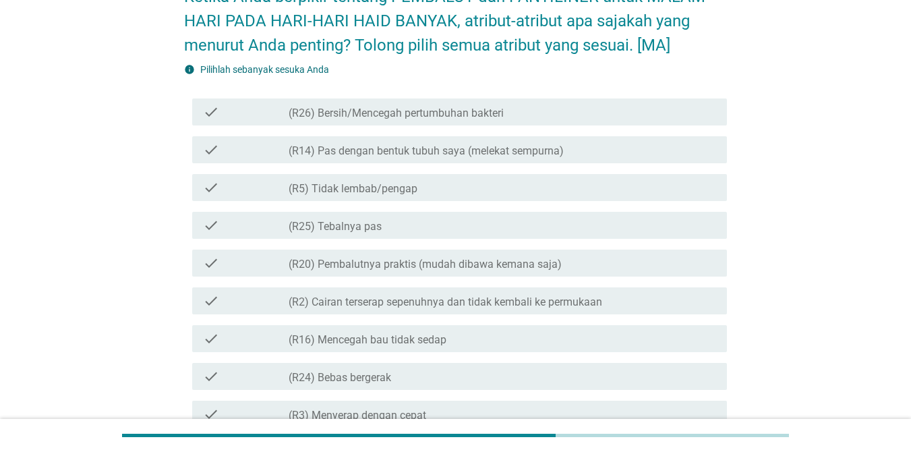
click at [655, 119] on div "check_box_outline_blank (R26) Bersih/Mencegah pertumbuhan bakteri" at bounding box center [503, 112] width 428 height 16
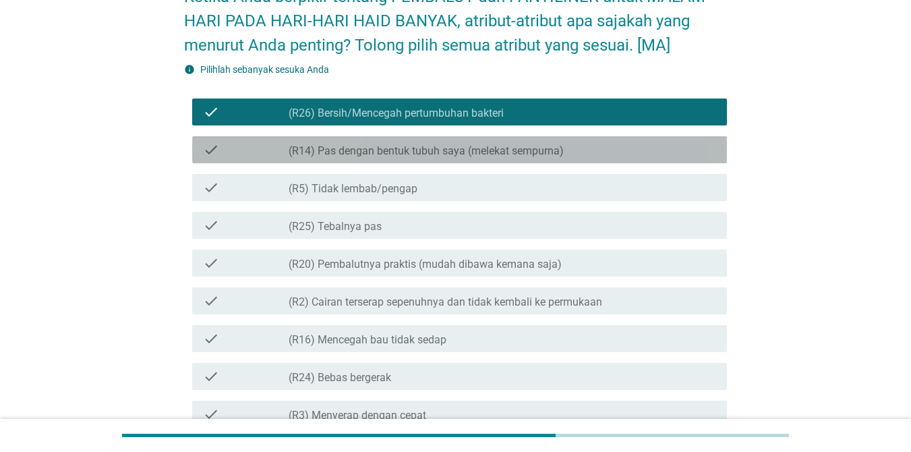
click at [653, 147] on div "check_box_outline_blank (R14) Pas dengan bentuk tubuh saya (melekat sempurna)" at bounding box center [503, 150] width 428 height 16
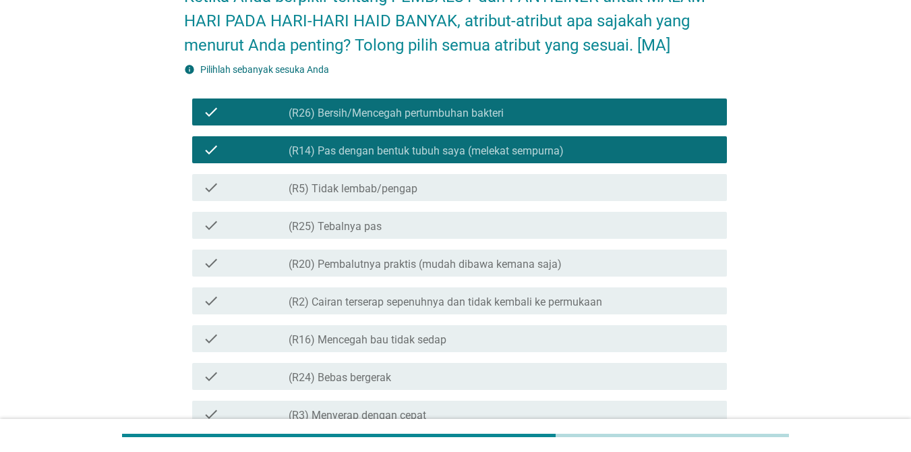
click at [654, 191] on div "check_box_outline_blank (R5) Tidak lembab/pengap" at bounding box center [503, 187] width 428 height 16
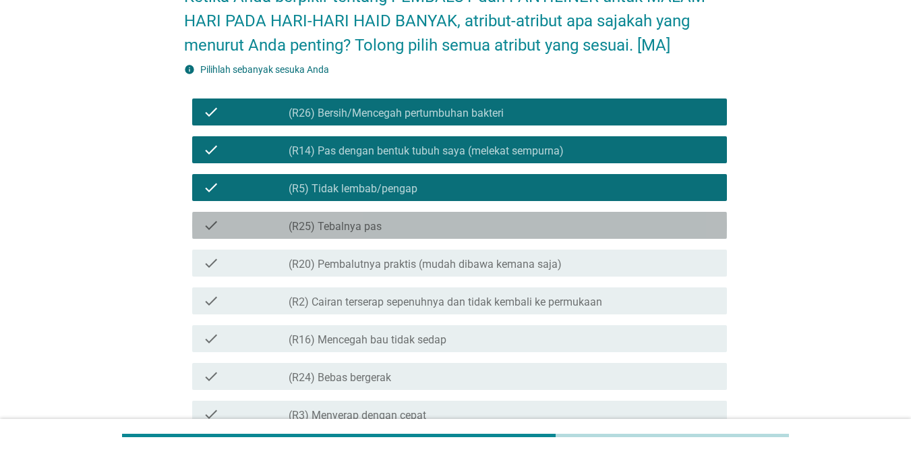
click at [652, 231] on div "check_box_outline_blank (R25) Tebalnya pas" at bounding box center [503, 225] width 428 height 16
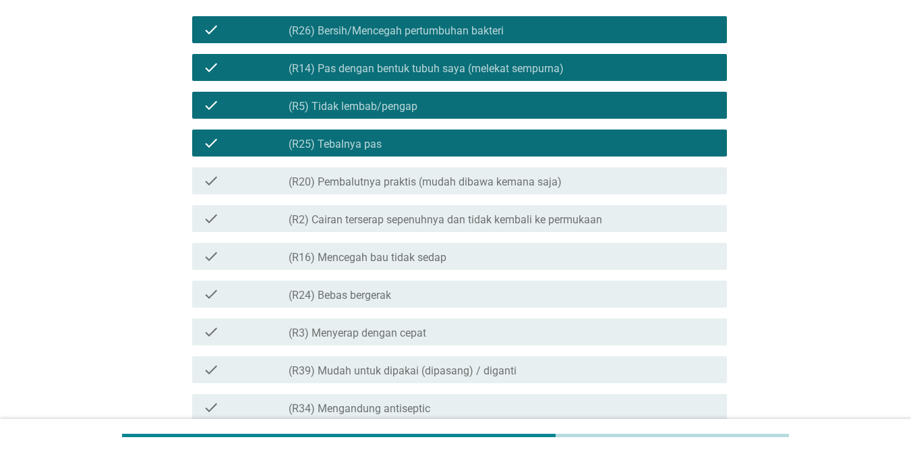
scroll to position [198, 0]
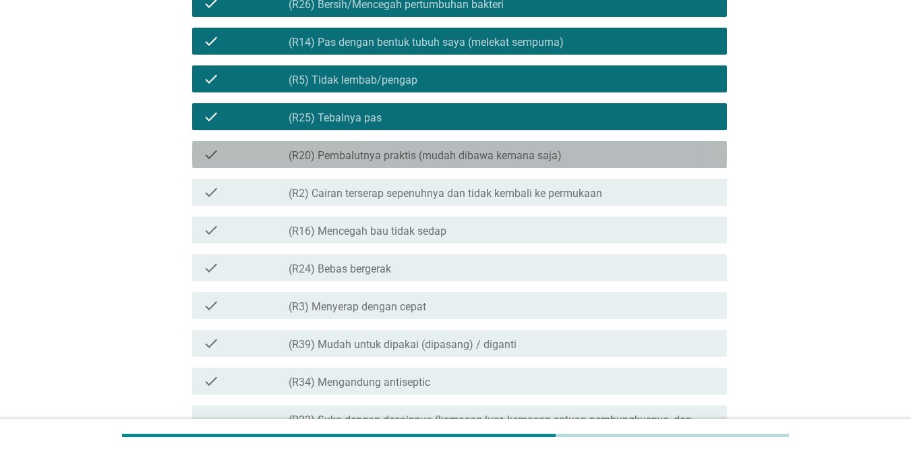
click at [641, 163] on div "check check_box_outline_blank (R20) Pembalutnya praktis (mudah dibawa kemana sa…" at bounding box center [459, 154] width 535 height 27
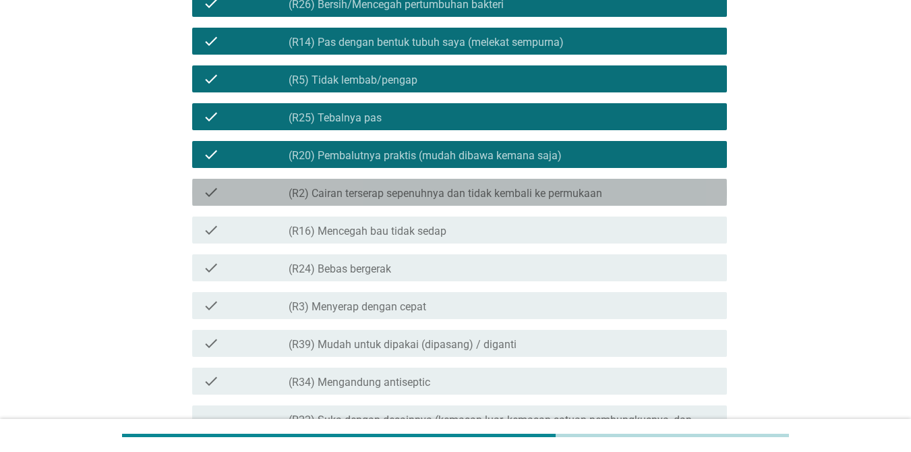
click at [642, 188] on div "check_box_outline_blank (R2) Cairan terserap sepenuhnya dan tidak kembali ke pe…" at bounding box center [503, 192] width 428 height 16
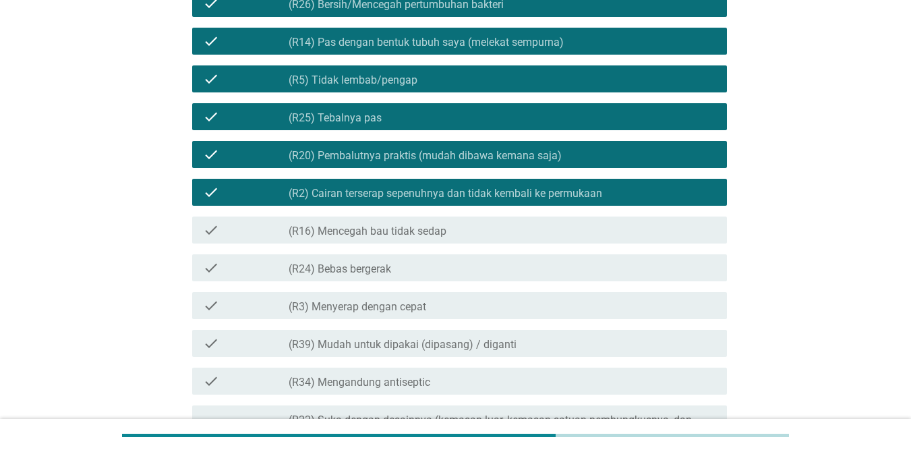
click at [629, 229] on div "check_box_outline_blank (R16) Mencegah bau tidak sedap" at bounding box center [503, 230] width 428 height 16
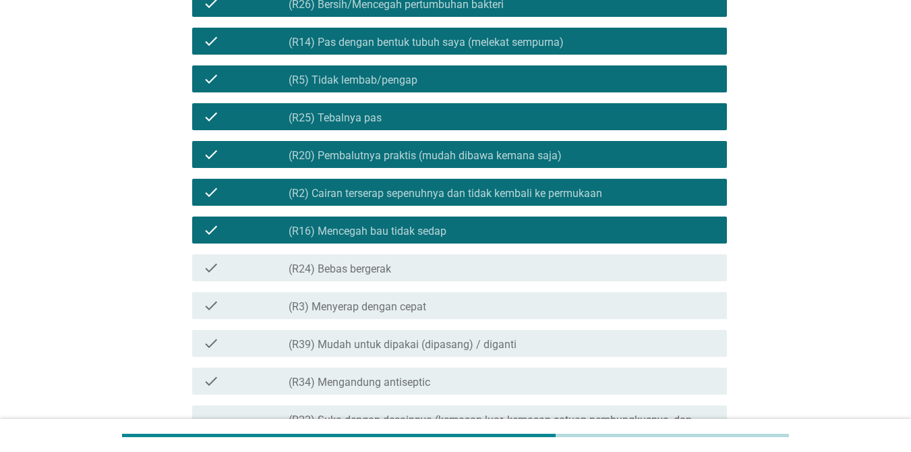
click at [627, 263] on div "check_box_outline_blank (R24) Bebas bergerak" at bounding box center [503, 268] width 428 height 16
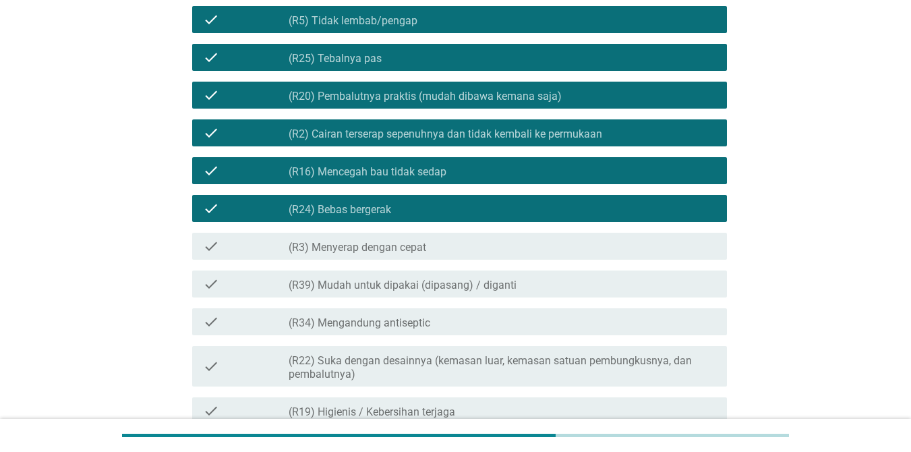
scroll to position [309, 0]
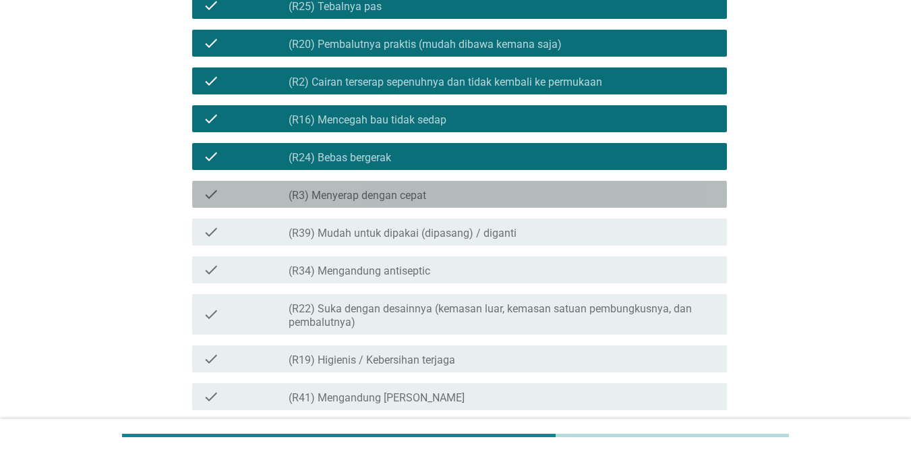
click at [602, 184] on div "check check_box_outline_blank (R3) Menyerap dengan cepat" at bounding box center [459, 194] width 535 height 27
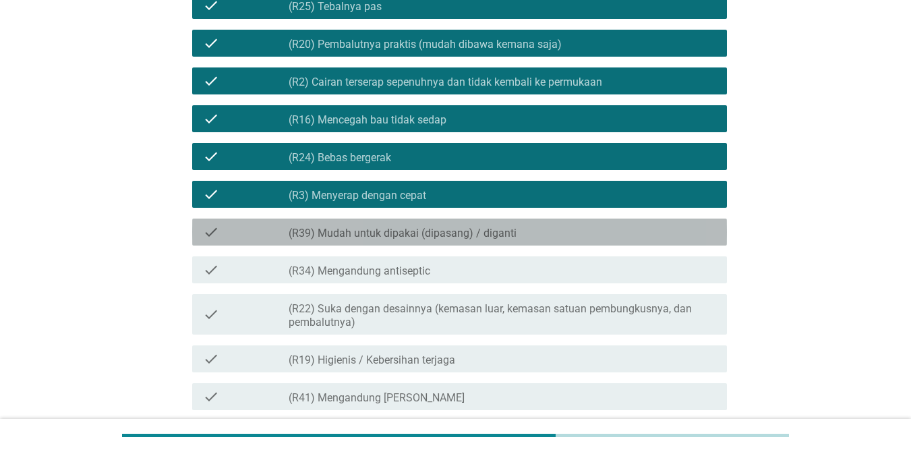
click at [599, 224] on div "check_box_outline_blank (R39) Mudah untuk dipakai (dipasang) / diganti" at bounding box center [503, 232] width 428 height 16
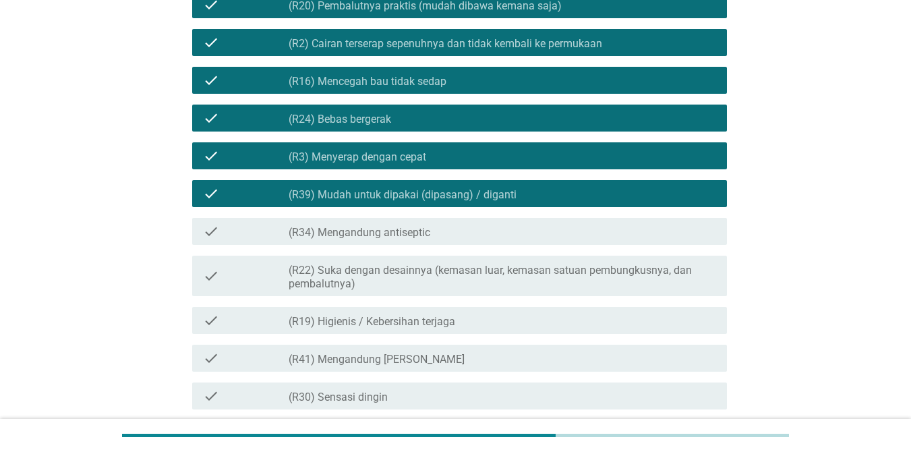
scroll to position [358, 0]
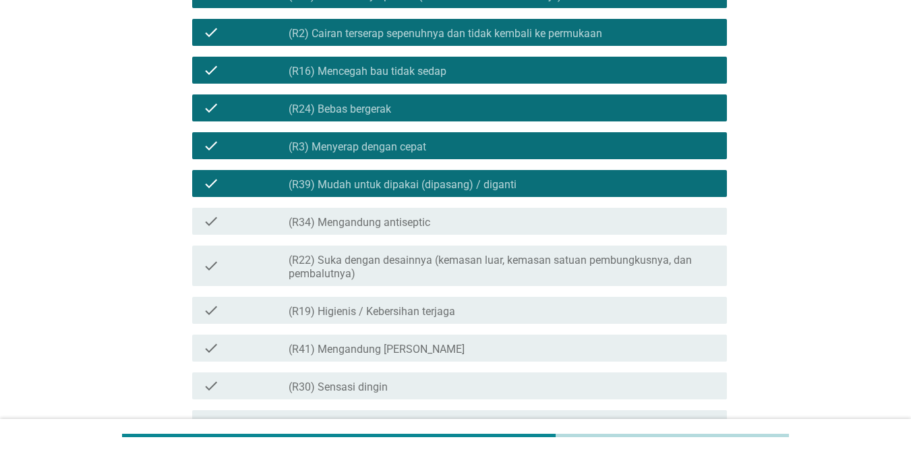
click at [588, 227] on div "check_box_outline_blank (R34) Mengandung antiseptic" at bounding box center [503, 221] width 428 height 16
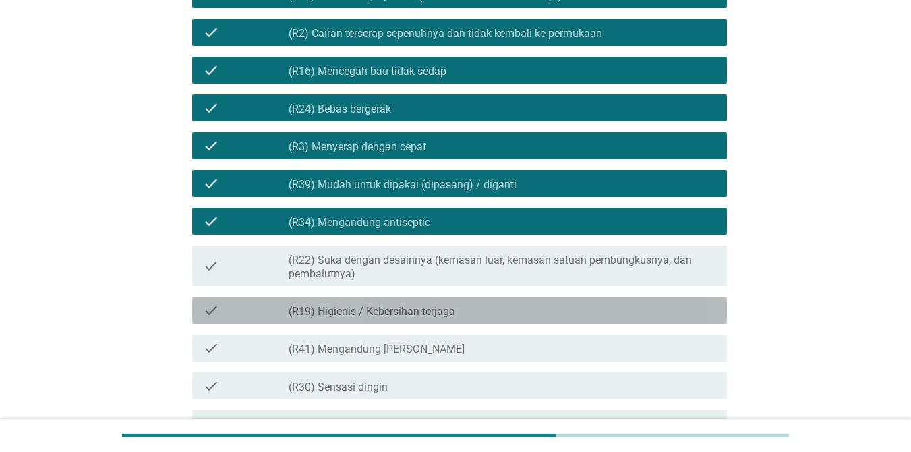
click at [548, 319] on div "check check_box_outline_blank (R19) Higienis / Kebersihan terjaga" at bounding box center [459, 310] width 535 height 27
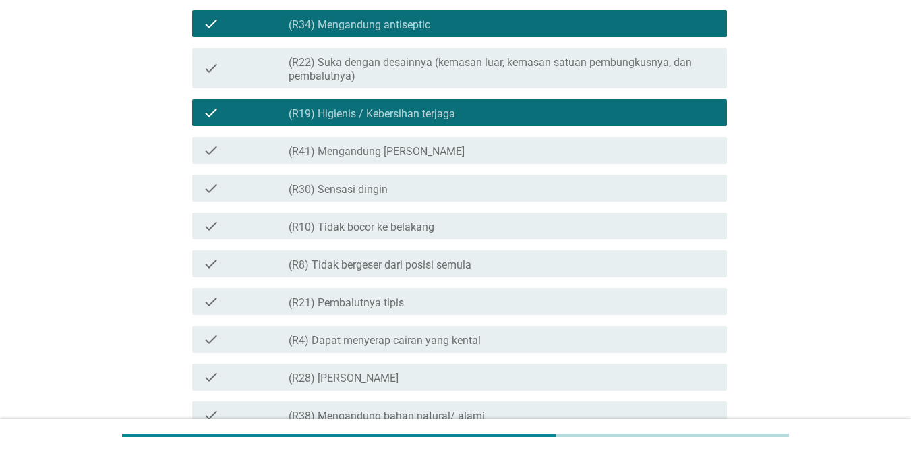
scroll to position [556, 0]
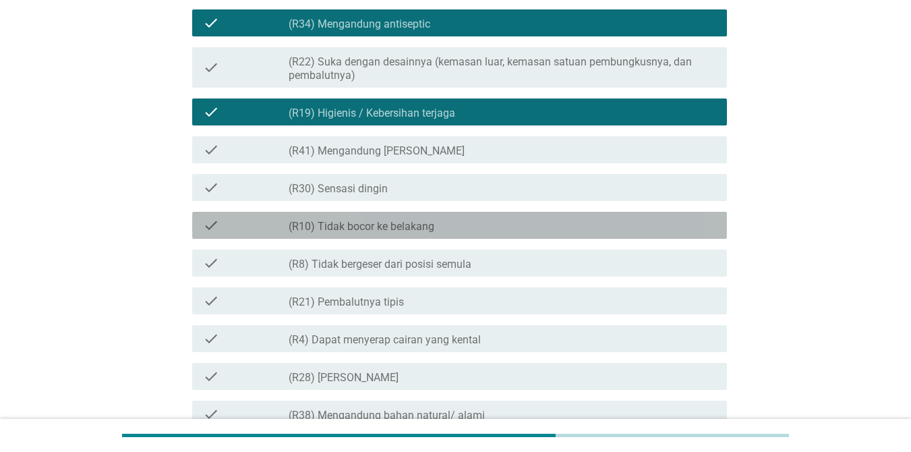
click at [527, 215] on div "check check_box_outline_blank (R10) Tidak bocor ke belakang" at bounding box center [459, 225] width 535 height 27
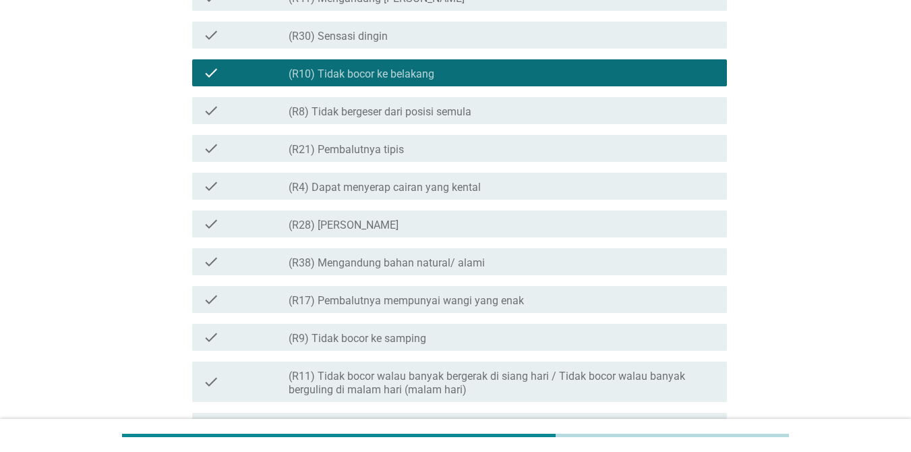
scroll to position [710, 0]
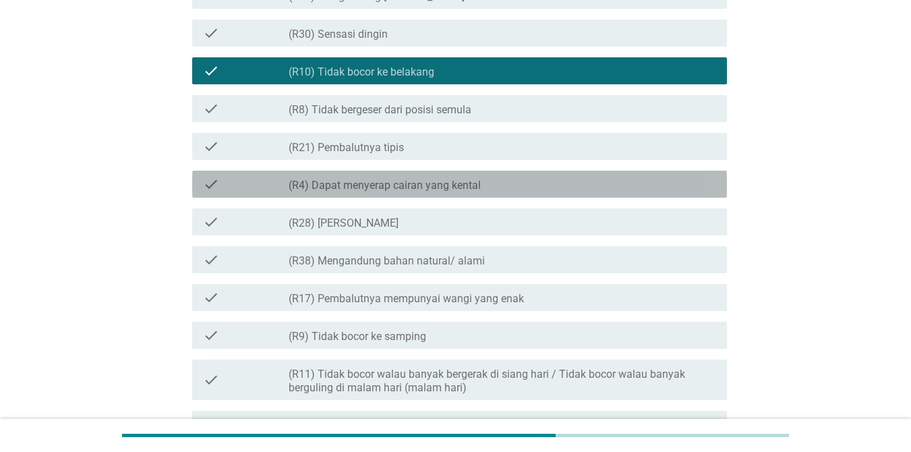
click at [511, 192] on div "check_box_outline_blank (R4) Dapat menyerap cairan yang kental" at bounding box center [503, 184] width 428 height 16
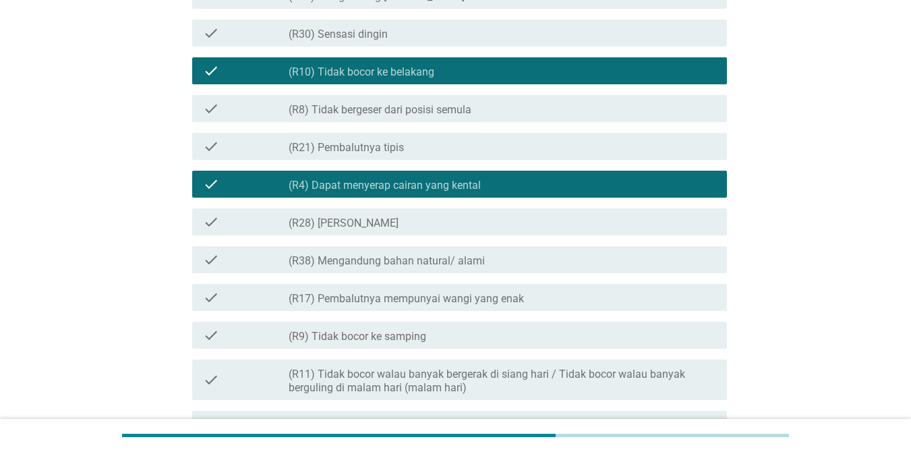
click at [501, 219] on div "check_box_outline_blank (R28) [PERSON_NAME]" at bounding box center [503, 222] width 428 height 16
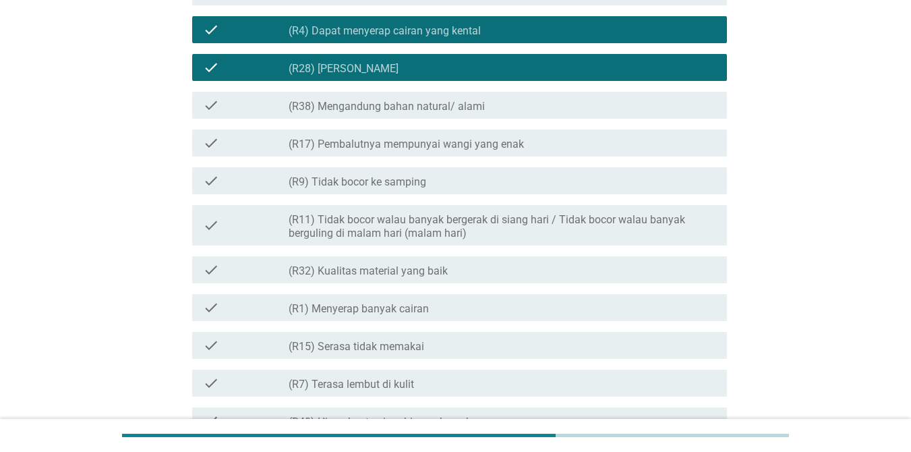
scroll to position [870, 0]
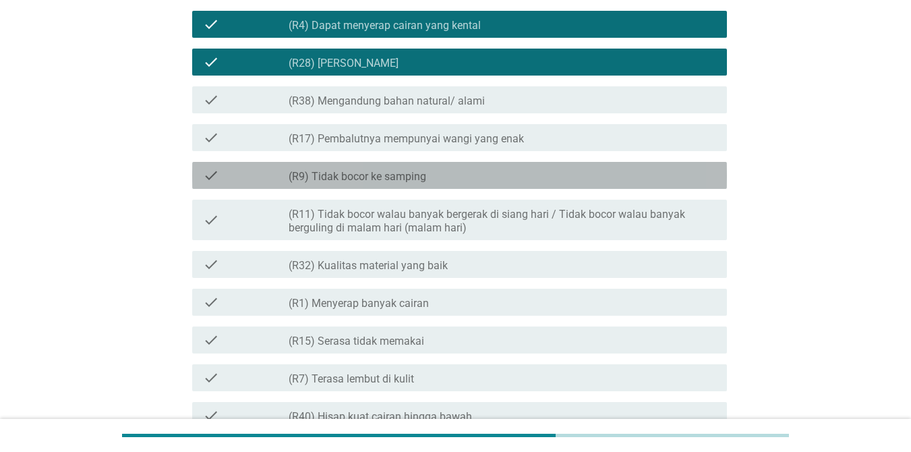
click at [531, 180] on div "check_box_outline_blank (R9) Tidak bocor ke samping" at bounding box center [503, 175] width 428 height 16
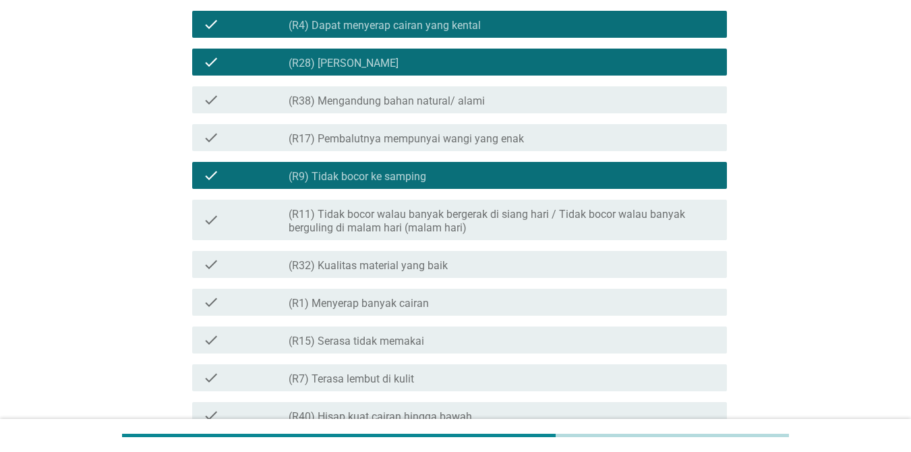
click at [511, 227] on label "(R11) Tidak bocor walau banyak bergerak di siang hari / Tidak bocor walau banya…" at bounding box center [503, 221] width 428 height 27
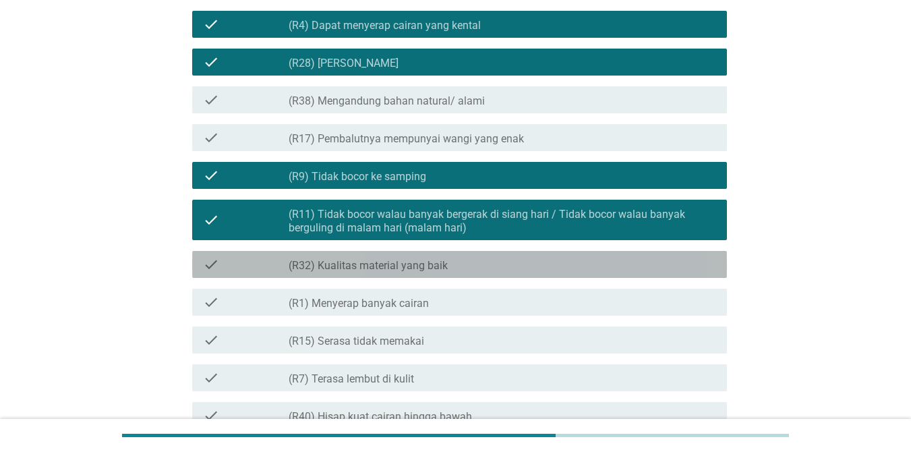
click at [501, 254] on div "check check_box_outline_blank (R32) Kualitas material yang baik" at bounding box center [459, 264] width 535 height 27
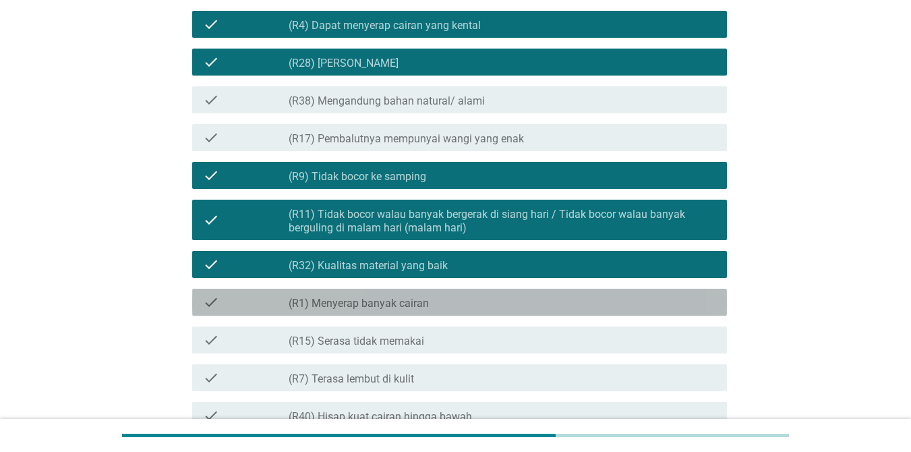
click at [475, 290] on div "check check_box_outline_blank (R1) Menyerap banyak cairan" at bounding box center [459, 302] width 535 height 27
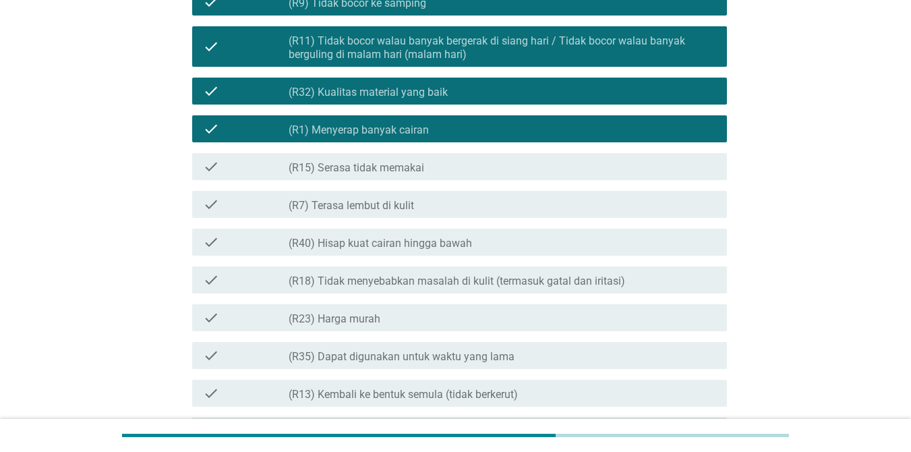
scroll to position [1116, 0]
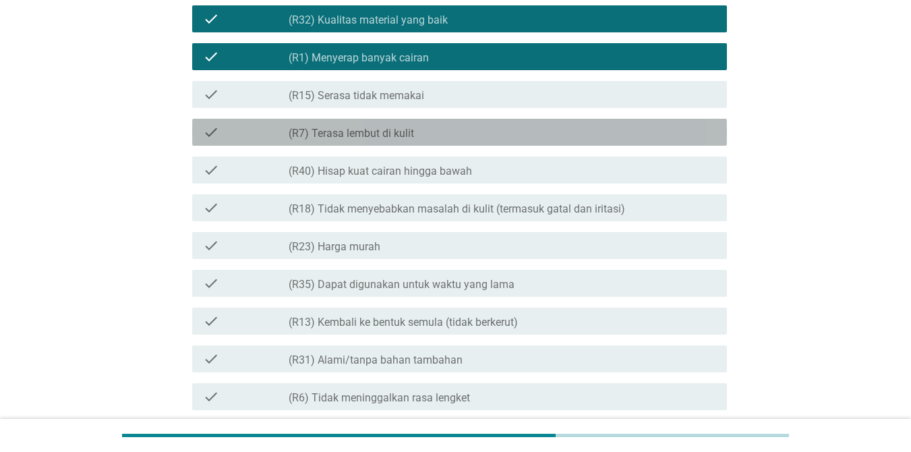
click at [469, 142] on div "check check_box_outline_blank (R7) Terasa lembut di kulit" at bounding box center [459, 132] width 535 height 27
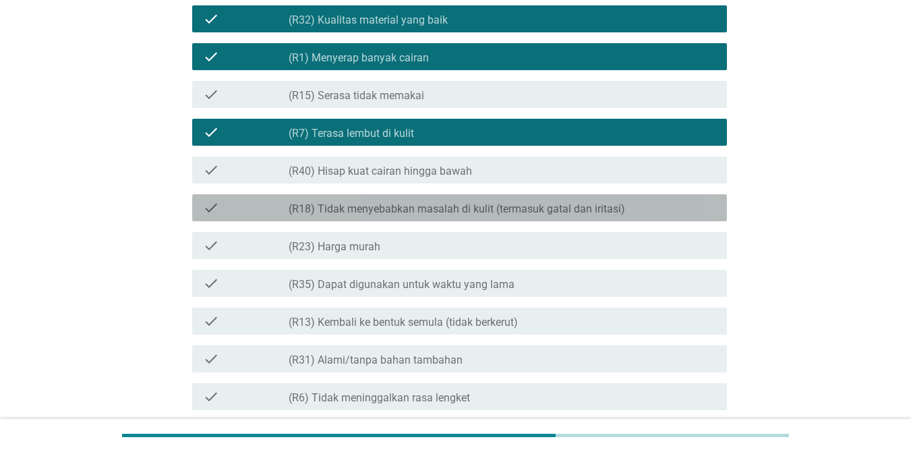
click at [469, 200] on div "check_box_outline_blank (R18) Tidak menyebabkan masalah di kulit (termasuk gata…" at bounding box center [503, 208] width 428 height 16
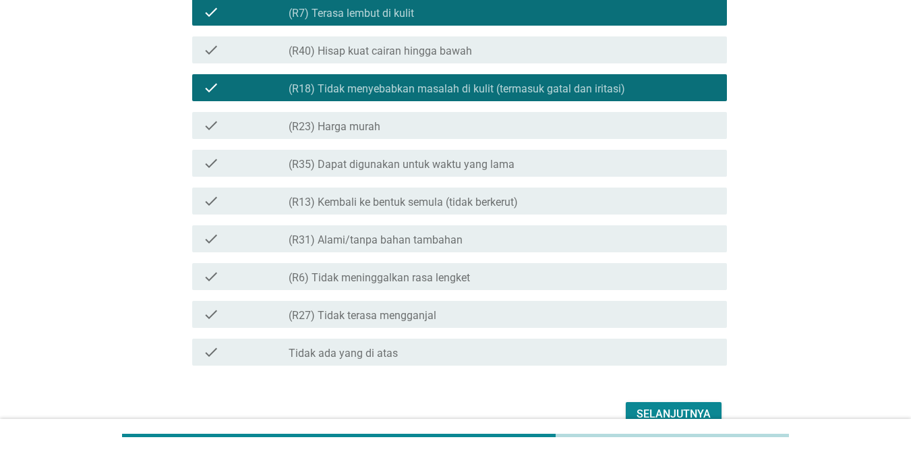
scroll to position [1239, 0]
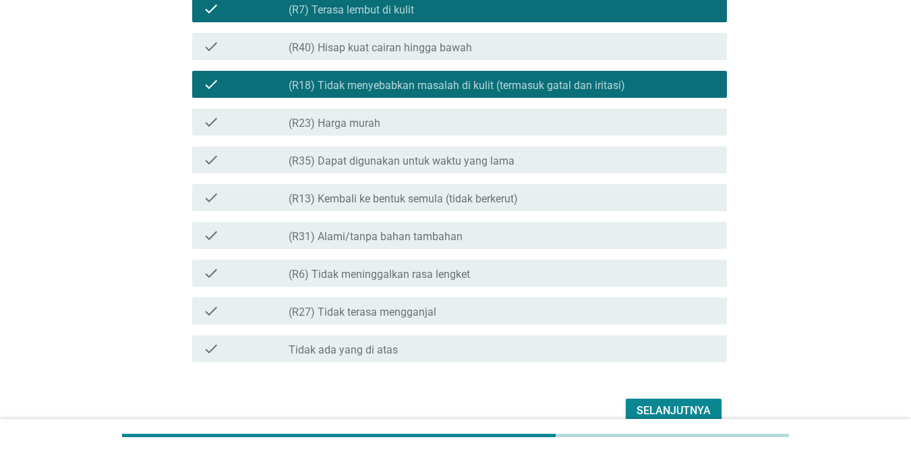
click at [467, 160] on label "(R35) Dapat digunakan untuk waktu yang lama" at bounding box center [402, 160] width 226 height 13
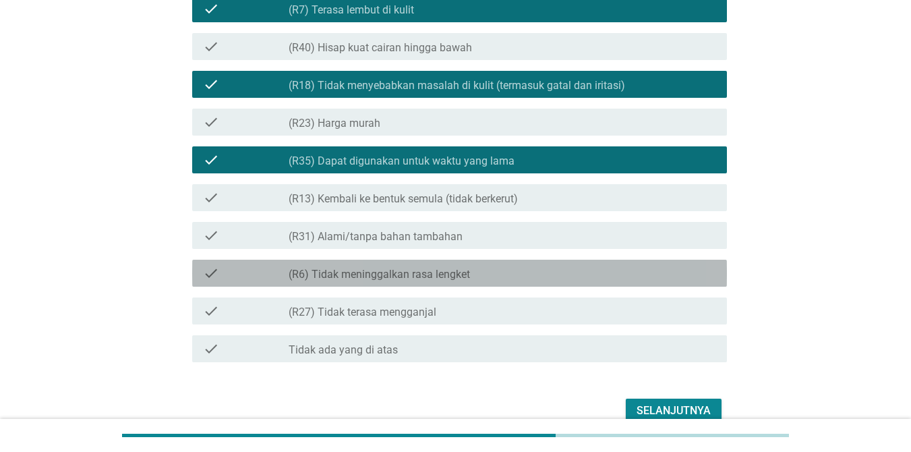
click at [501, 274] on div "check_box_outline_blank (R6) Tidak meninggalkan rasa lengket" at bounding box center [503, 273] width 428 height 16
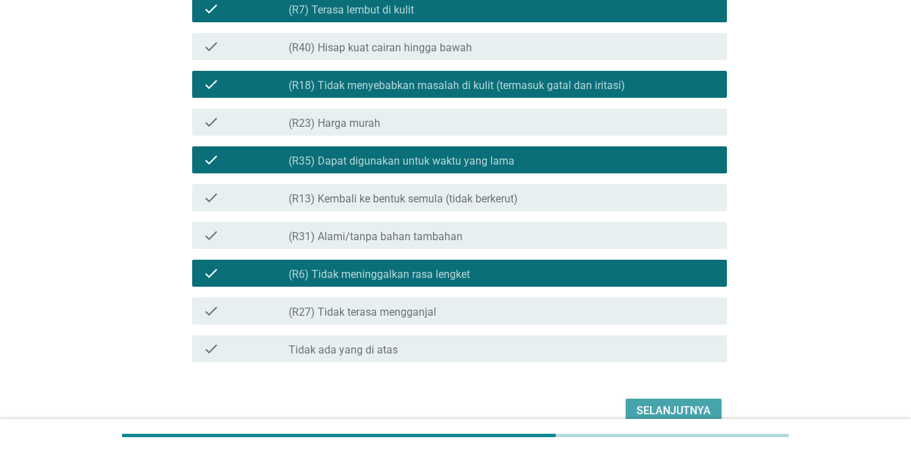
click at [664, 404] on div "Selanjutnya" at bounding box center [674, 411] width 74 height 16
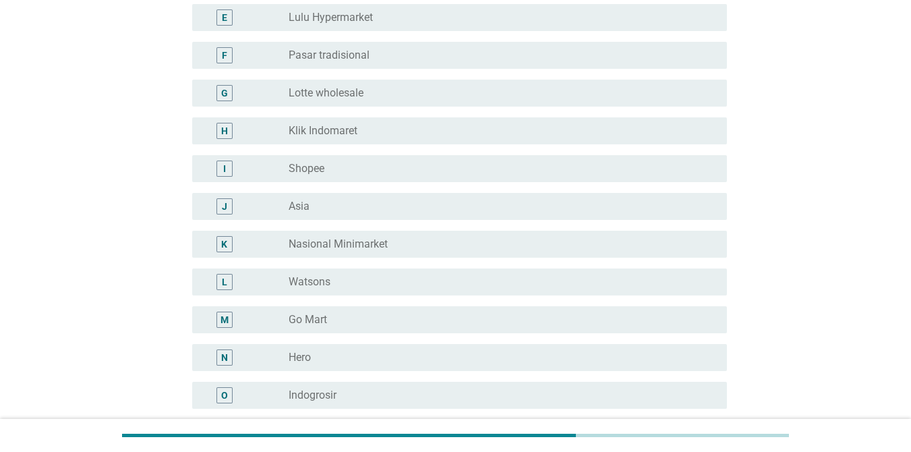
scroll to position [310, 0]
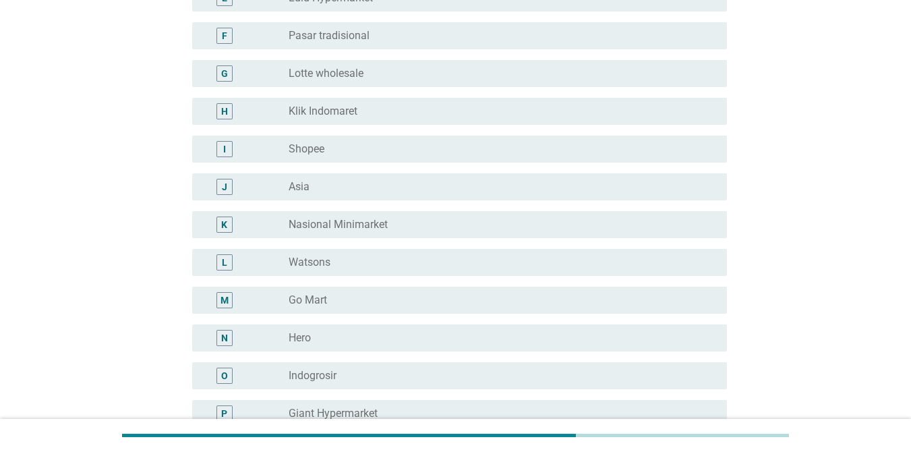
click at [378, 154] on div "radio_button_unchecked Shopee" at bounding box center [497, 148] width 417 height 13
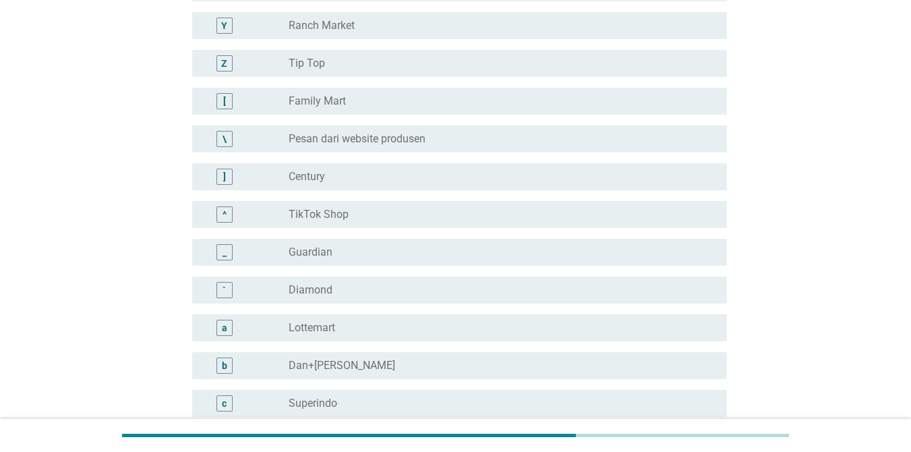
scroll to position [1048, 0]
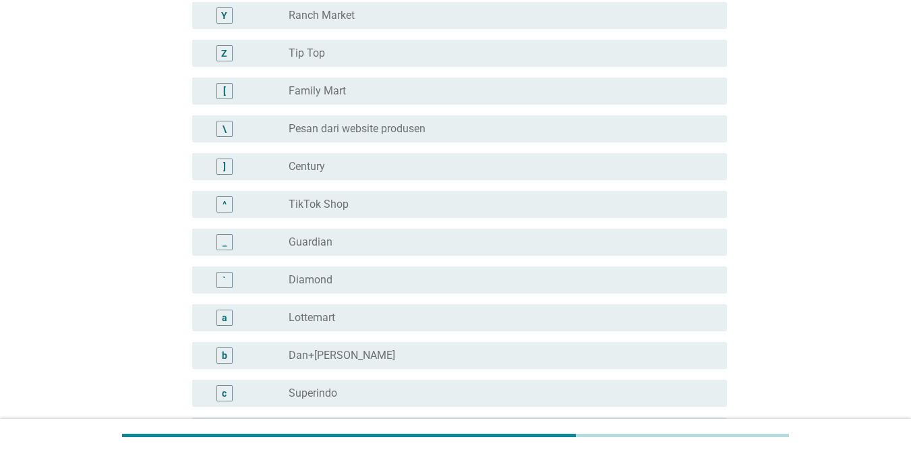
click at [359, 195] on div "^ radio_button_unchecked TikTok Shop" at bounding box center [459, 204] width 535 height 27
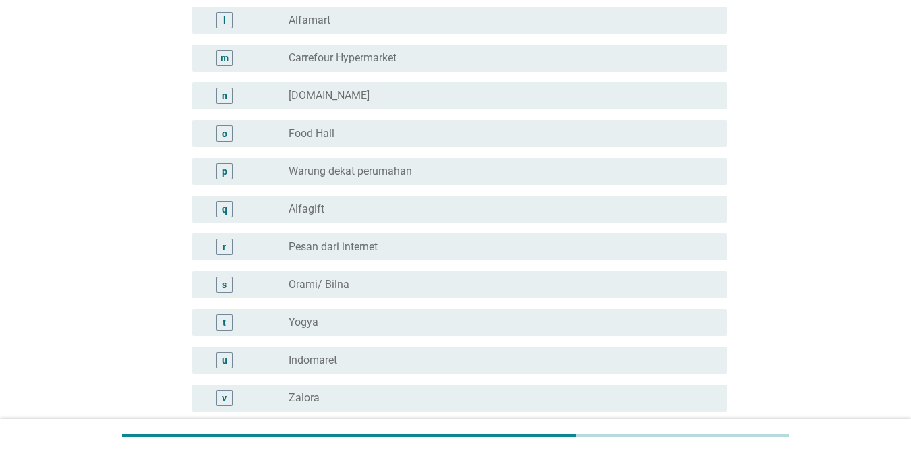
scroll to position [1765, 0]
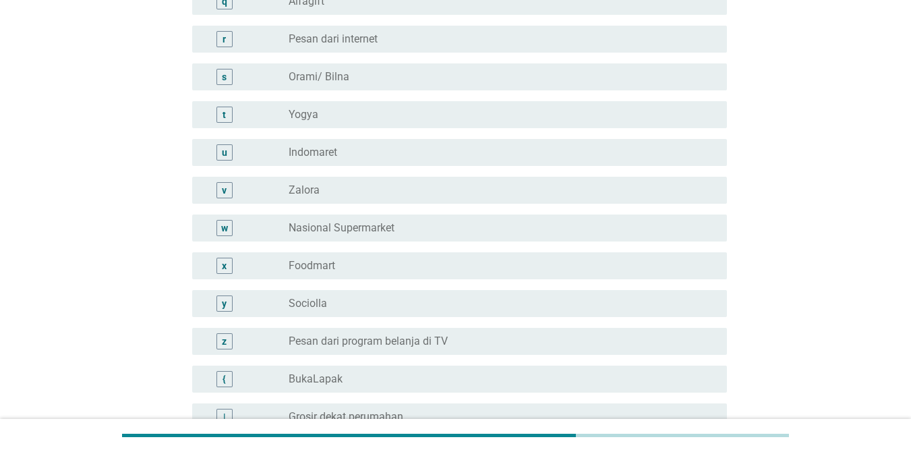
click at [367, 111] on div "radio_button_unchecked Yogya" at bounding box center [497, 114] width 417 height 13
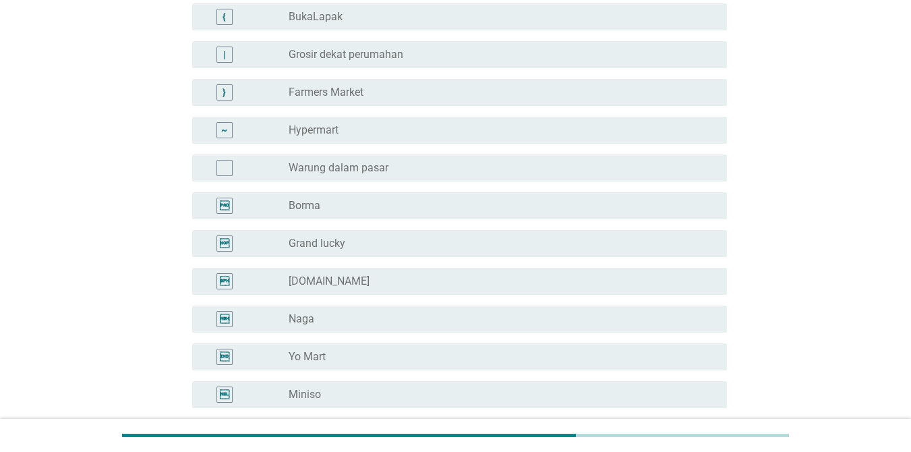
scroll to position [2411, 0]
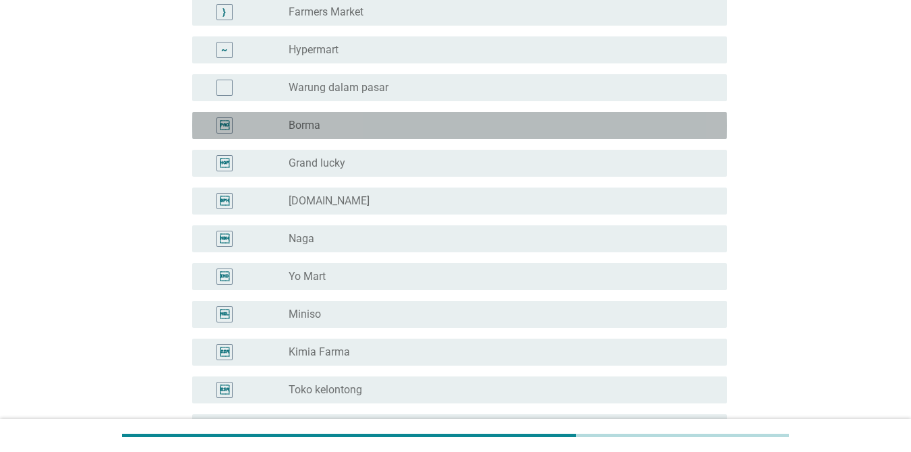
click at [364, 125] on div "radio_button_unchecked Borma" at bounding box center [497, 125] width 417 height 13
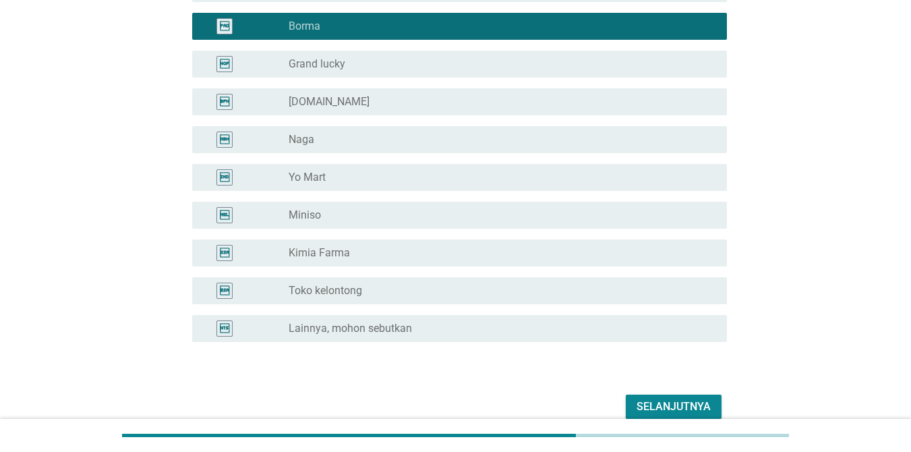
scroll to position [2574, 0]
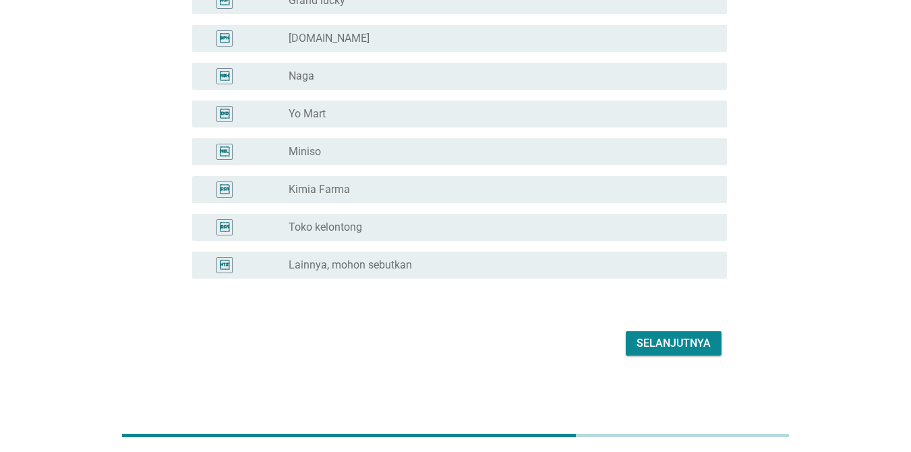
click at [654, 355] on button "Selanjutnya" at bounding box center [674, 343] width 96 height 24
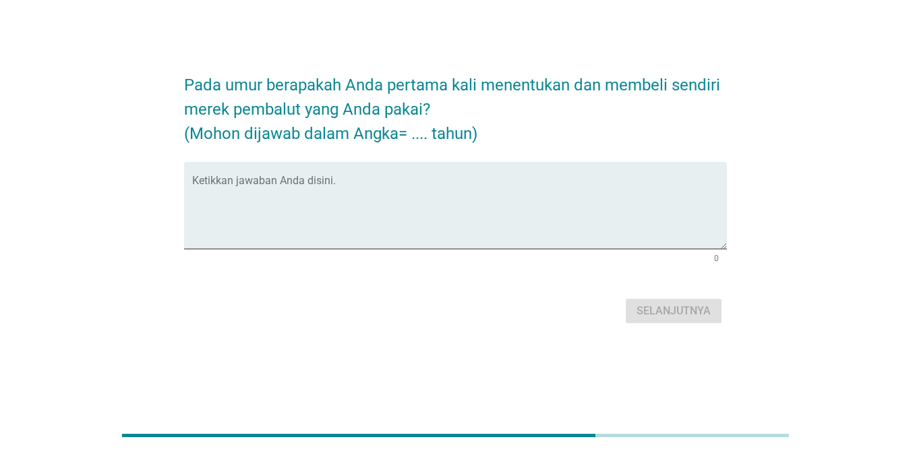
scroll to position [0, 0]
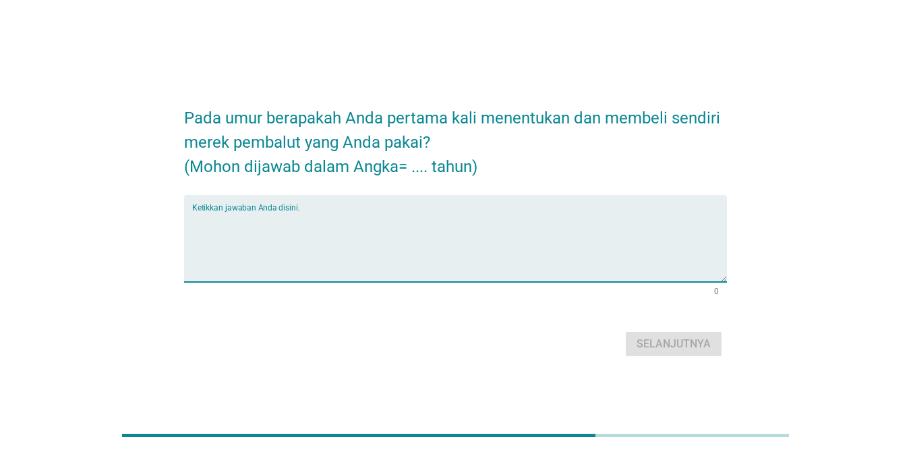
click at [477, 217] on textarea "Ketikkan jawaban Anda disini." at bounding box center [459, 246] width 535 height 71
type textarea "17"
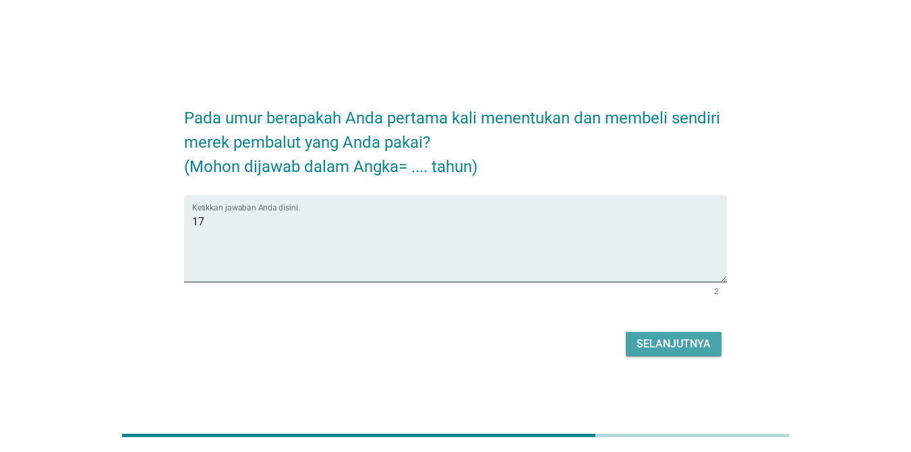
click at [664, 349] on div "Selanjutnya" at bounding box center [674, 344] width 74 height 16
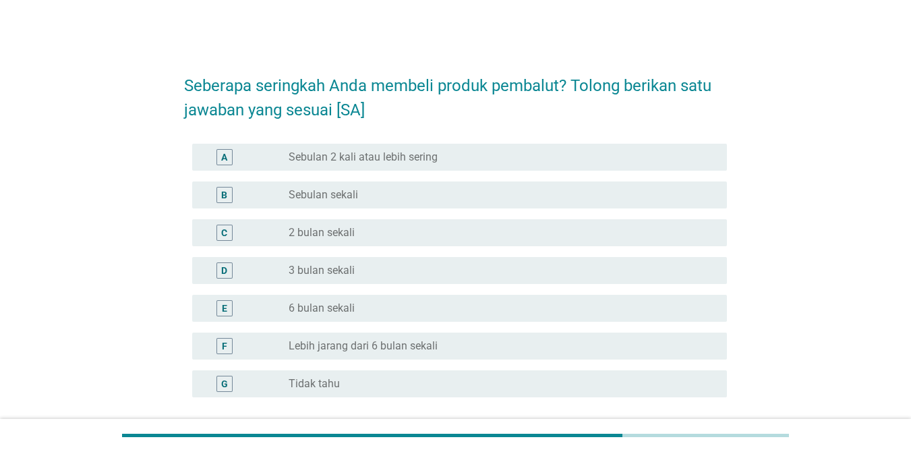
click at [436, 185] on div "B radio_button_unchecked Sebulan sekali" at bounding box center [459, 194] width 535 height 27
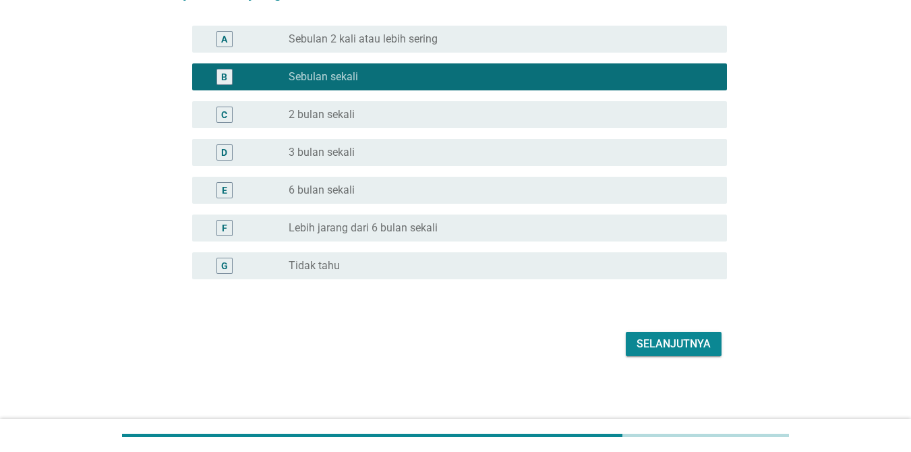
scroll to position [119, 0]
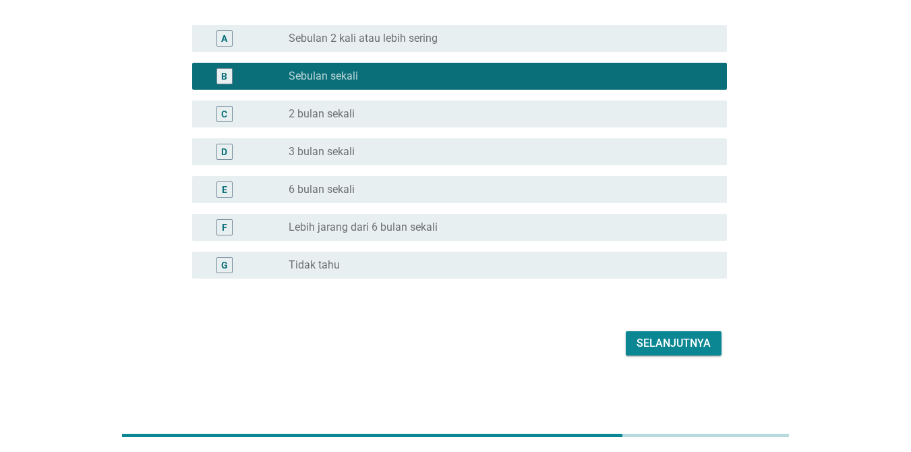
click at [664, 343] on div "Selanjutnya" at bounding box center [674, 343] width 74 height 16
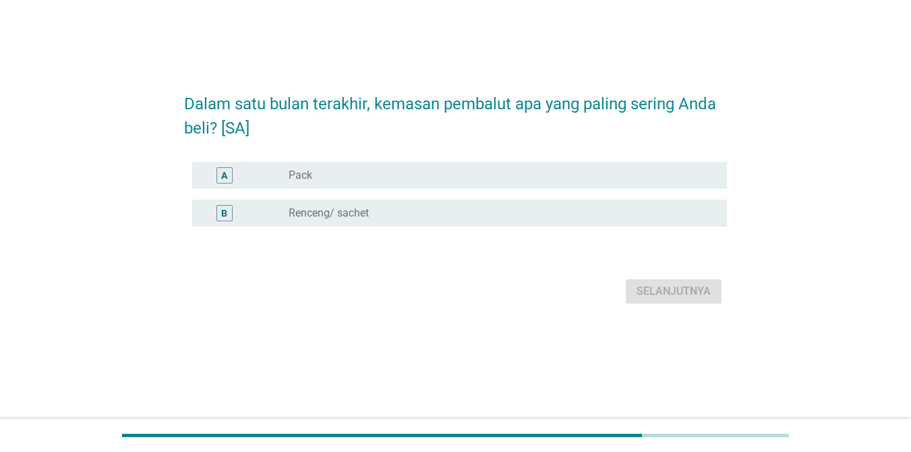
scroll to position [0, 0]
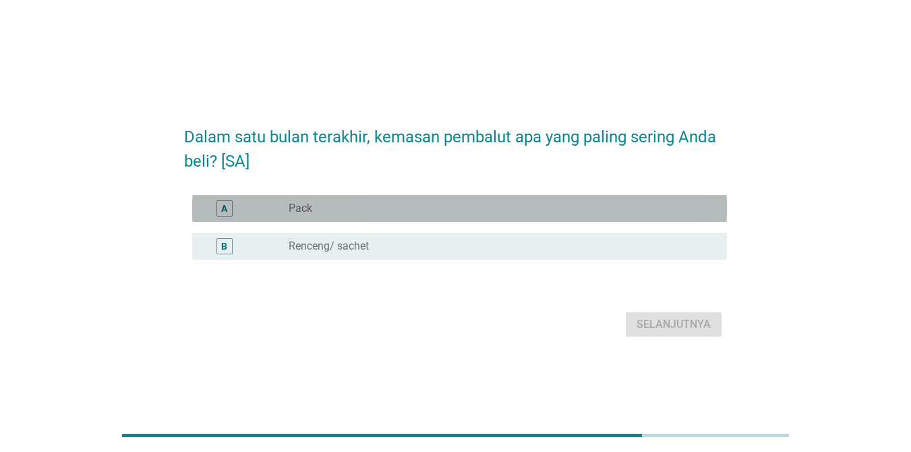
click at [501, 208] on div "radio_button_unchecked Pack" at bounding box center [497, 208] width 417 height 13
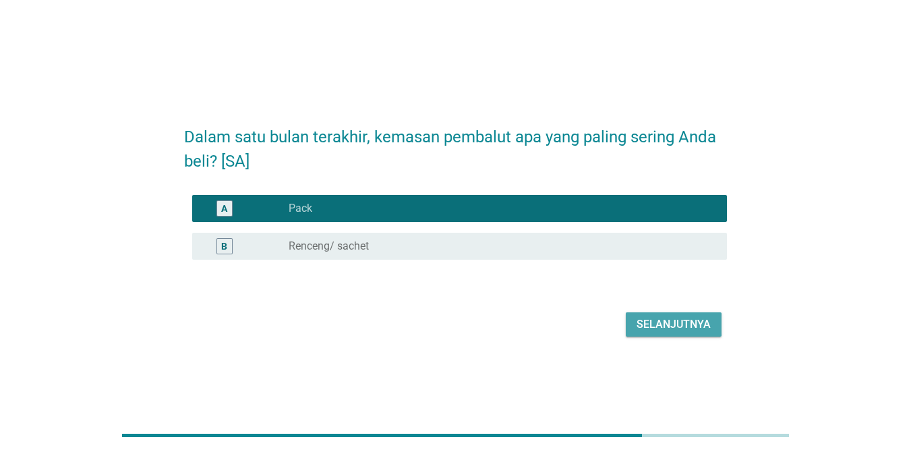
click at [639, 317] on div "Selanjutnya" at bounding box center [674, 324] width 74 height 16
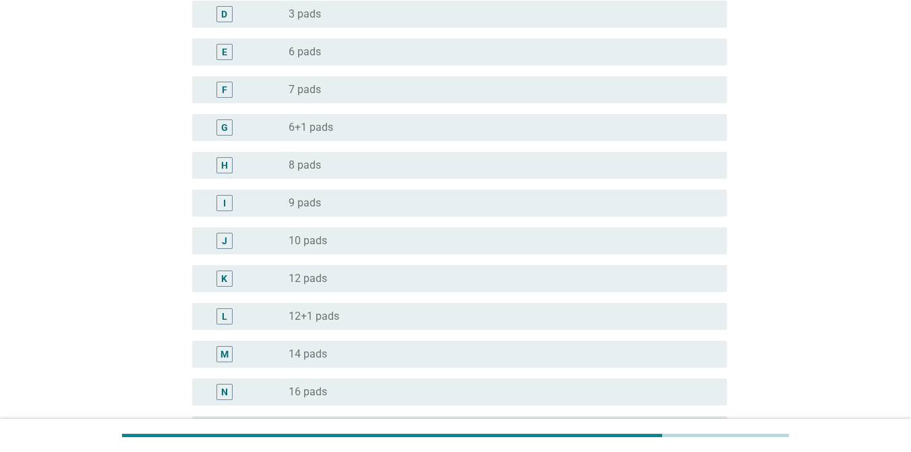
scroll to position [299, 0]
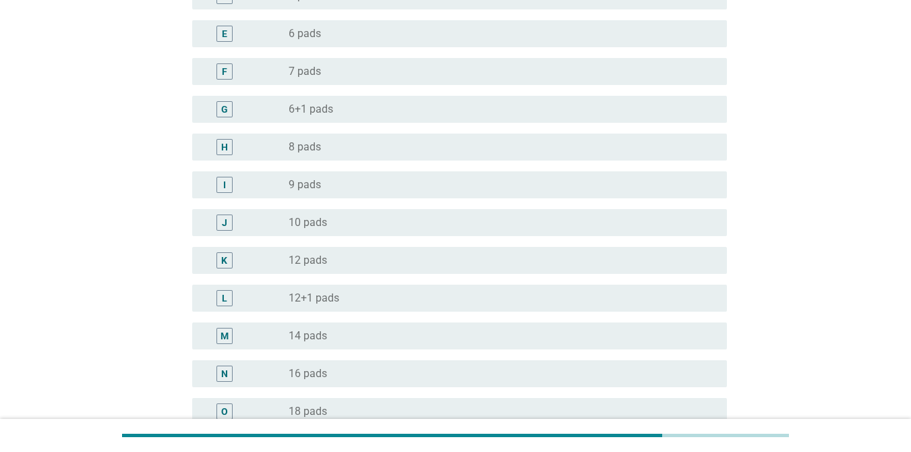
click at [426, 266] on div "radio_button_unchecked 12 pads" at bounding box center [497, 260] width 417 height 13
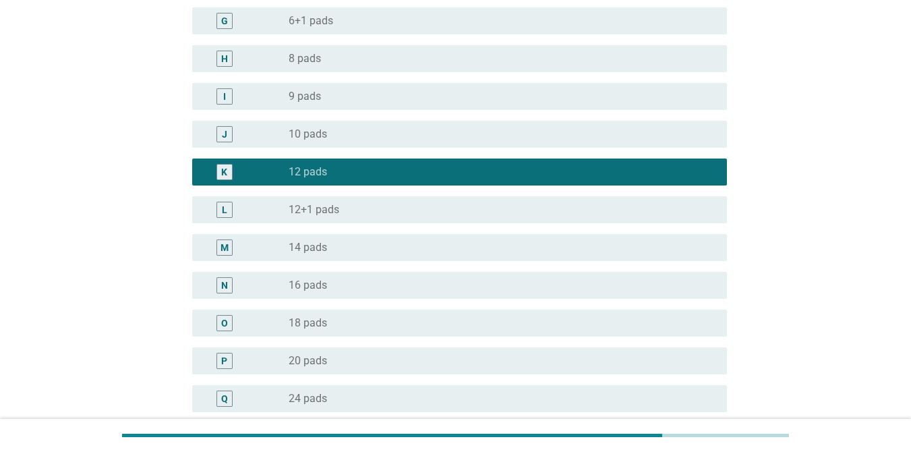
scroll to position [823, 0]
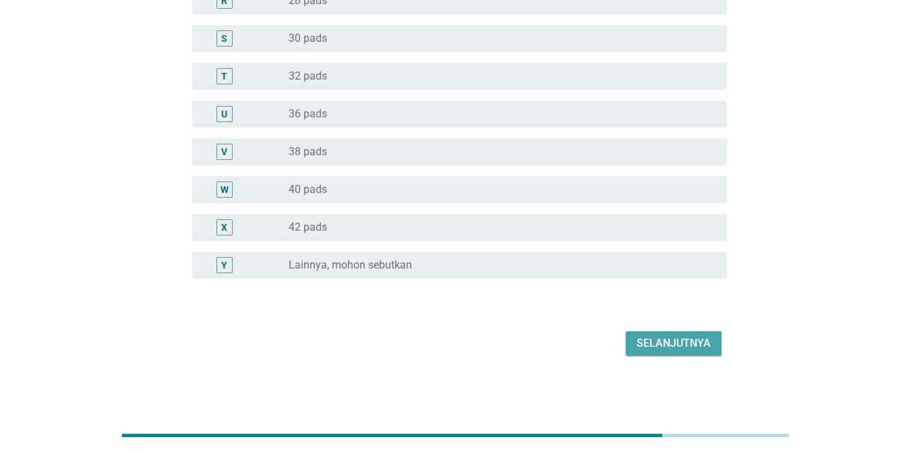
click at [664, 349] on div "Selanjutnya" at bounding box center [674, 343] width 74 height 16
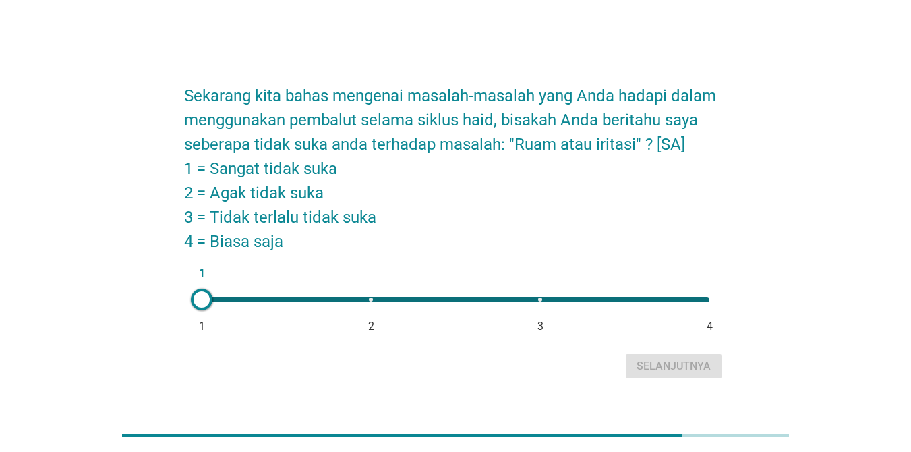
click at [200, 303] on div at bounding box center [202, 300] width 22 height 22
click at [662, 370] on div "Selanjutnya" at bounding box center [674, 366] width 74 height 16
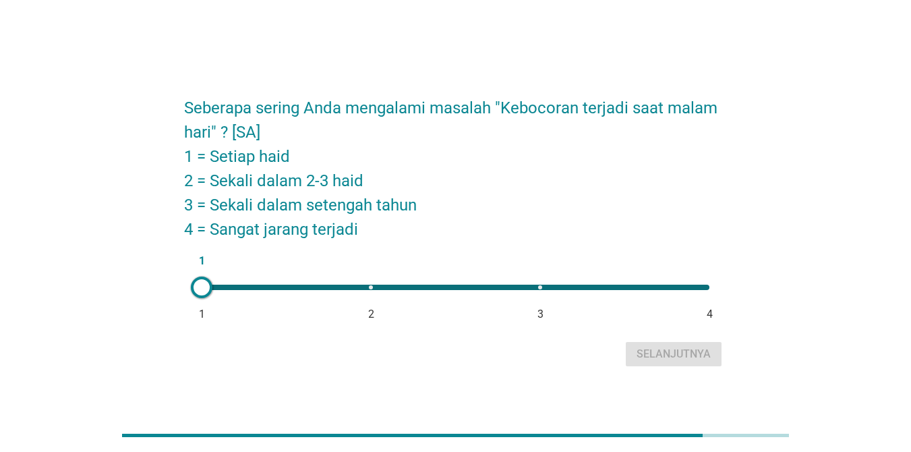
click at [372, 283] on div "1 1 2 3 4" at bounding box center [456, 287] width 530 height 27
type input "2"
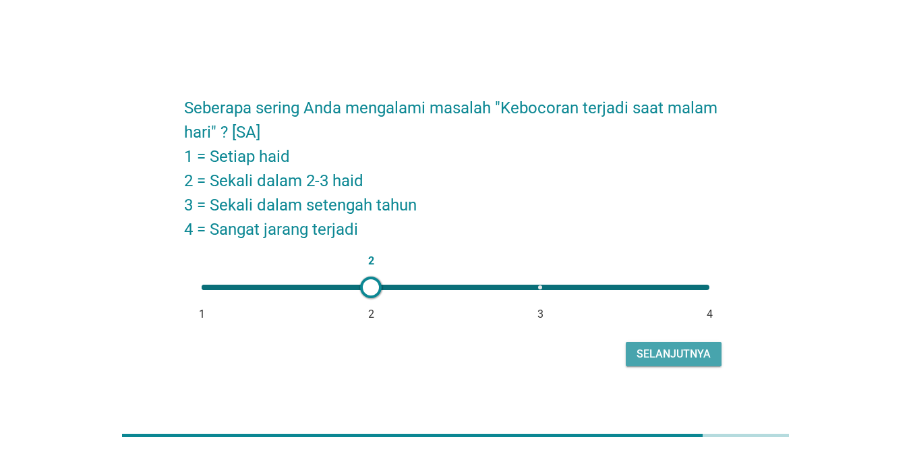
click at [655, 358] on div "Selanjutnya" at bounding box center [674, 354] width 74 height 16
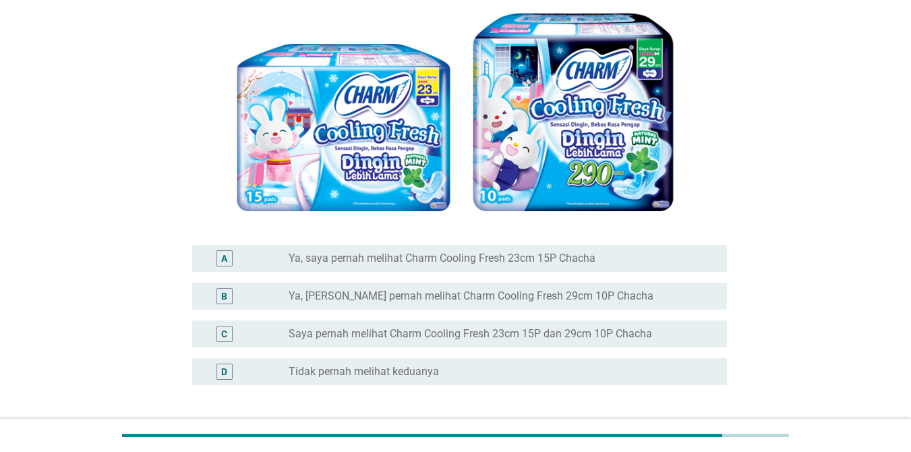
scroll to position [136, 0]
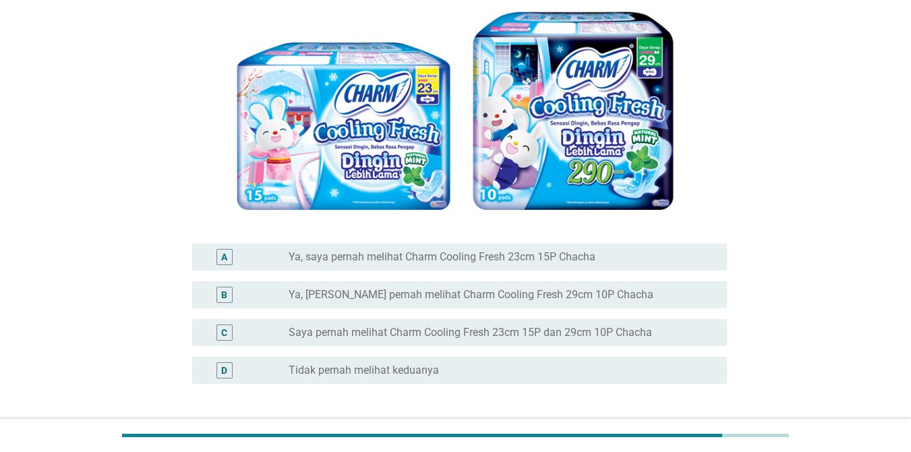
click at [586, 371] on div "radio_button_unchecked Tidak pernah melihat keduanya" at bounding box center [497, 370] width 417 height 13
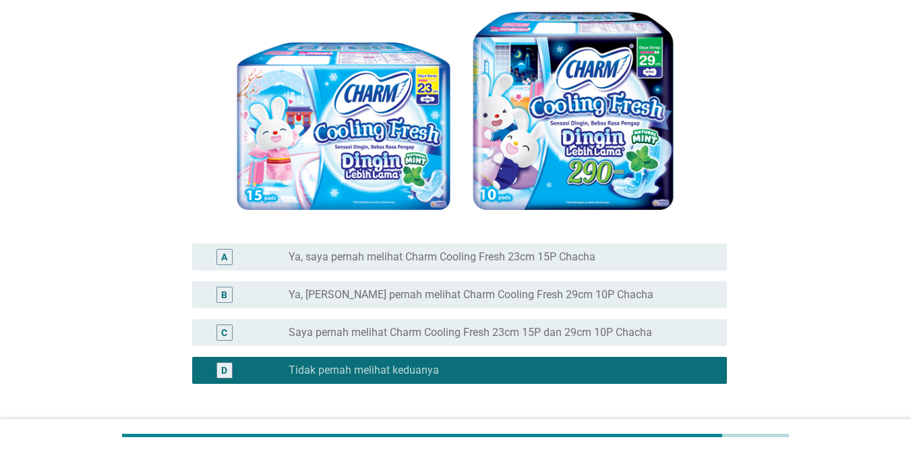
scroll to position [242, 0]
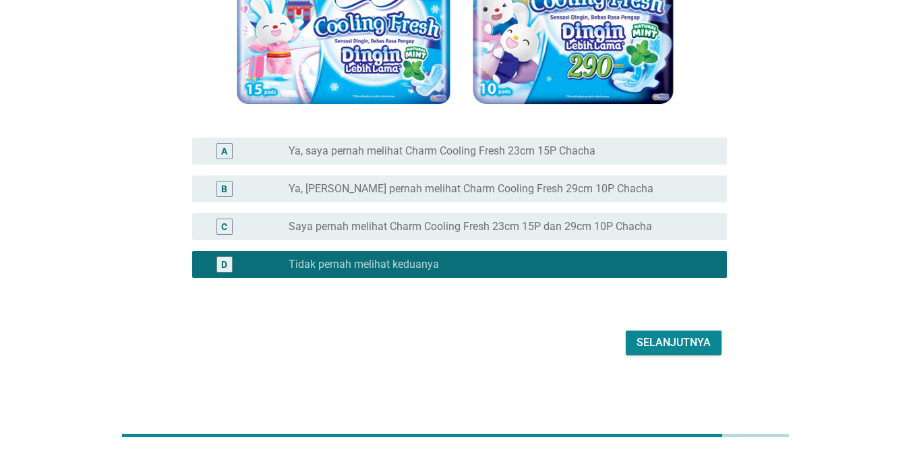
click at [661, 339] on div "Selanjutnya" at bounding box center [674, 343] width 74 height 16
